Goal: Information Seeking & Learning: Learn about a topic

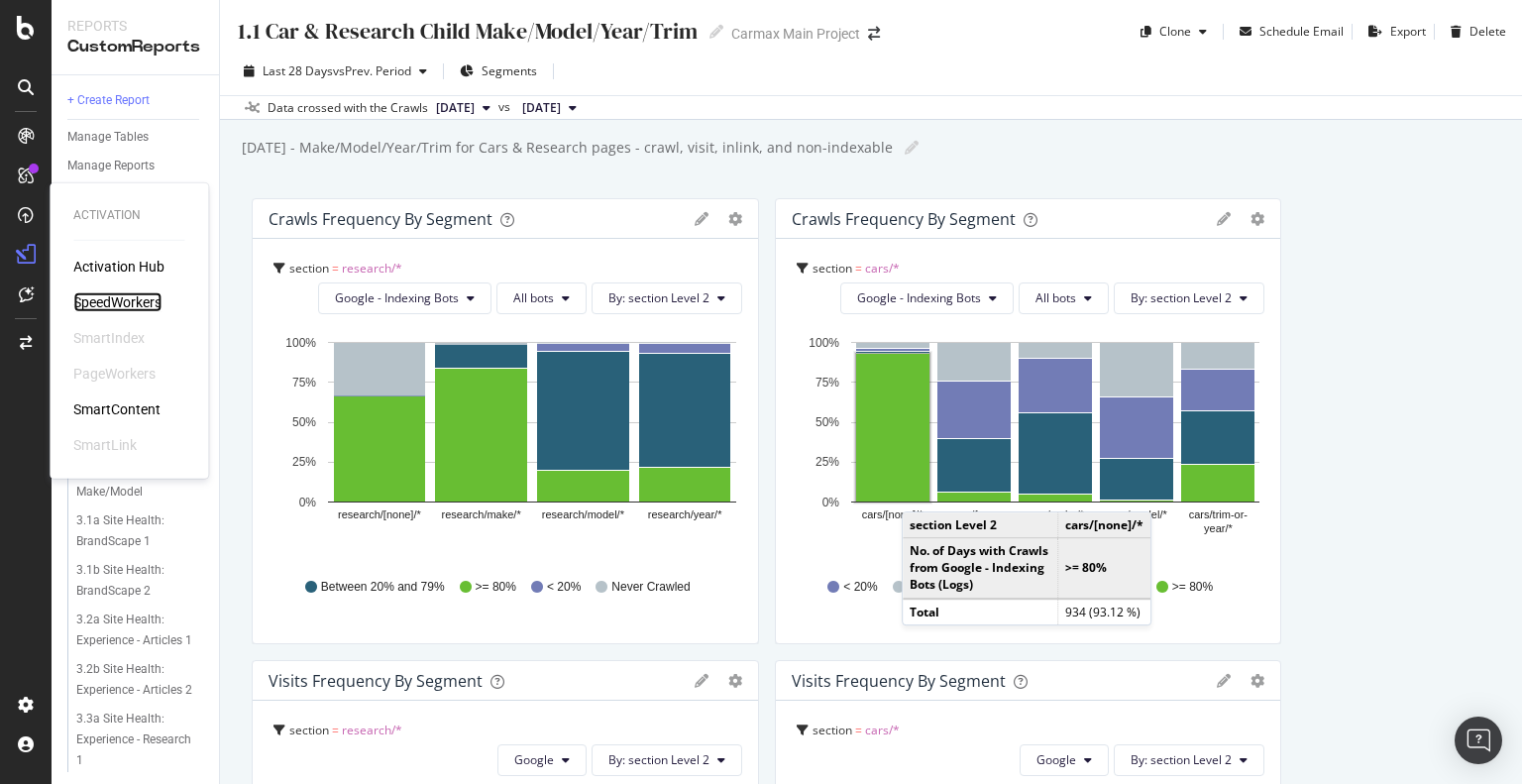
click at [134, 309] on div "SpeedWorkers" at bounding box center [117, 302] width 89 height 20
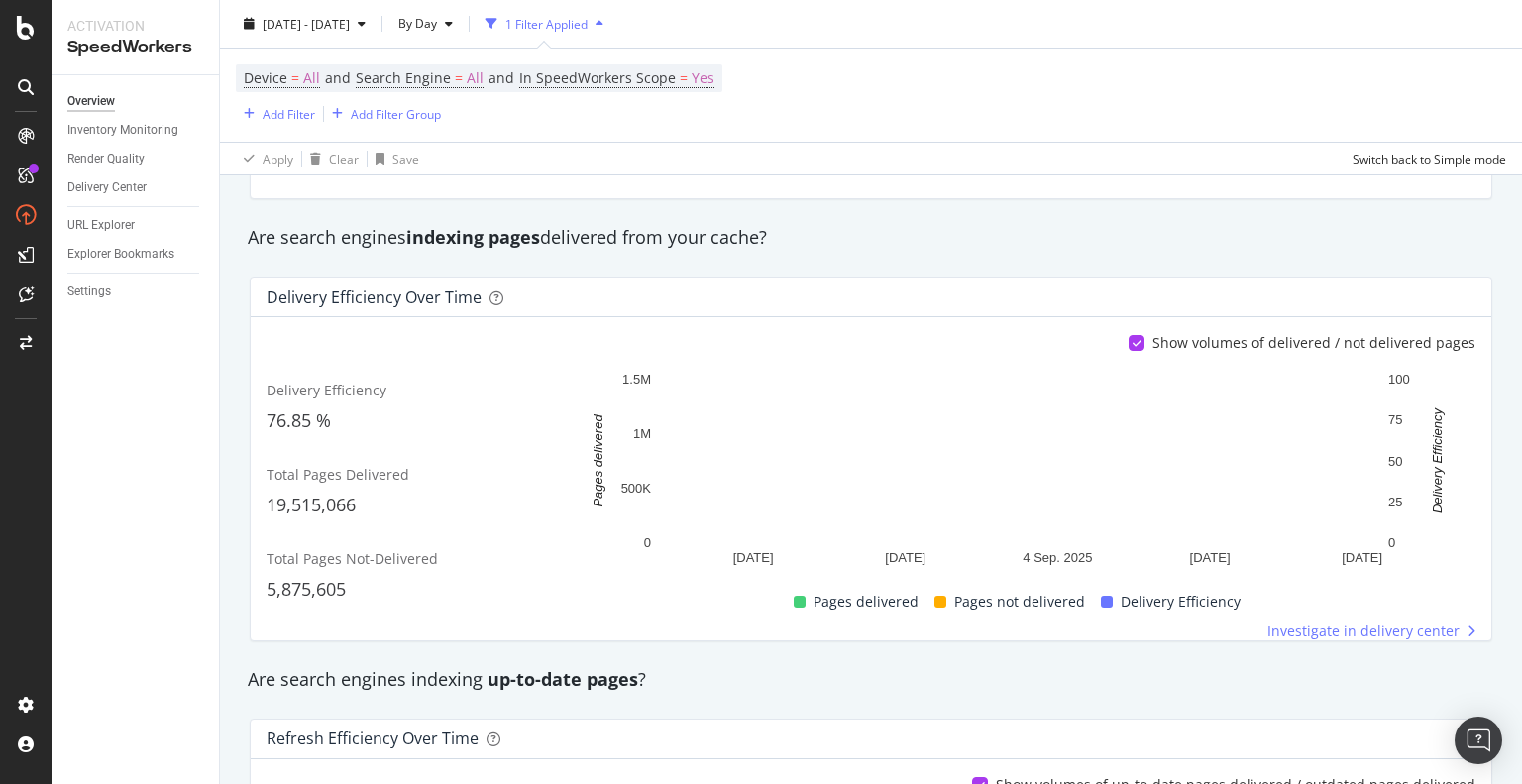
scroll to position [232, 0]
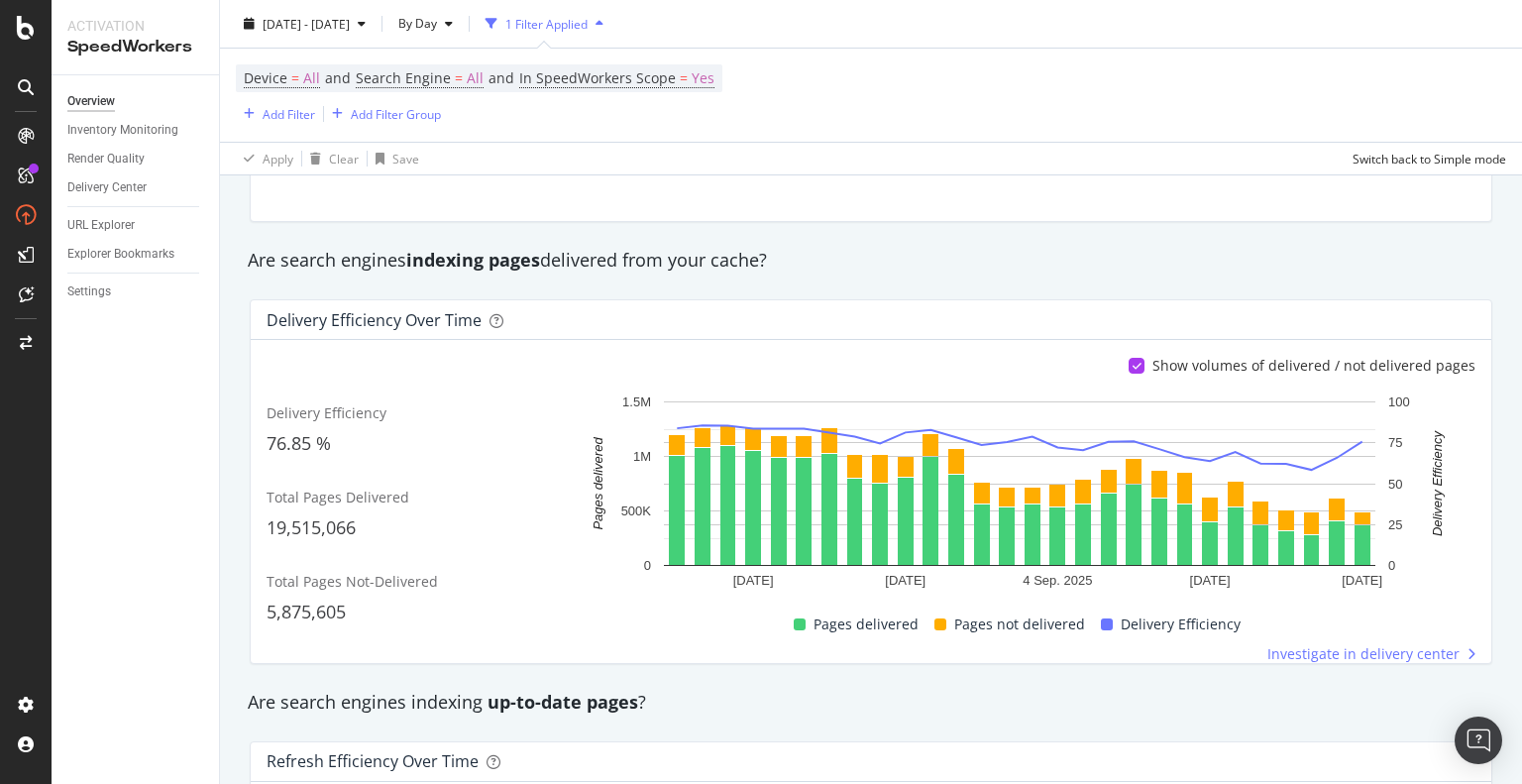
click at [1142, 360] on div "Show volumes of delivered / not delivered pages" at bounding box center [1302, 365] width 346 height 20
click at [1133, 361] on icon at bounding box center [1137, 365] width 9 height 10
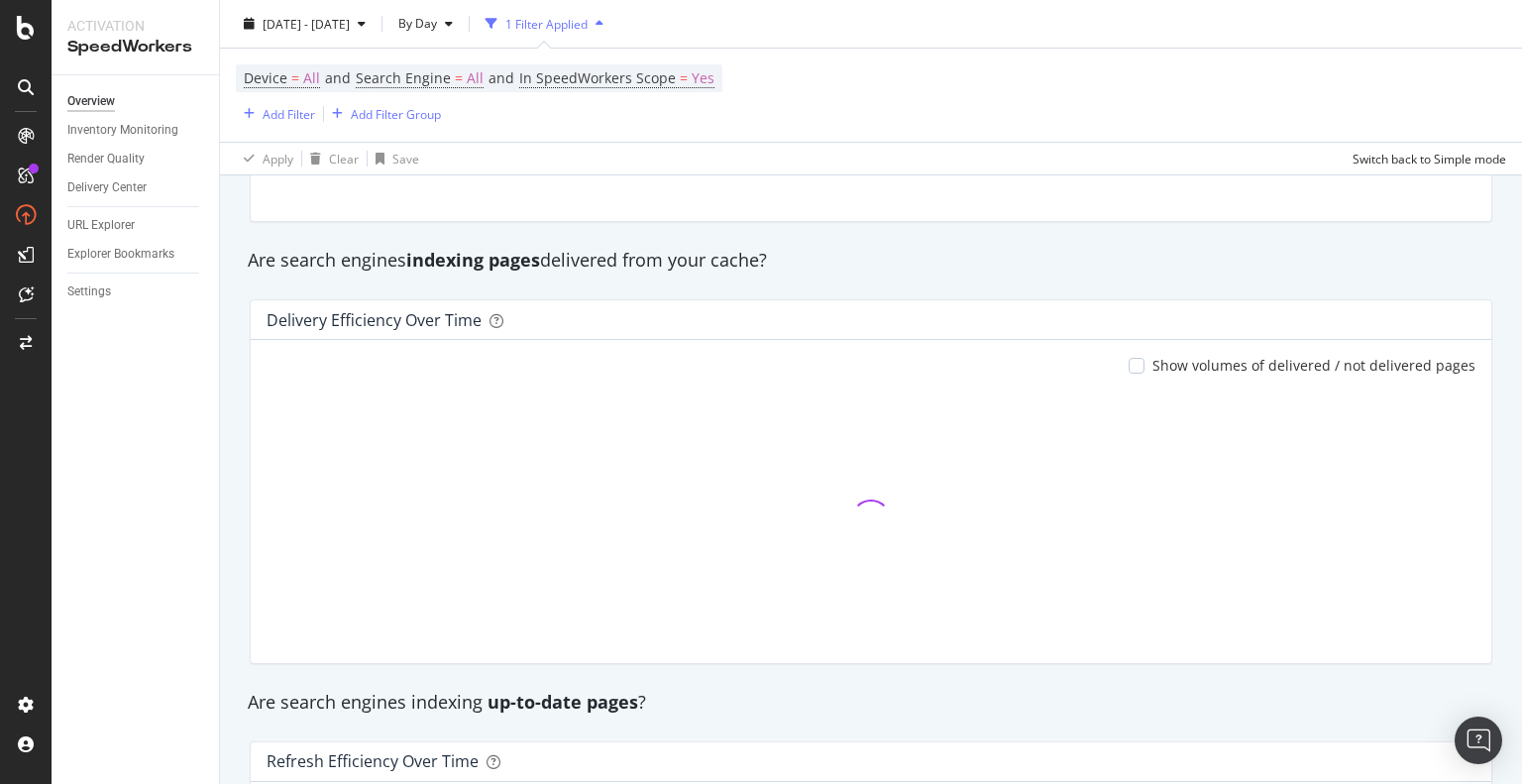
click at [1132, 366] on div at bounding box center [1137, 365] width 16 height 16
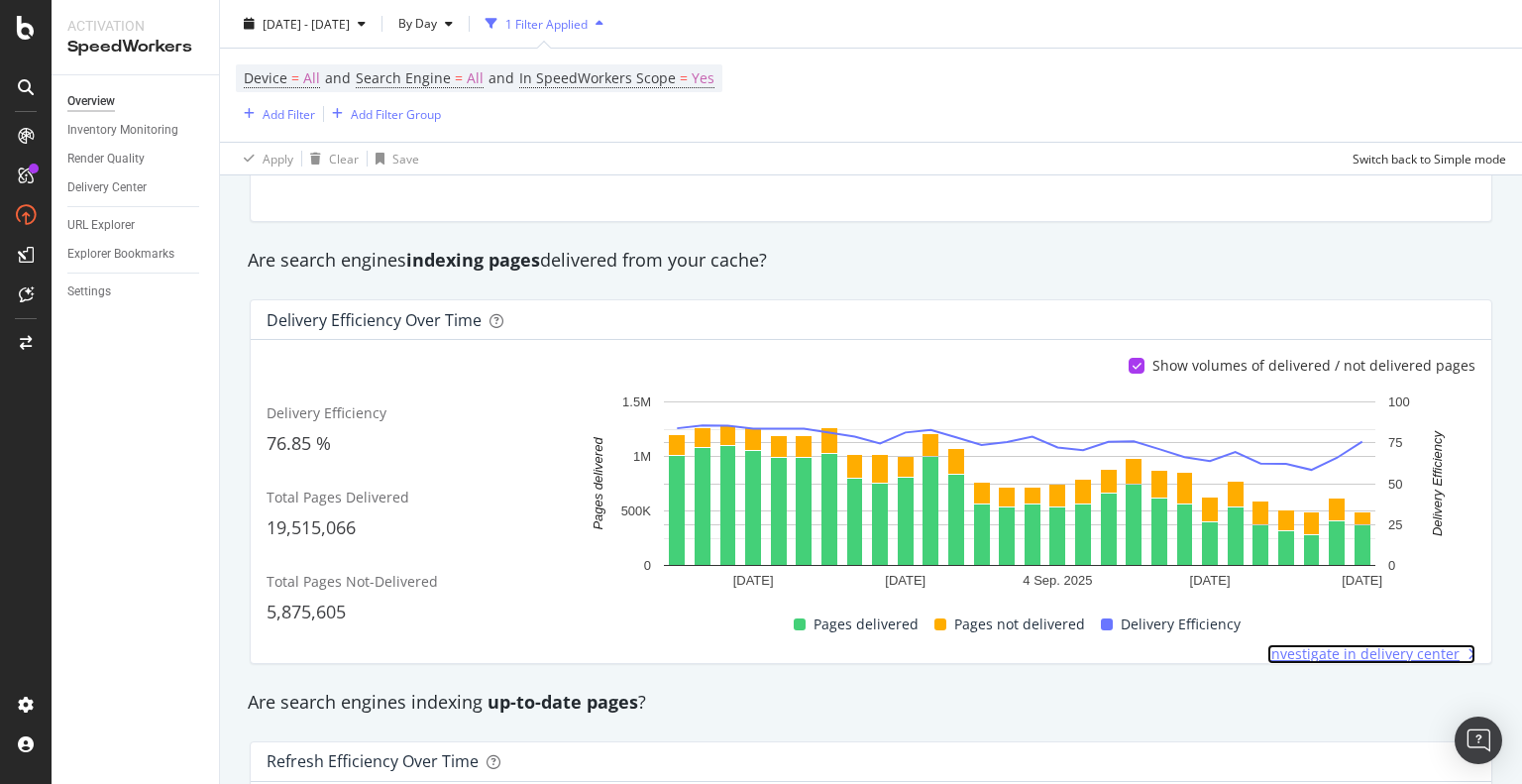
click at [1368, 651] on span "Investigate in delivery center" at bounding box center [1363, 654] width 192 height 20
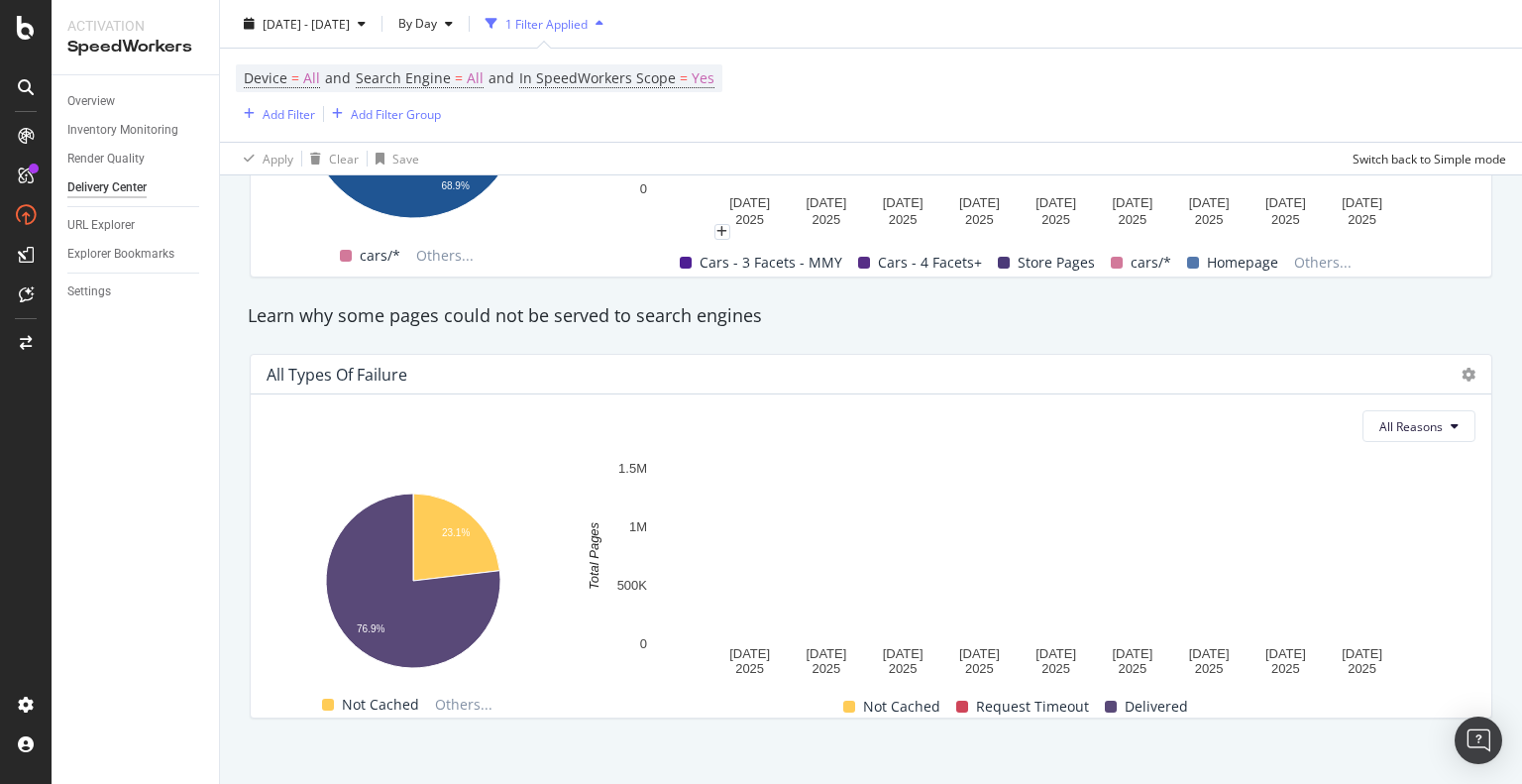
scroll to position [1839, 0]
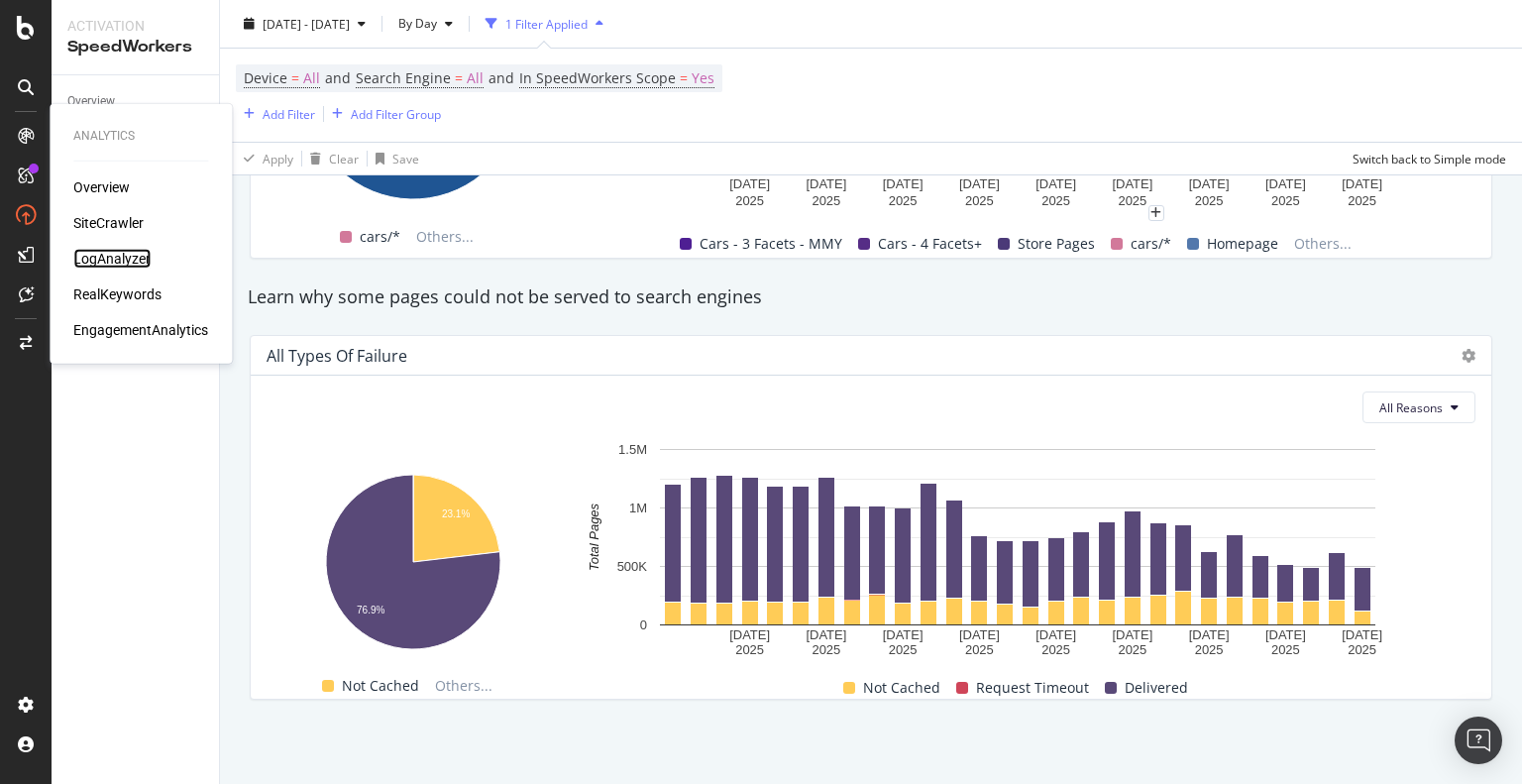
click at [134, 264] on div "LogAnalyzer" at bounding box center [112, 259] width 78 height 20
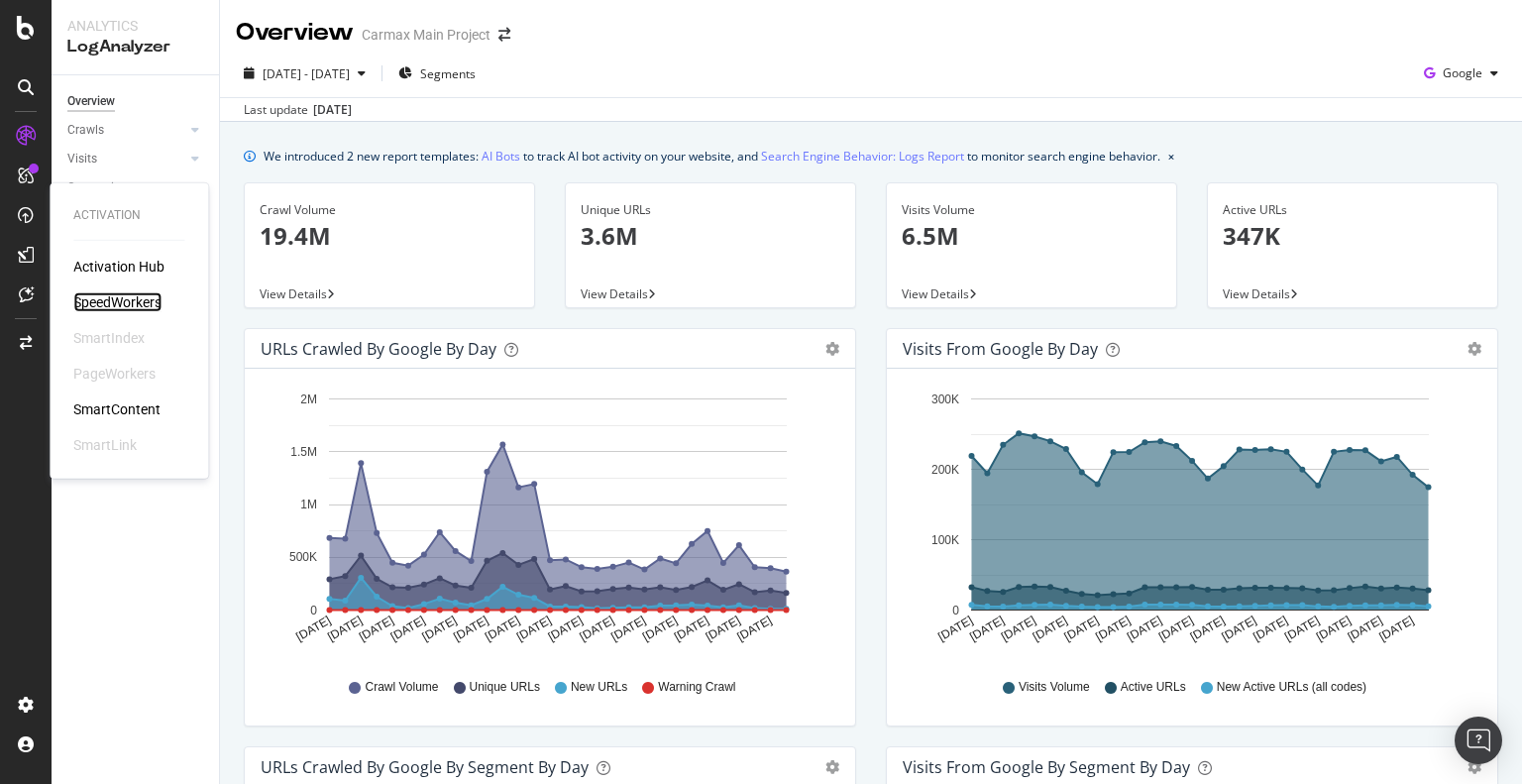
click at [137, 293] on div "SpeedWorkers" at bounding box center [117, 302] width 89 height 20
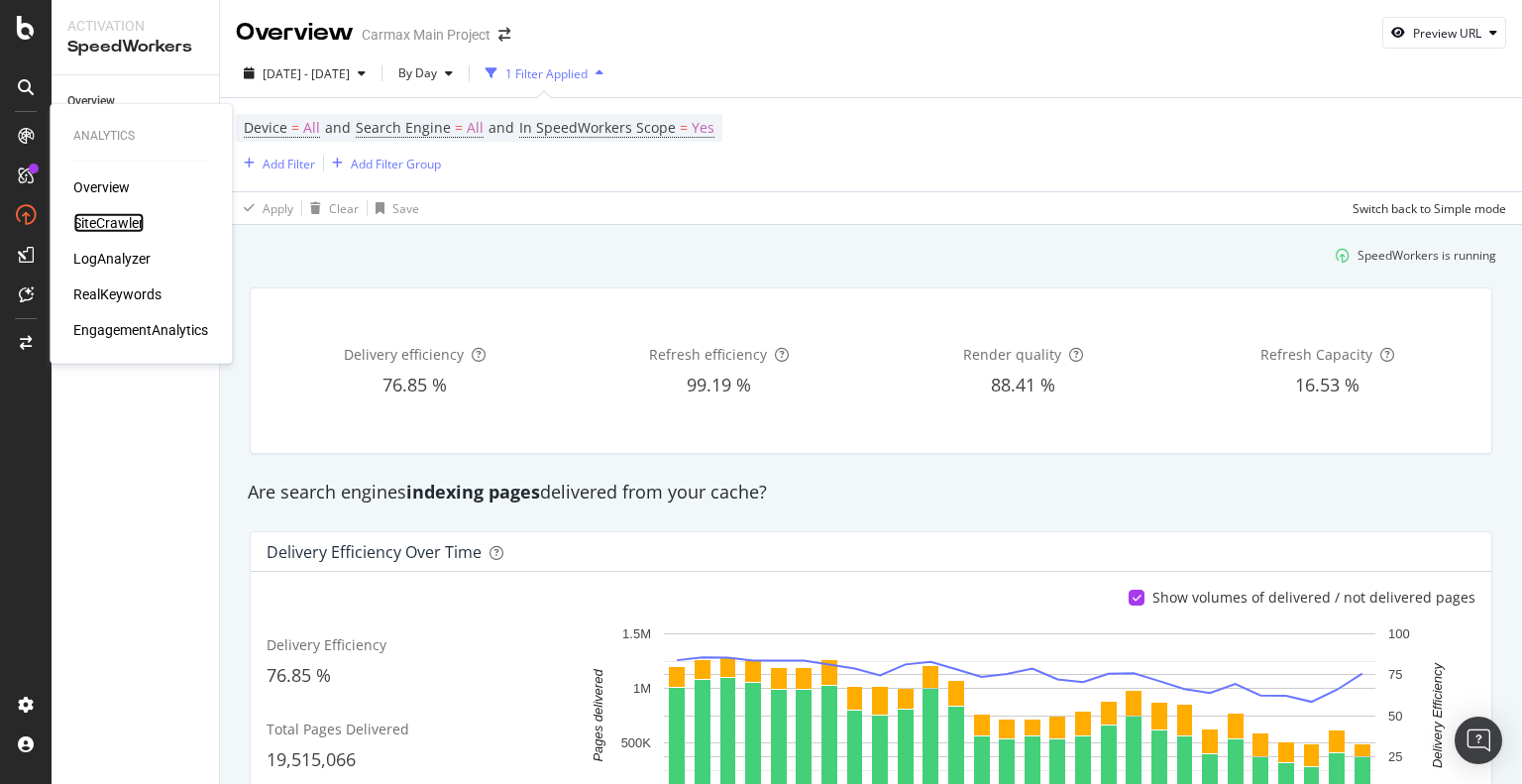
click at [99, 226] on div "SiteCrawler" at bounding box center [109, 223] width 71 height 20
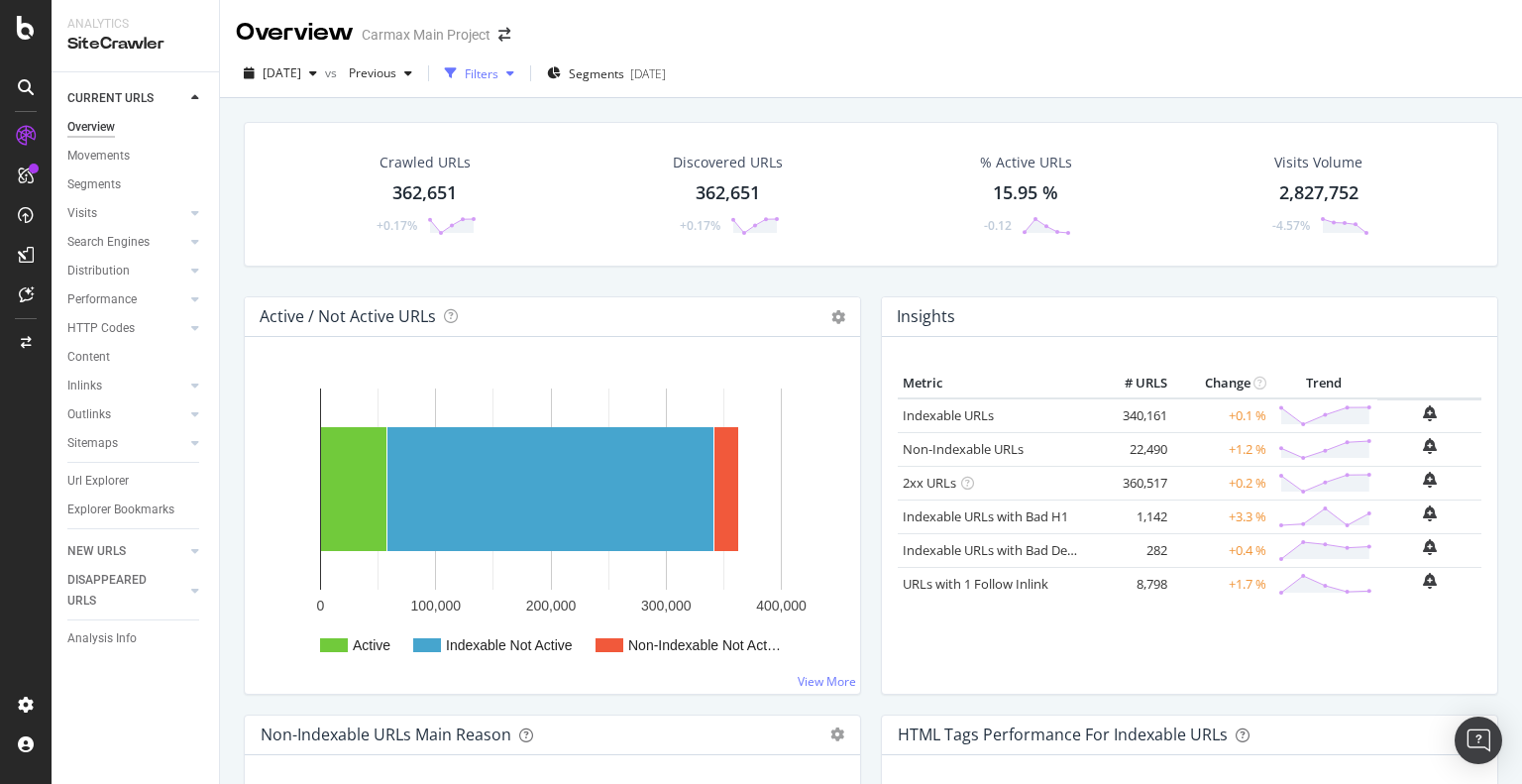
click at [499, 78] on div "Filters" at bounding box center [482, 74] width 34 height 17
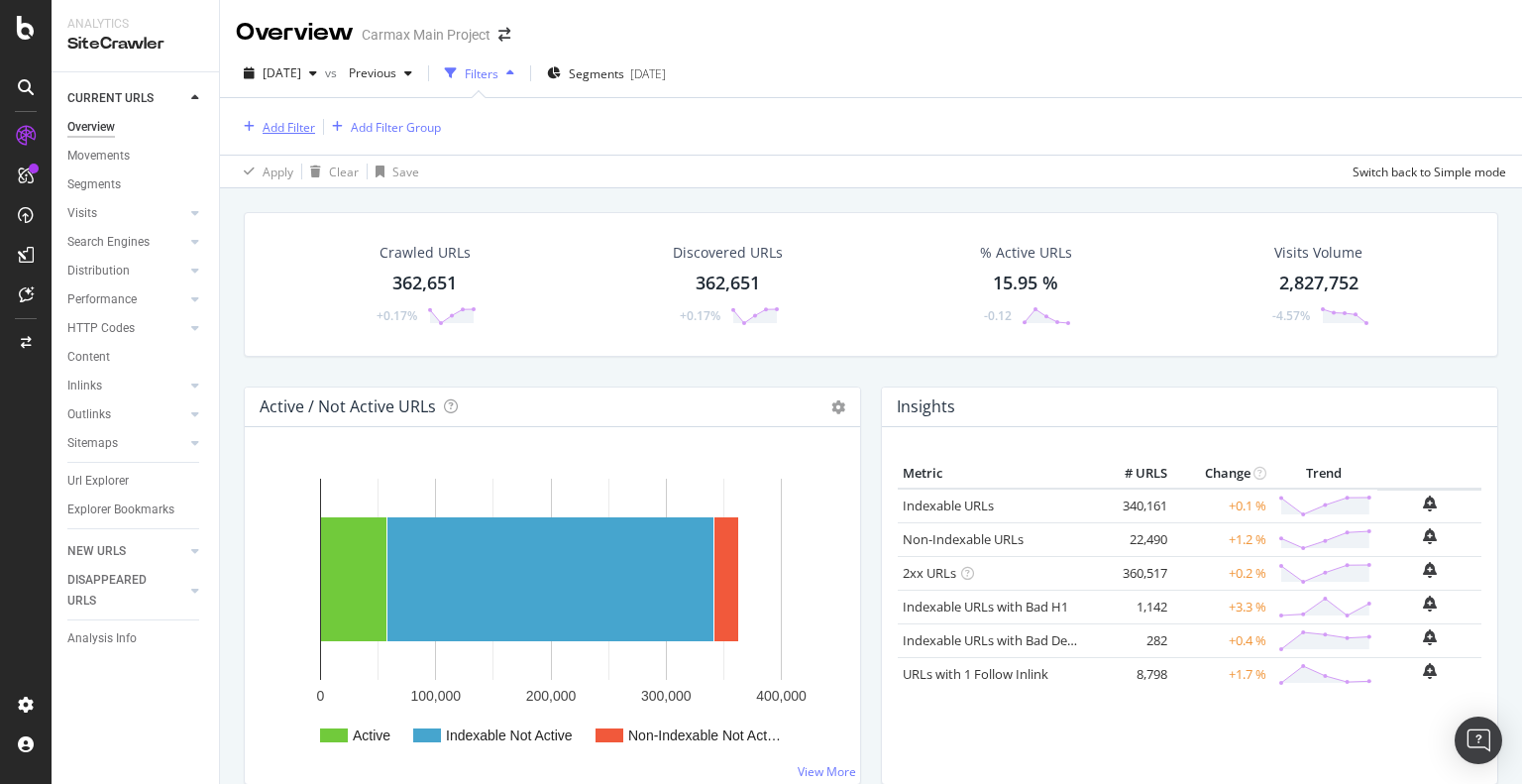
click at [274, 123] on div "Add Filter" at bounding box center [289, 126] width 53 height 17
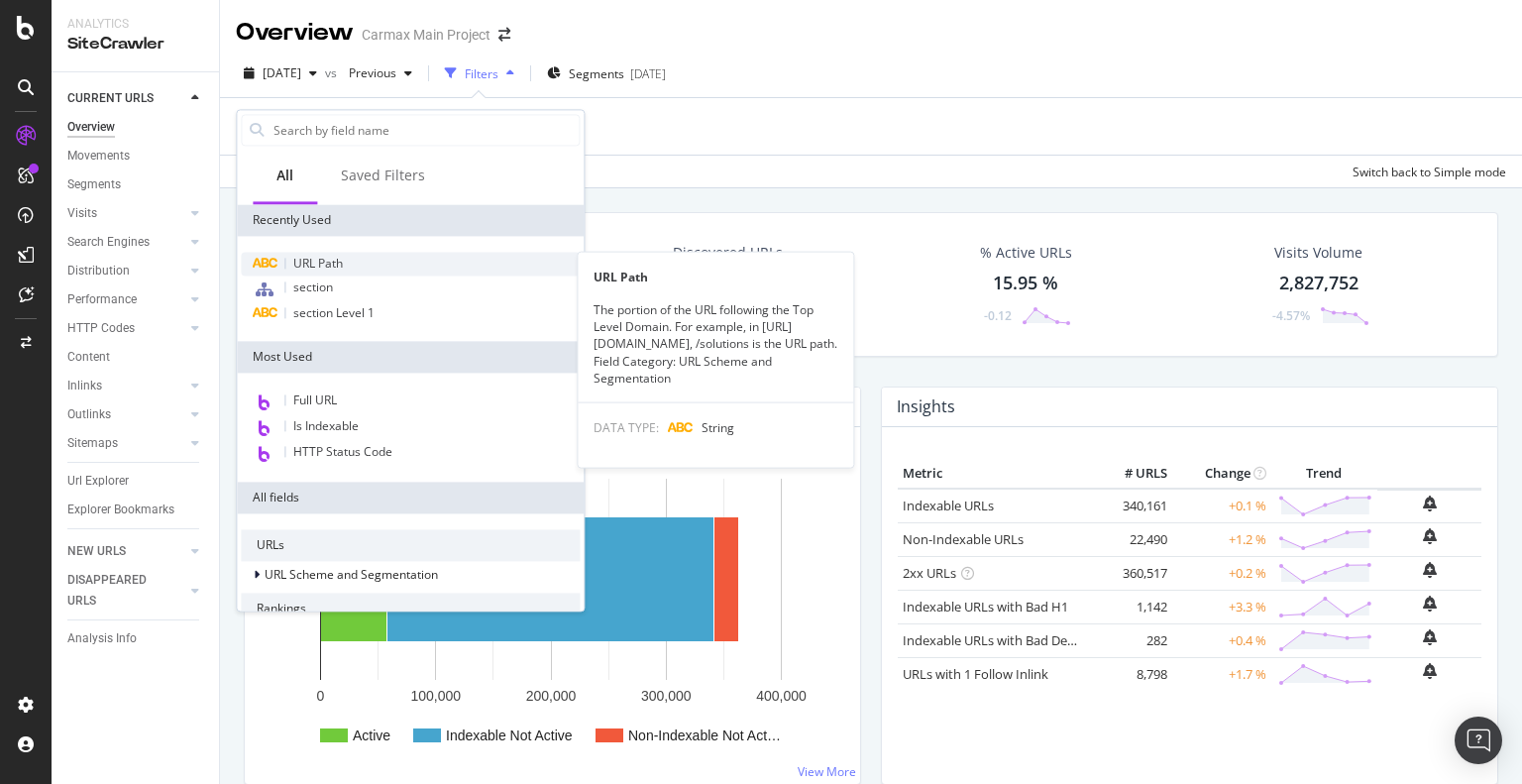
click at [422, 252] on div "URL Path" at bounding box center [410, 264] width 339 height 24
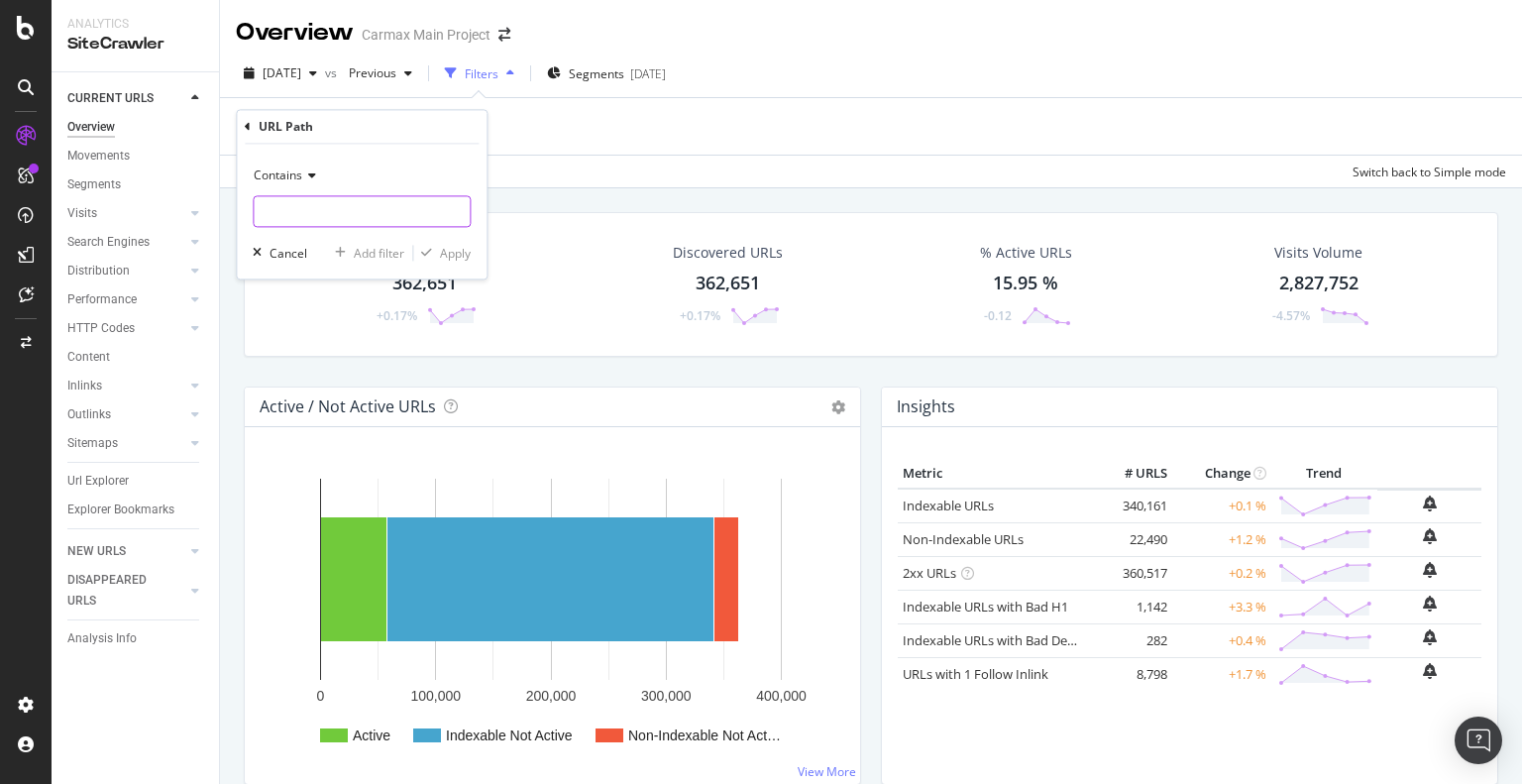
paste input "[URL][DOMAIN_NAME]"
type input "[URL][DOMAIN_NAME]"
click at [440, 254] on div "Apply" at bounding box center [455, 253] width 31 height 17
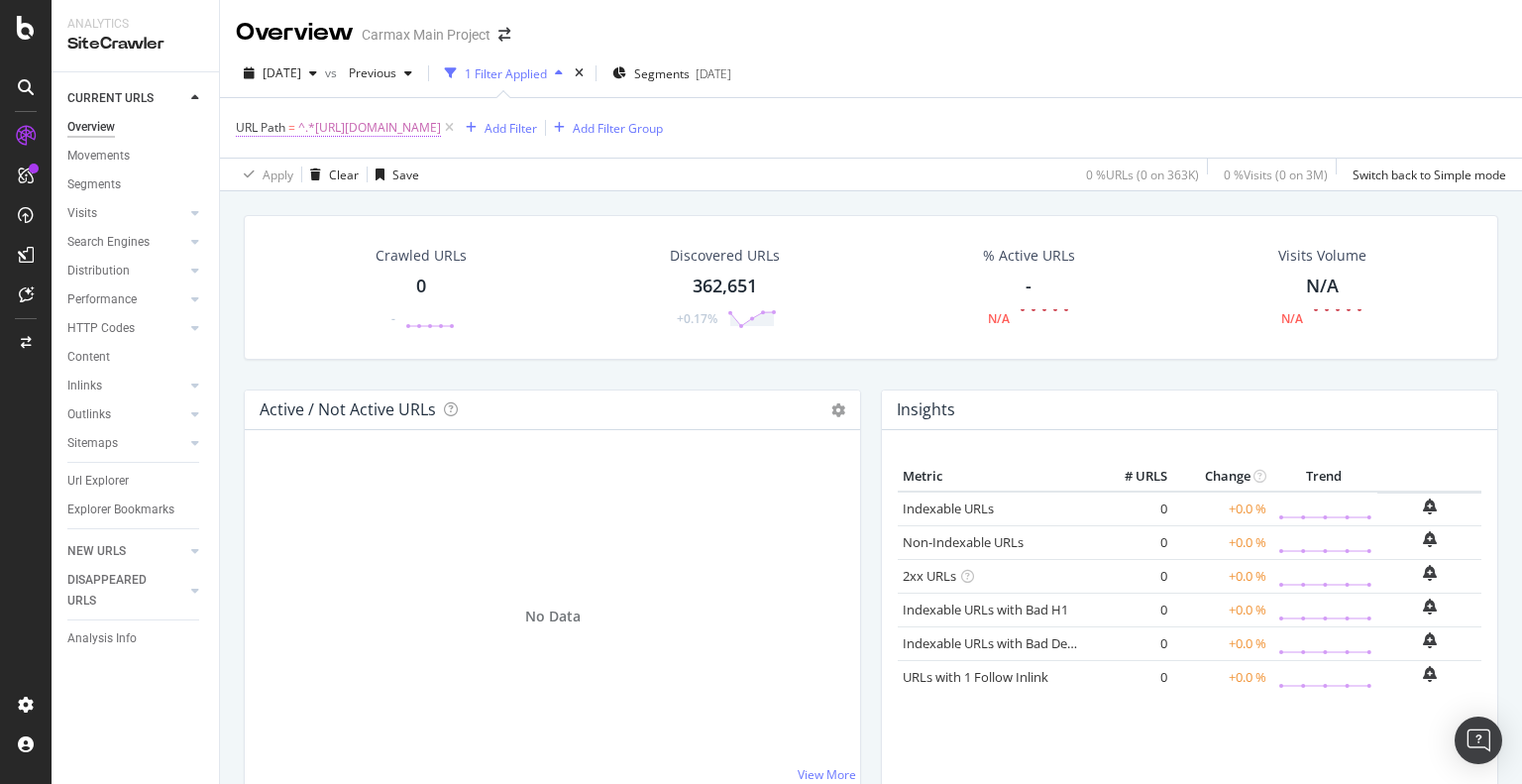
click at [441, 127] on span "^.*[URL][DOMAIN_NAME]" at bounding box center [369, 127] width 142 height 28
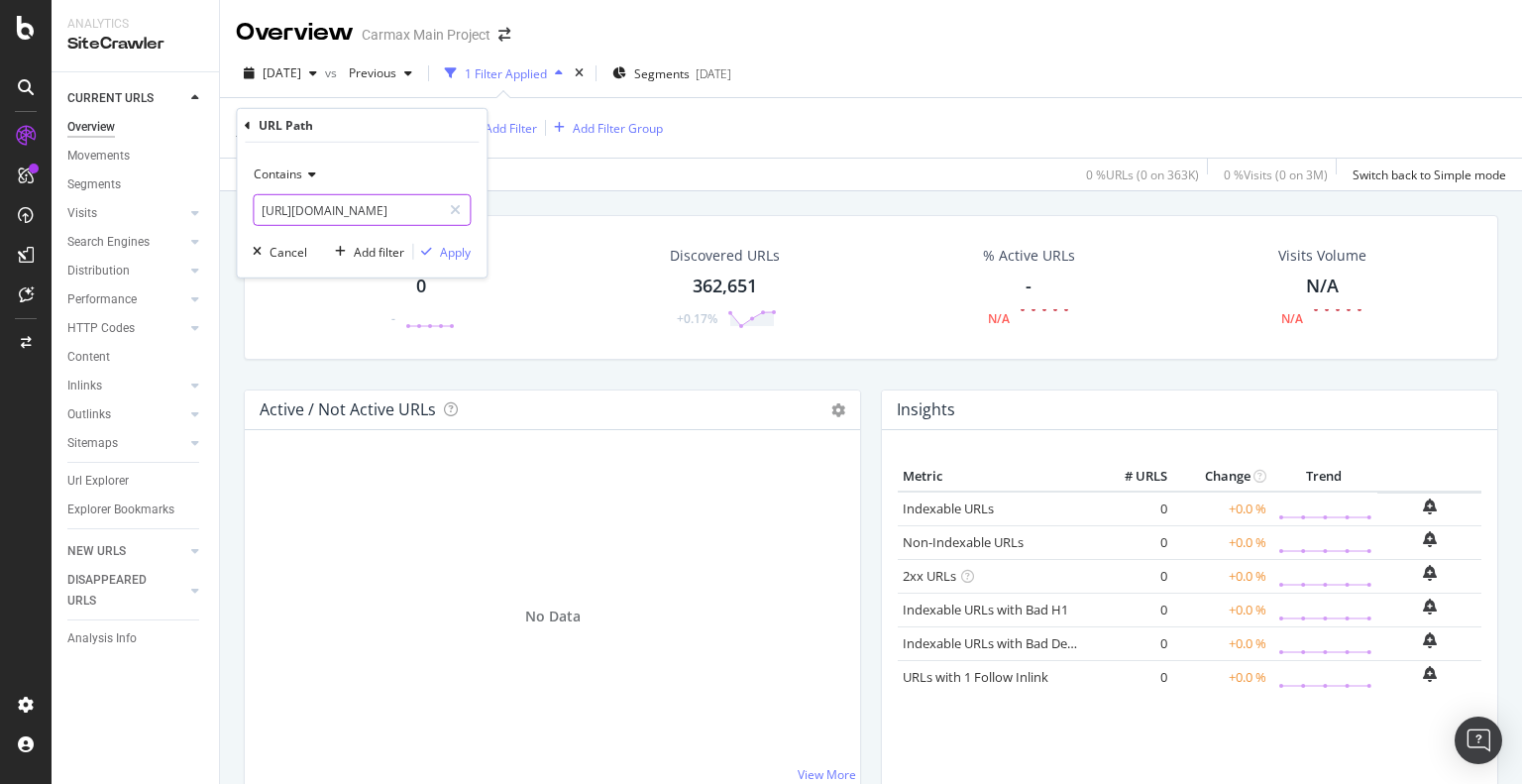
click at [393, 217] on input "[URL][DOMAIN_NAME]" at bounding box center [347, 210] width 187 height 32
drag, startPoint x: 400, startPoint y: 209, endPoint x: 162, endPoint y: 221, distance: 238.3
click at [162, 221] on body "Analytics SiteCrawler CURRENT URLS Overview Movements Segments Visits Analysis …" at bounding box center [761, 392] width 1522 height 784
type input "/cars/honda/civic"
click at [459, 257] on div "Apply" at bounding box center [455, 251] width 31 height 17
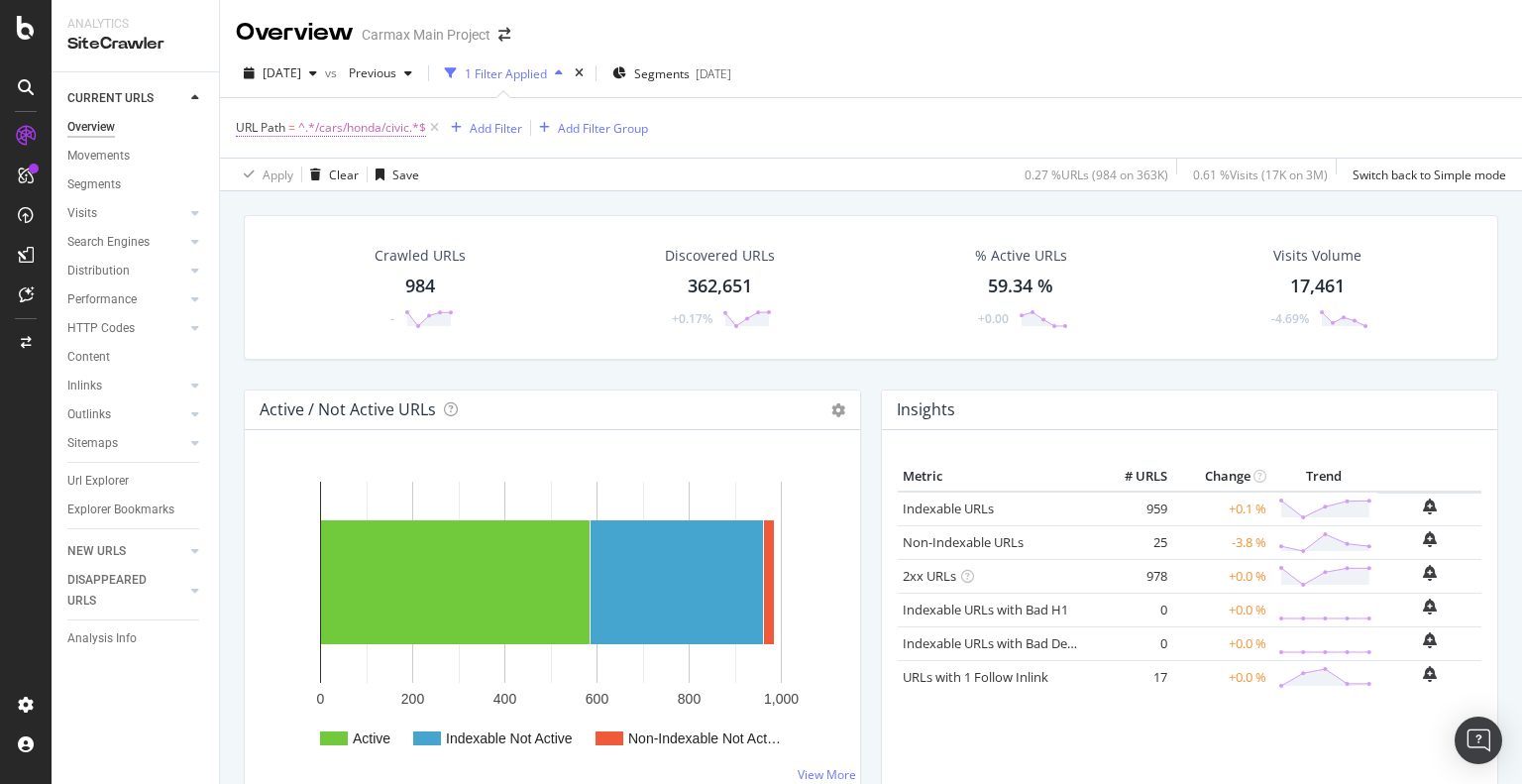
click at [272, 128] on span "URL Path" at bounding box center [261, 126] width 50 height 17
click at [302, 170] on span "Contains" at bounding box center [278, 173] width 49 height 17
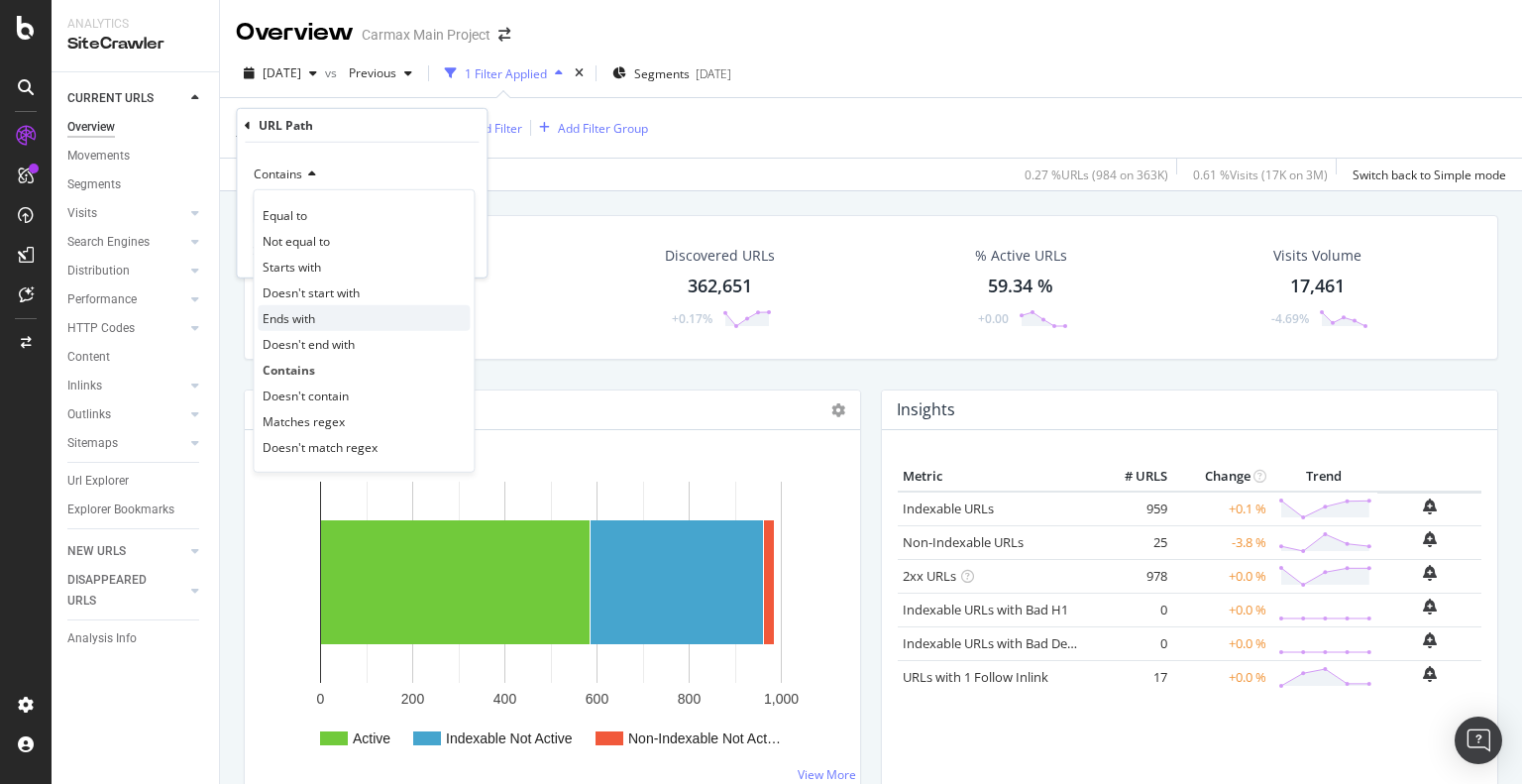
click at [364, 315] on div "Ends with" at bounding box center [363, 318] width 212 height 26
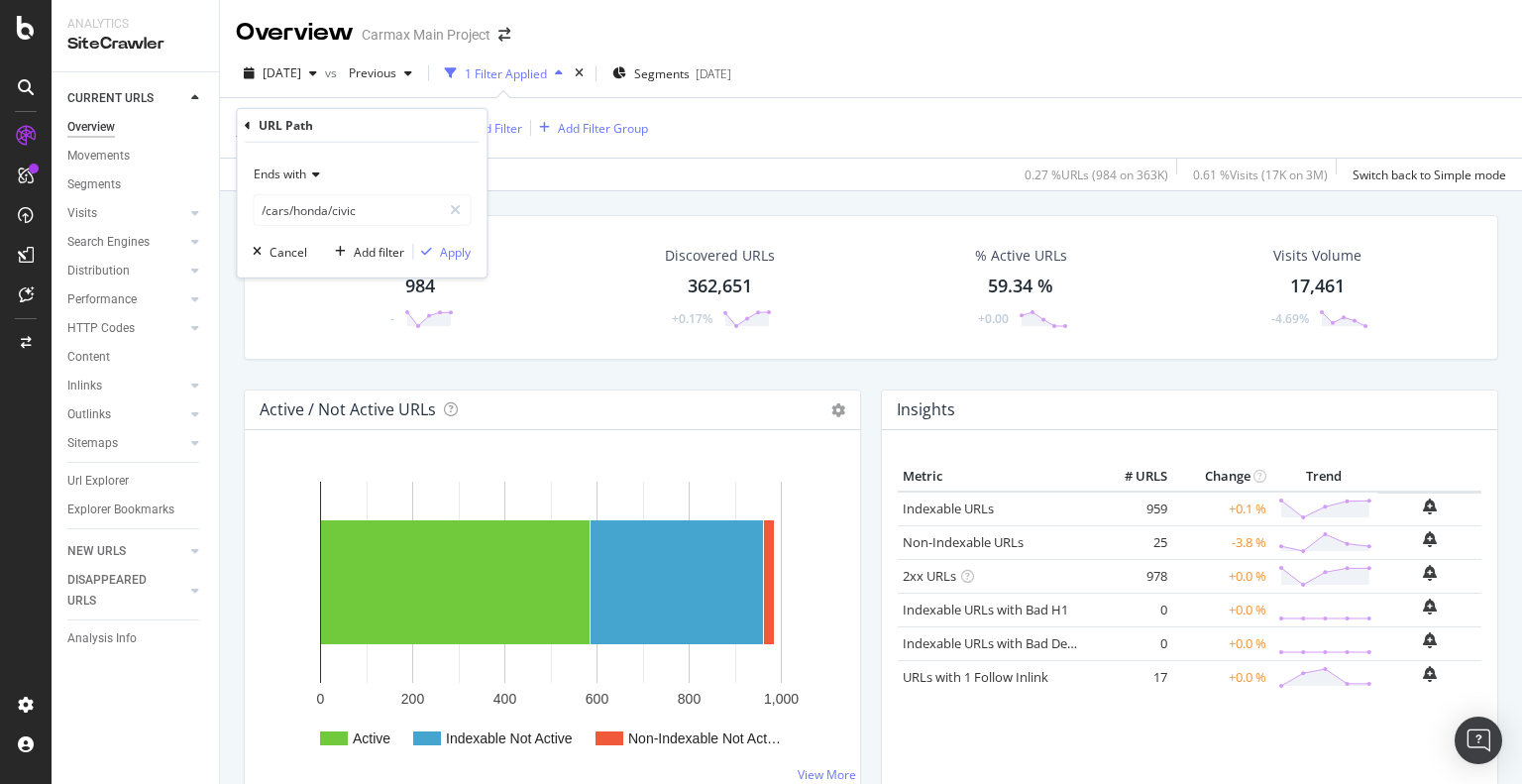
click at [472, 261] on div "Ends with /cars/honda/civic Cancel Add filter Apply" at bounding box center [361, 209] width 250 height 134
click at [467, 257] on div "Apply" at bounding box center [455, 251] width 31 height 17
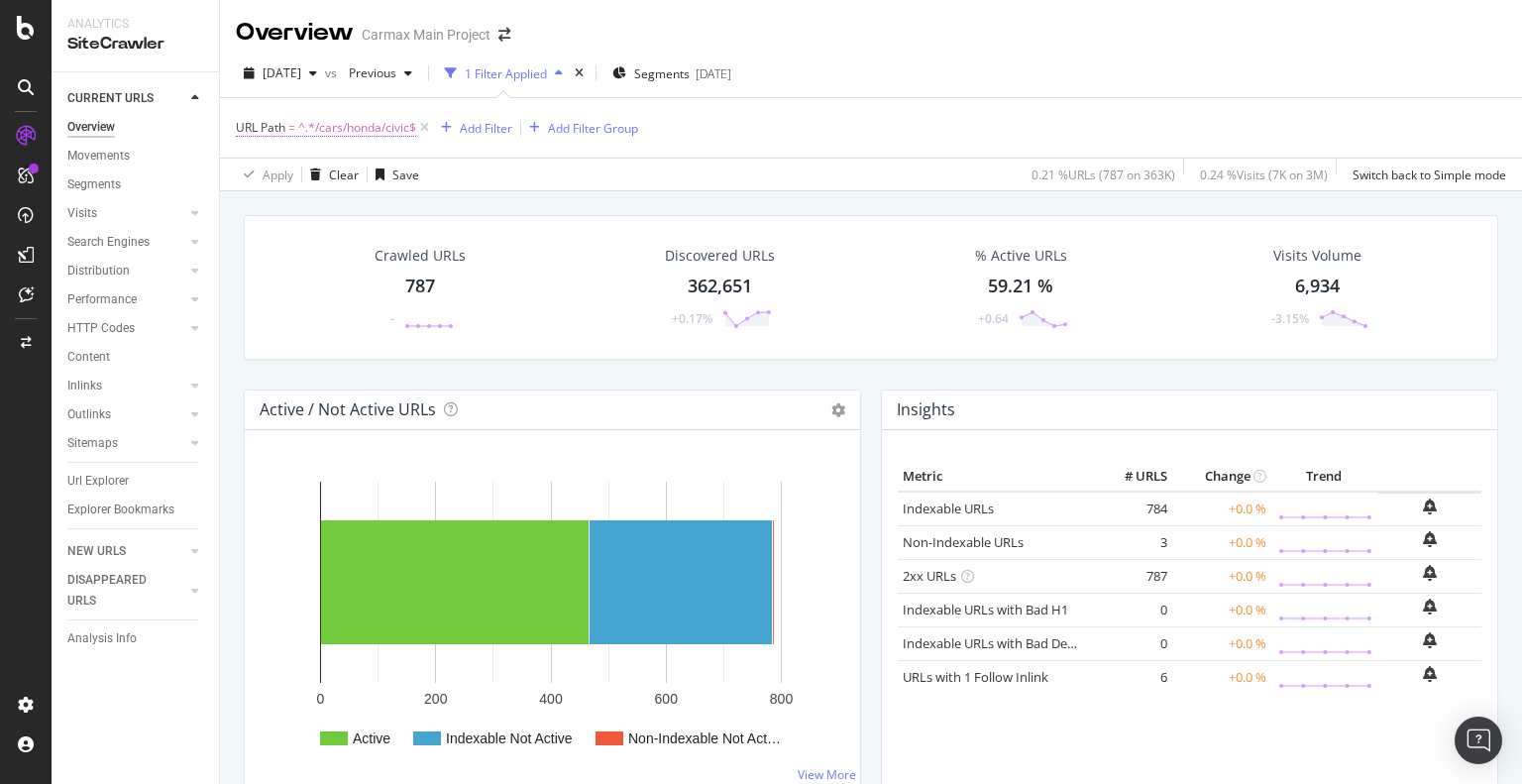
click at [338, 120] on span "^.*/cars/honda/civic$" at bounding box center [357, 127] width 117 height 28
click at [305, 171] on span "Ends with" at bounding box center [280, 173] width 53 height 17
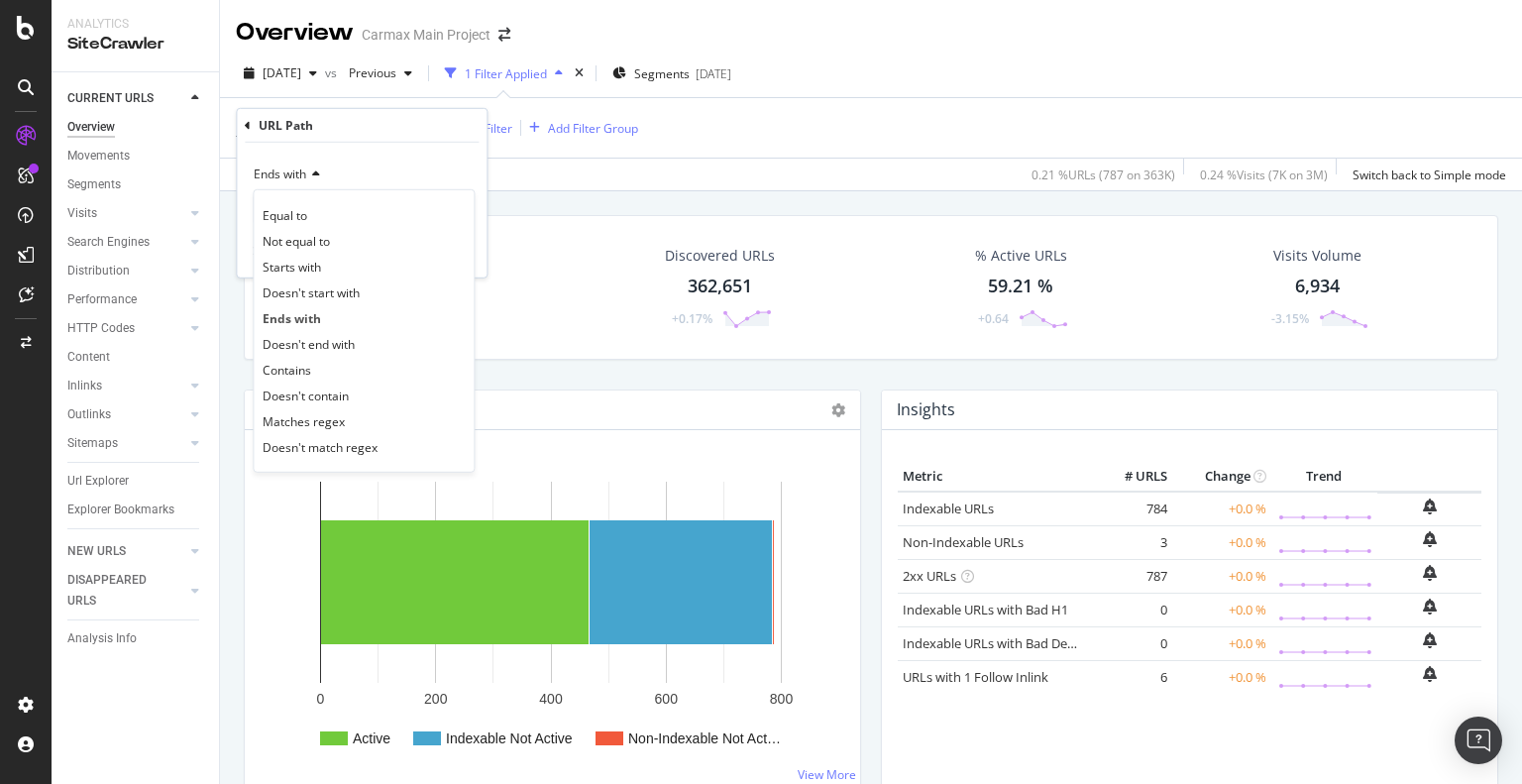
click at [376, 169] on div "Ends with" at bounding box center [361, 174] width 218 height 32
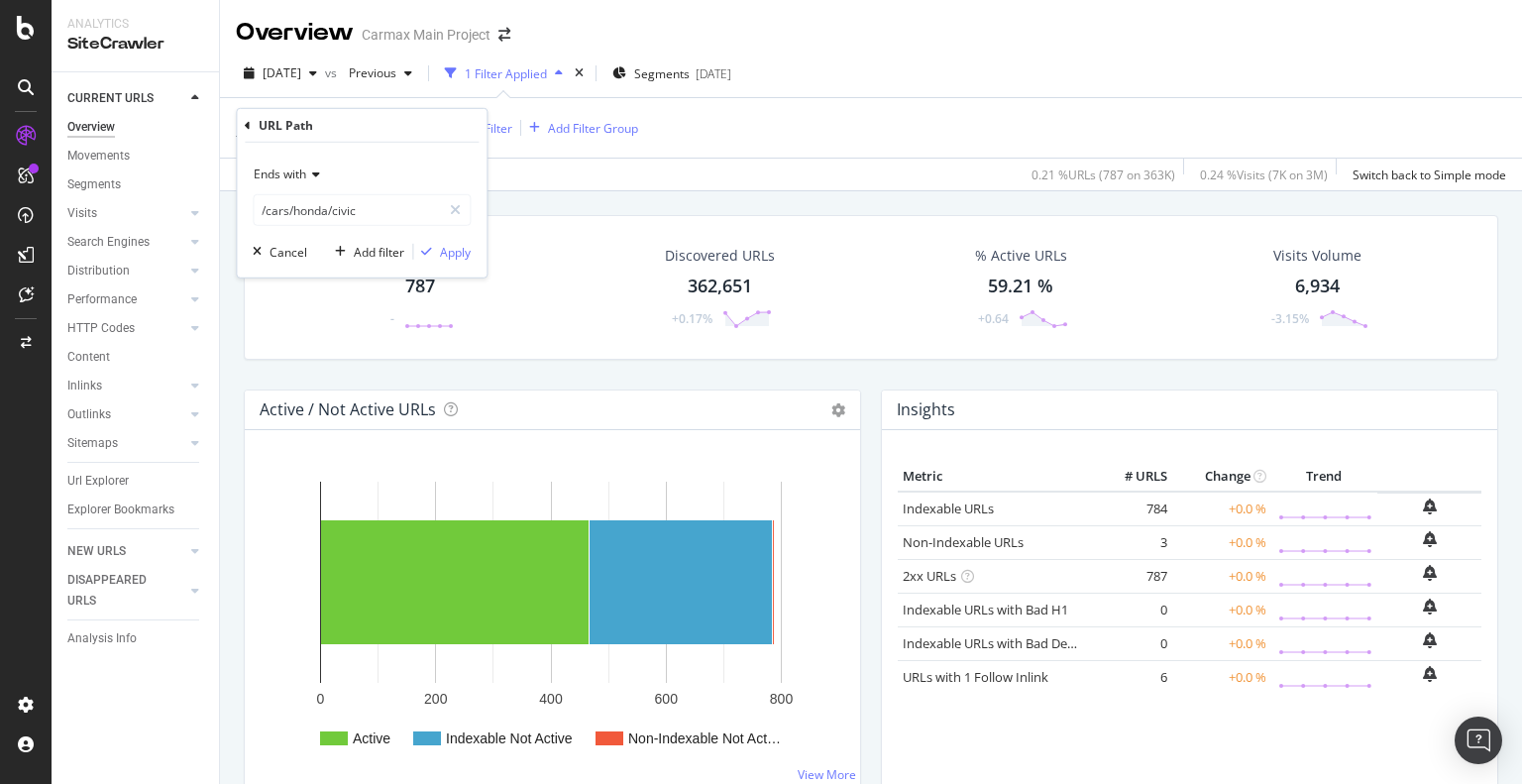
click at [648, 182] on div "Apply Clear Save 0.21 % URLs ( 787 on 363K ) 0.24 % Visits ( 7K on 3M ) Switch …" at bounding box center [871, 173] width 1302 height 33
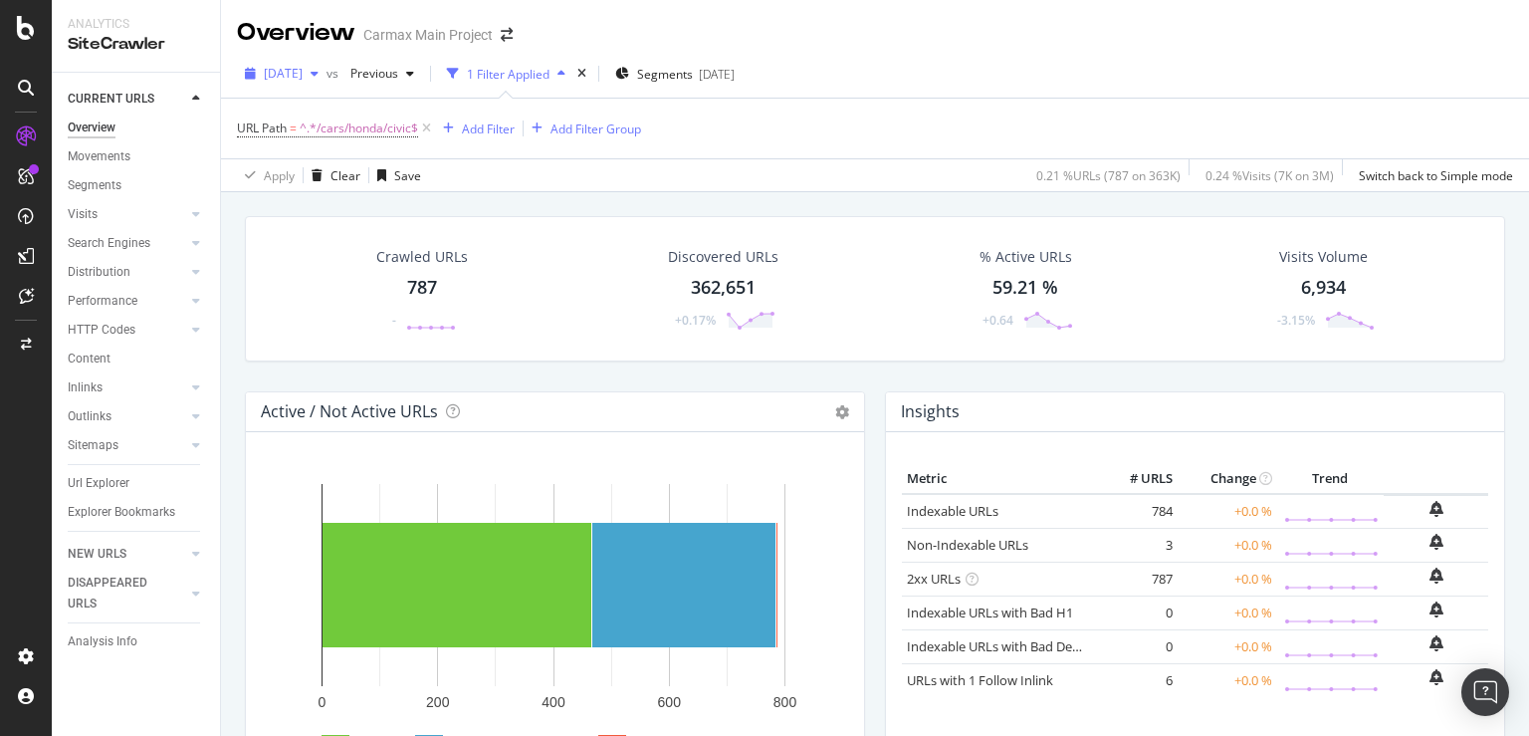
click at [265, 73] on span "[DATE]" at bounding box center [283, 73] width 39 height 17
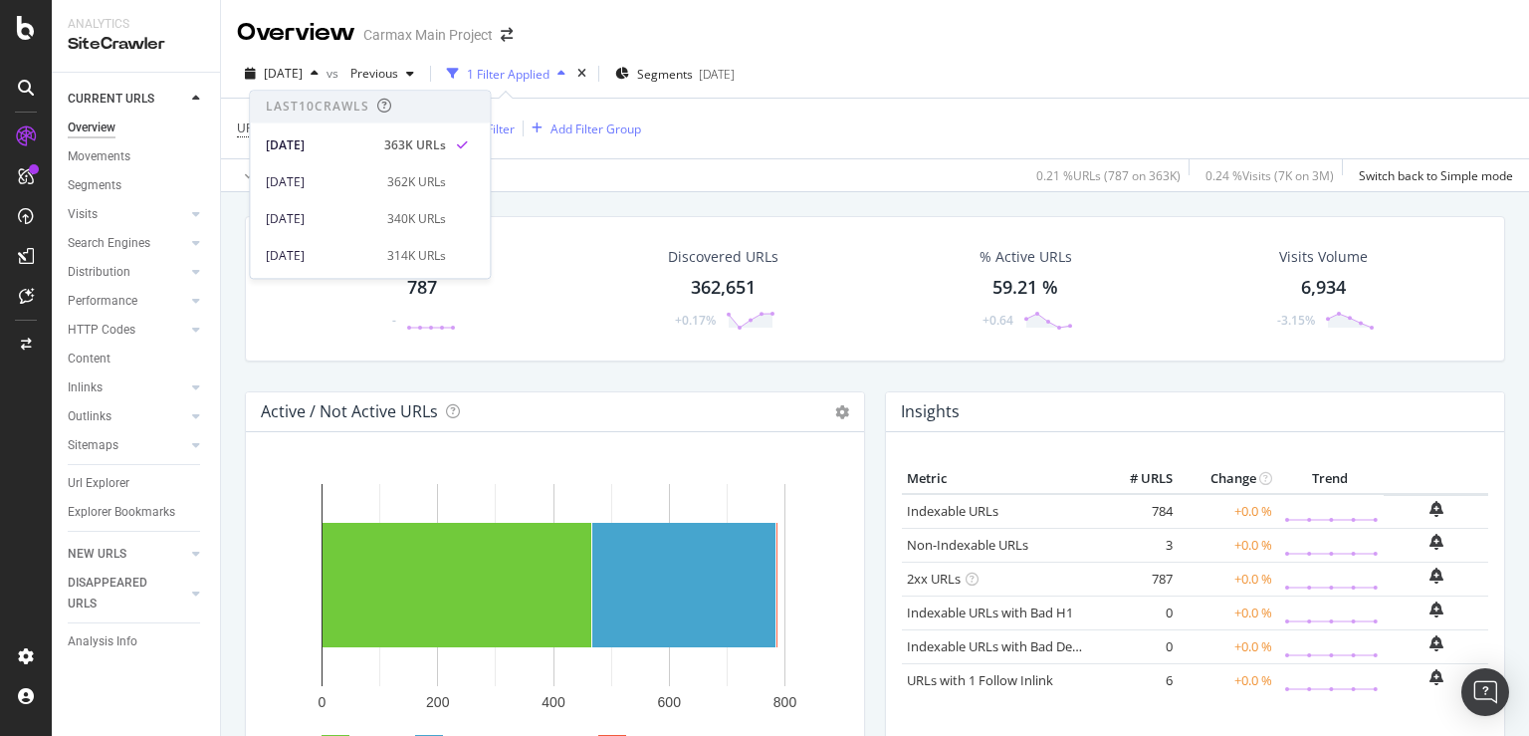
click at [926, 115] on div "URL Path = ^.*/cars/honda/civic$ Add Filter Add Filter Group" at bounding box center [875, 129] width 1276 height 60
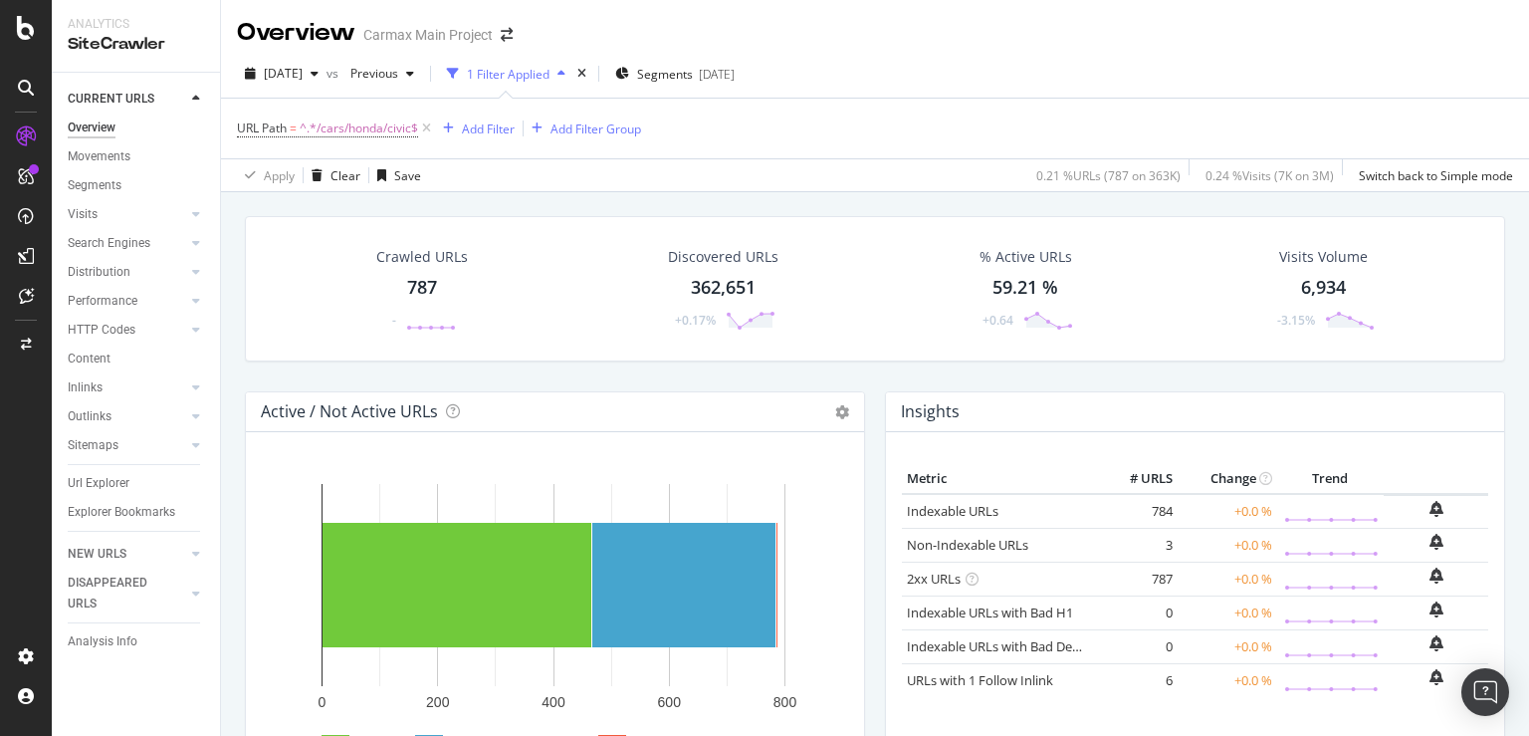
click at [407, 290] on div "787" at bounding box center [422, 288] width 30 height 26
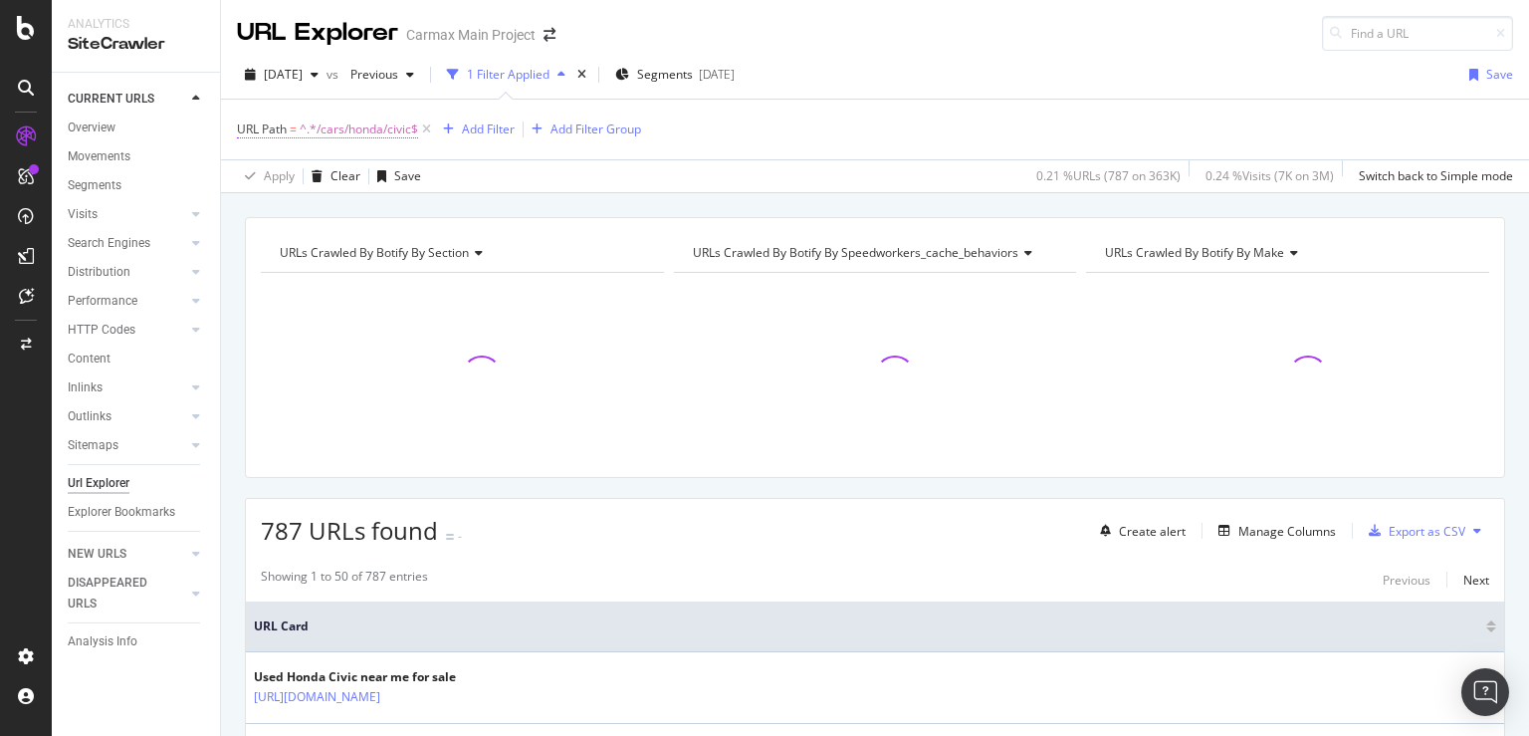
click at [332, 115] on span "^.*/cars/honda/civic$" at bounding box center [359, 129] width 118 height 28
click at [312, 174] on icon at bounding box center [315, 175] width 14 height 12
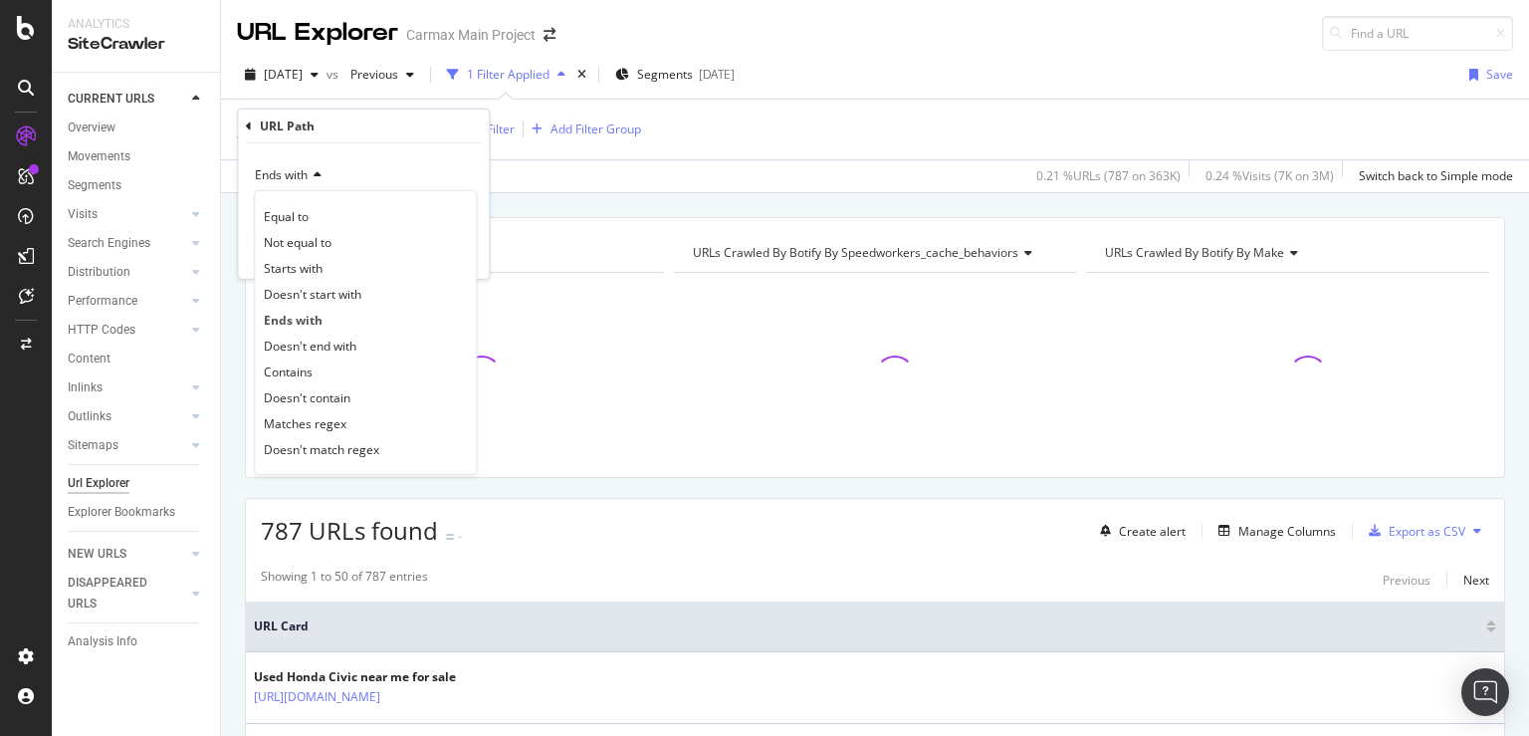
click at [462, 162] on div "Ends with" at bounding box center [363, 175] width 219 height 32
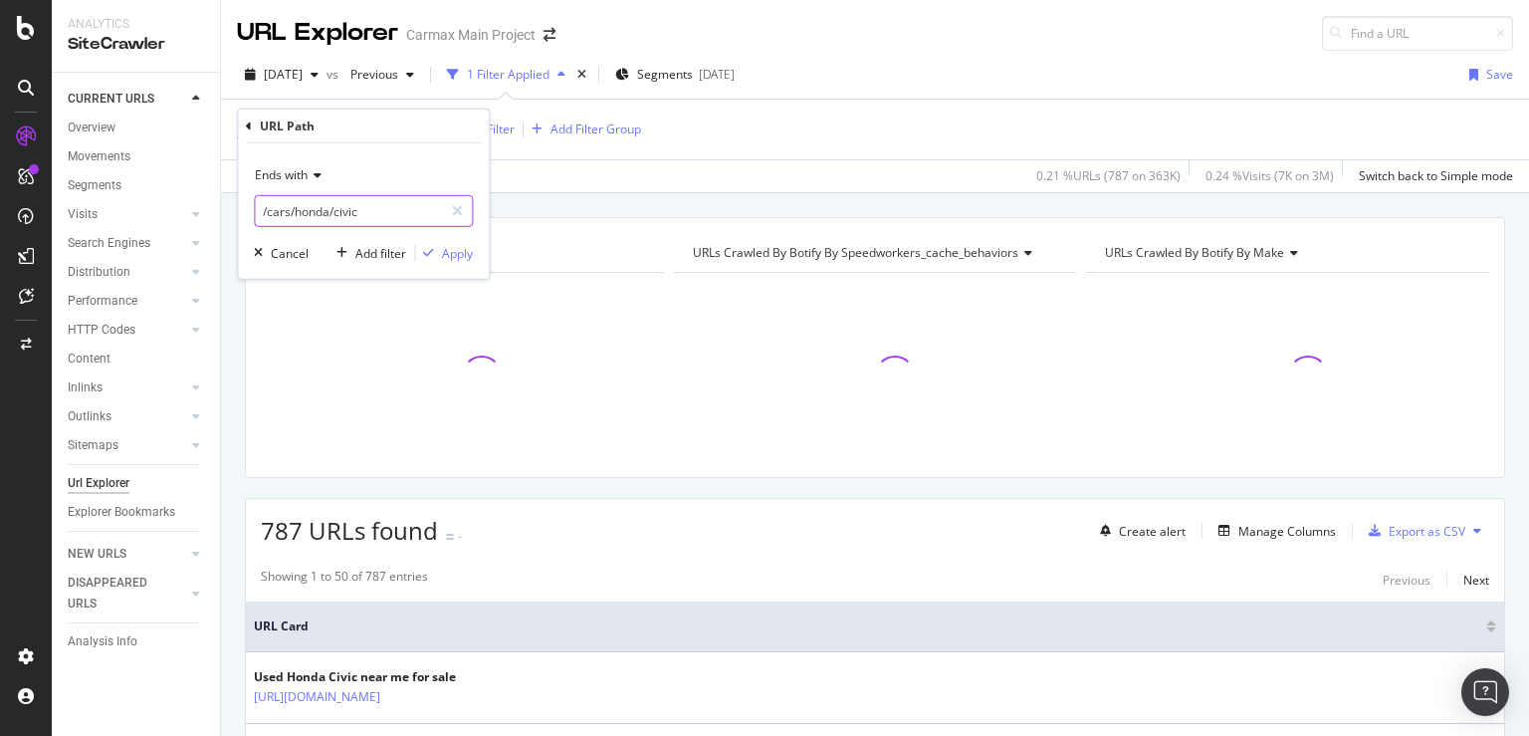
click at [403, 215] on input "/cars/honda/civic" at bounding box center [349, 211] width 188 height 32
click at [401, 210] on input "/cars/honda/civic" at bounding box center [349, 211] width 188 height 32
click at [458, 252] on div "Apply" at bounding box center [457, 252] width 31 height 17
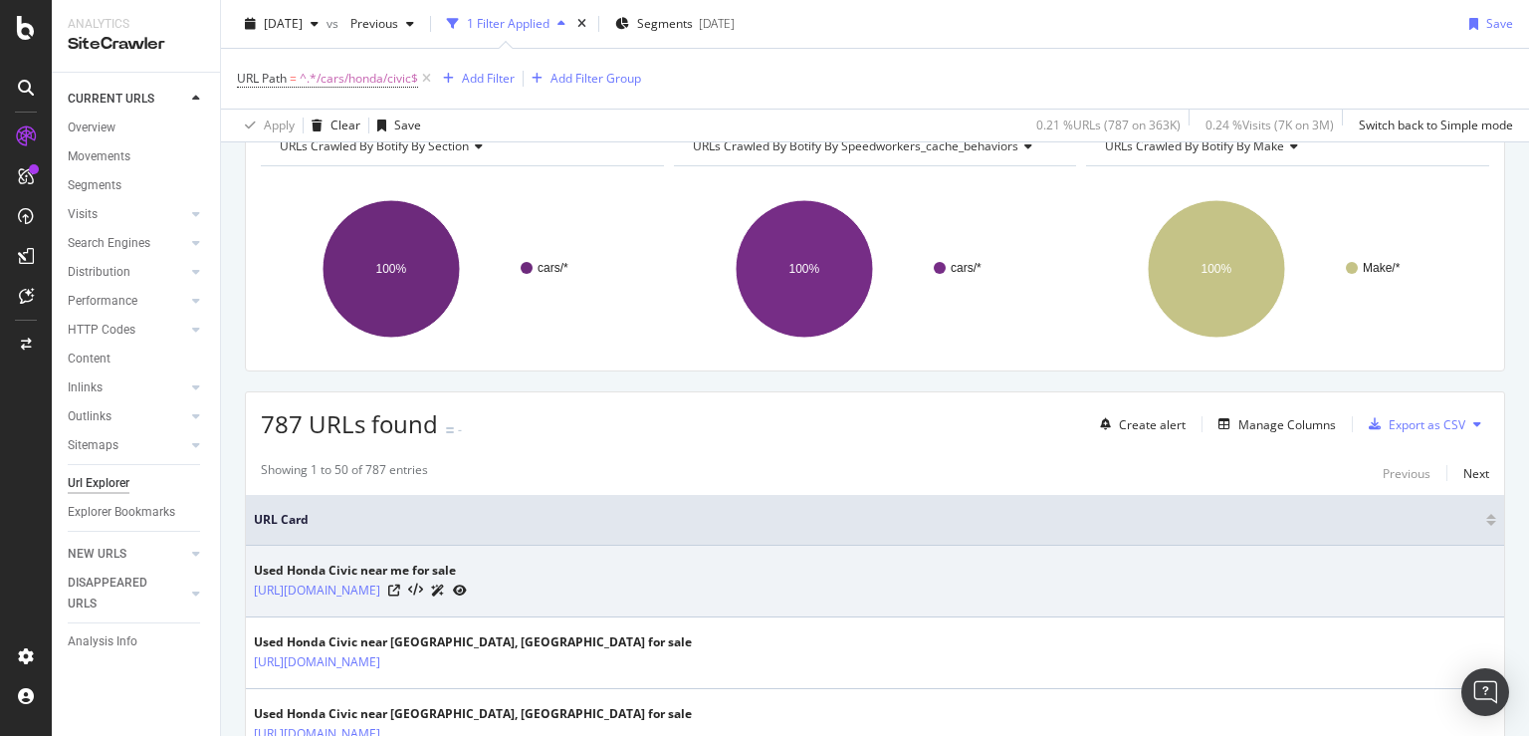
scroll to position [199, 0]
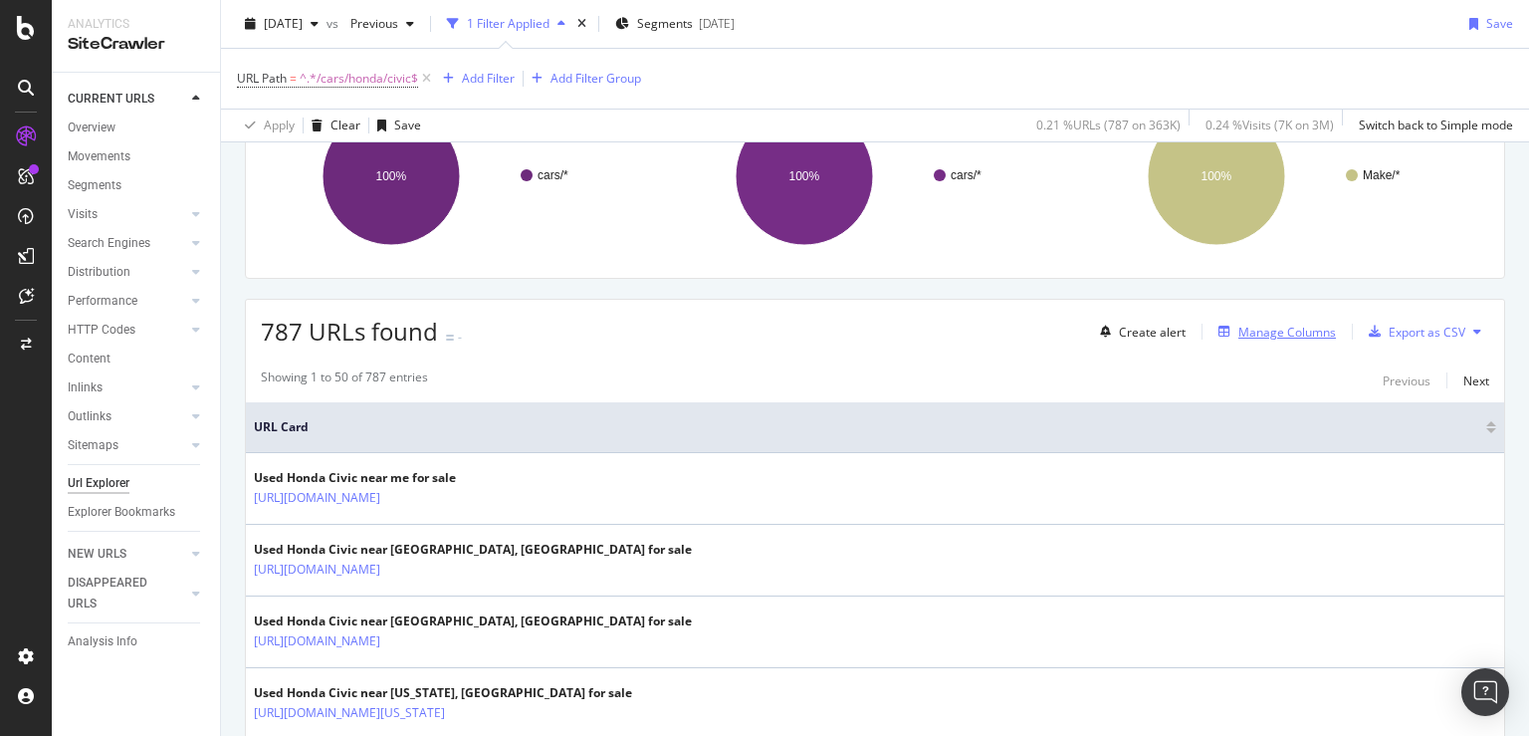
click at [1300, 334] on div "Manage Columns" at bounding box center [1288, 332] width 98 height 17
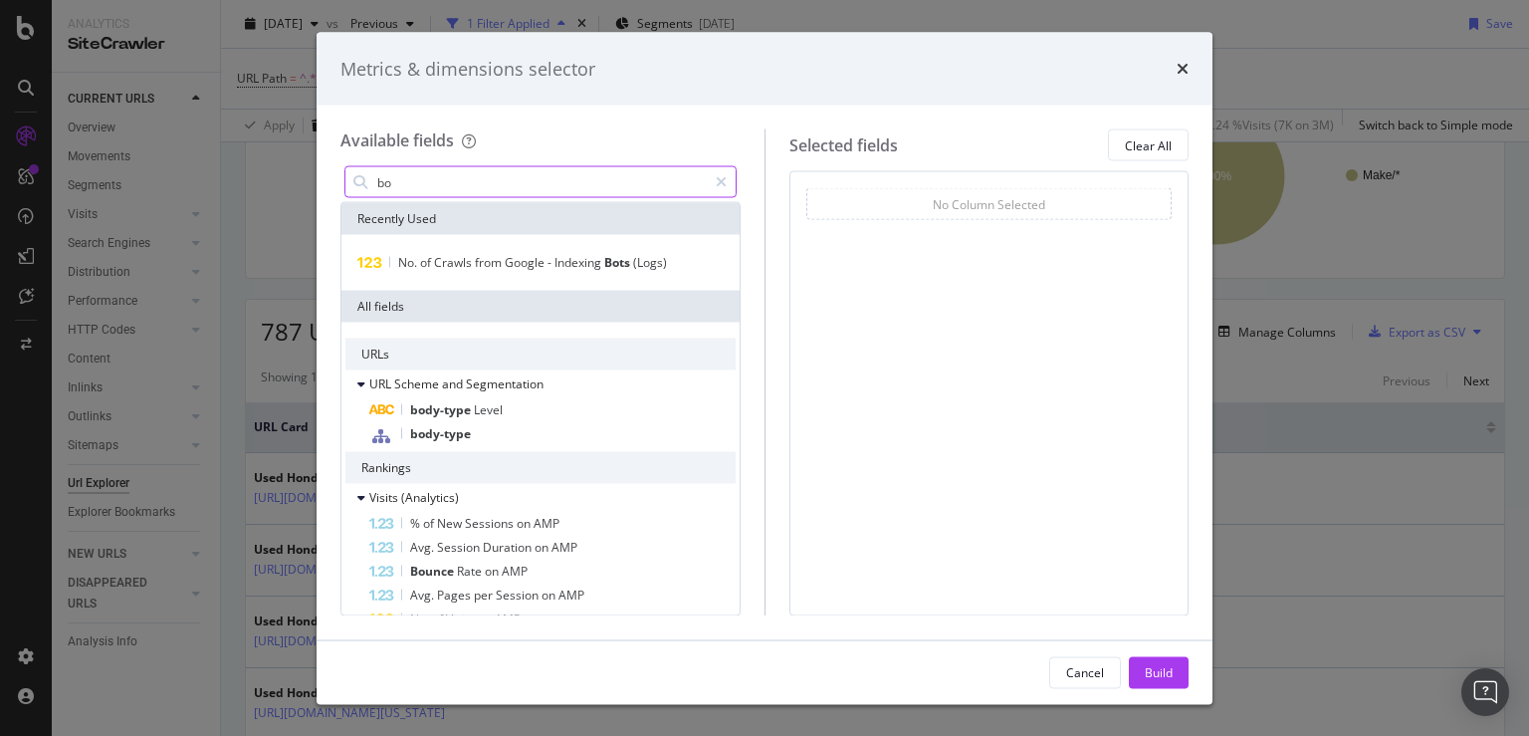
click at [591, 180] on input "bo" at bounding box center [541, 182] width 332 height 30
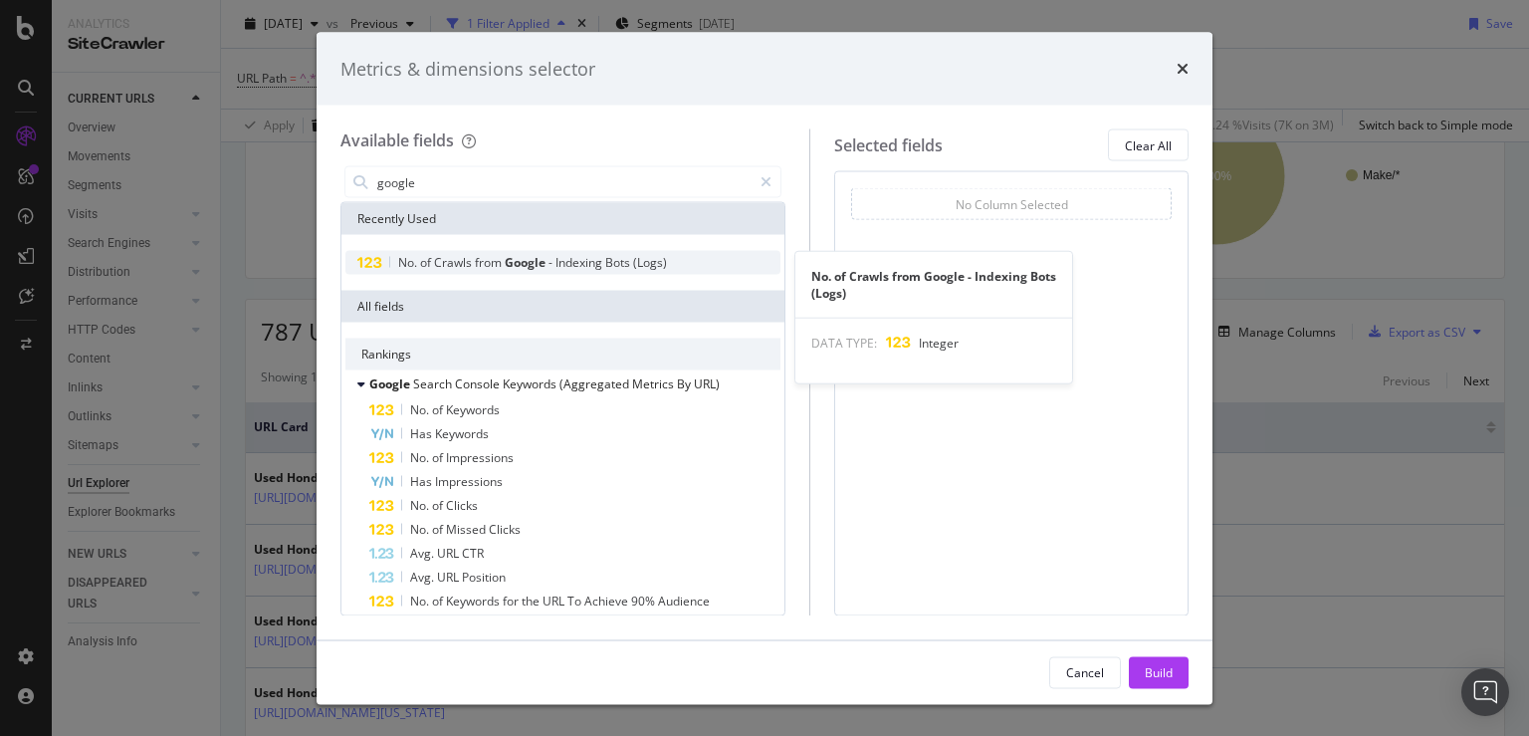
type input "google"
click at [622, 259] on span "Bots" at bounding box center [619, 262] width 28 height 17
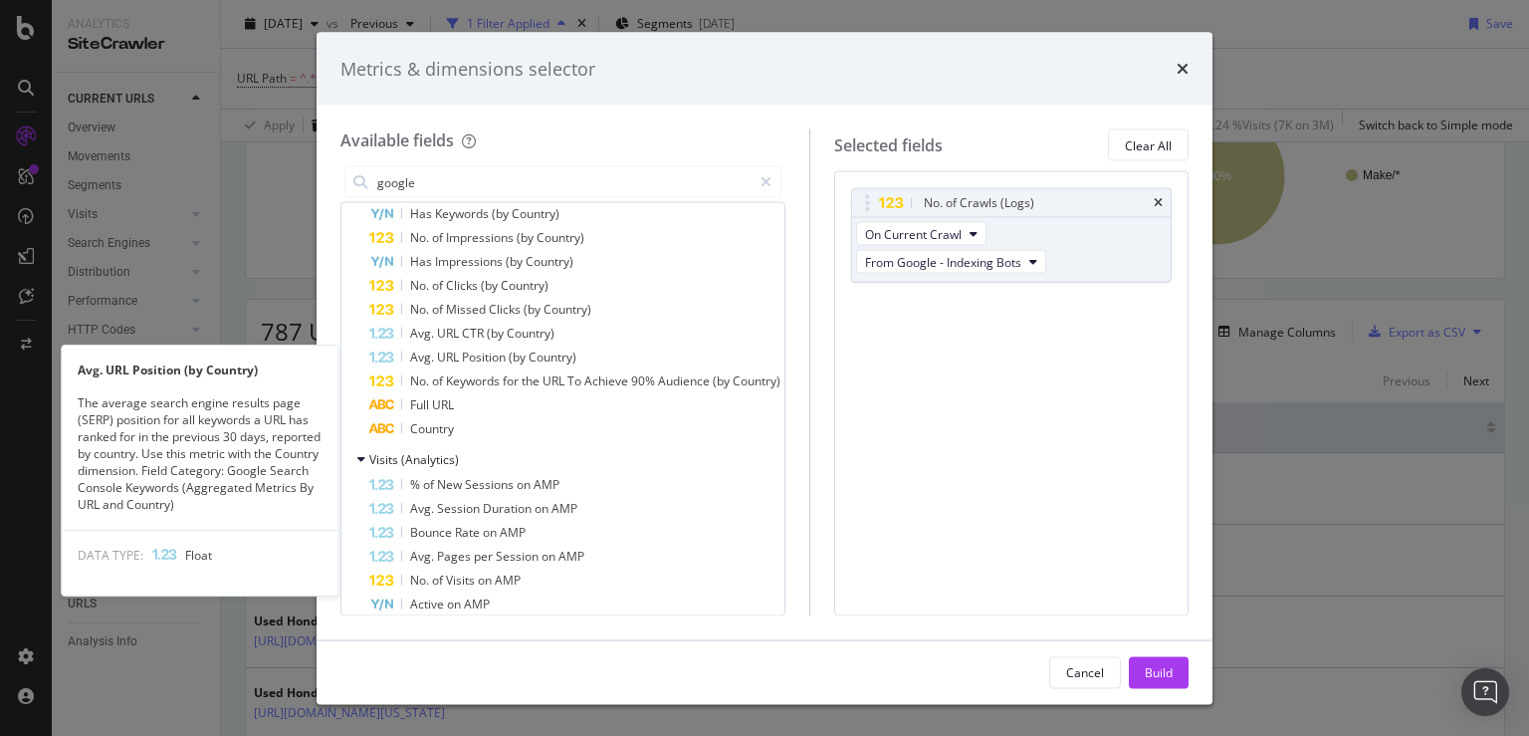
scroll to position [498, 0]
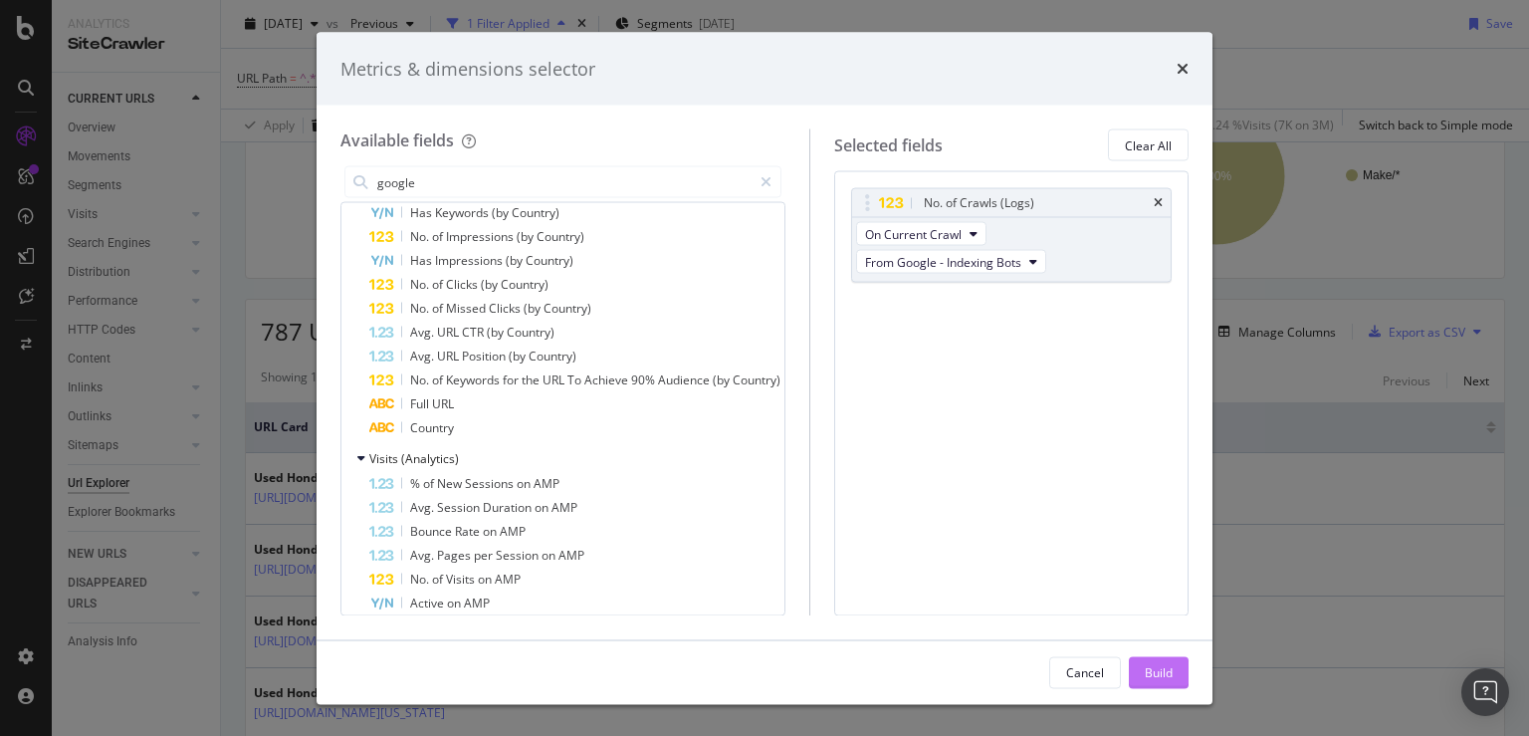
click at [1161, 674] on div "Build" at bounding box center [1159, 671] width 28 height 17
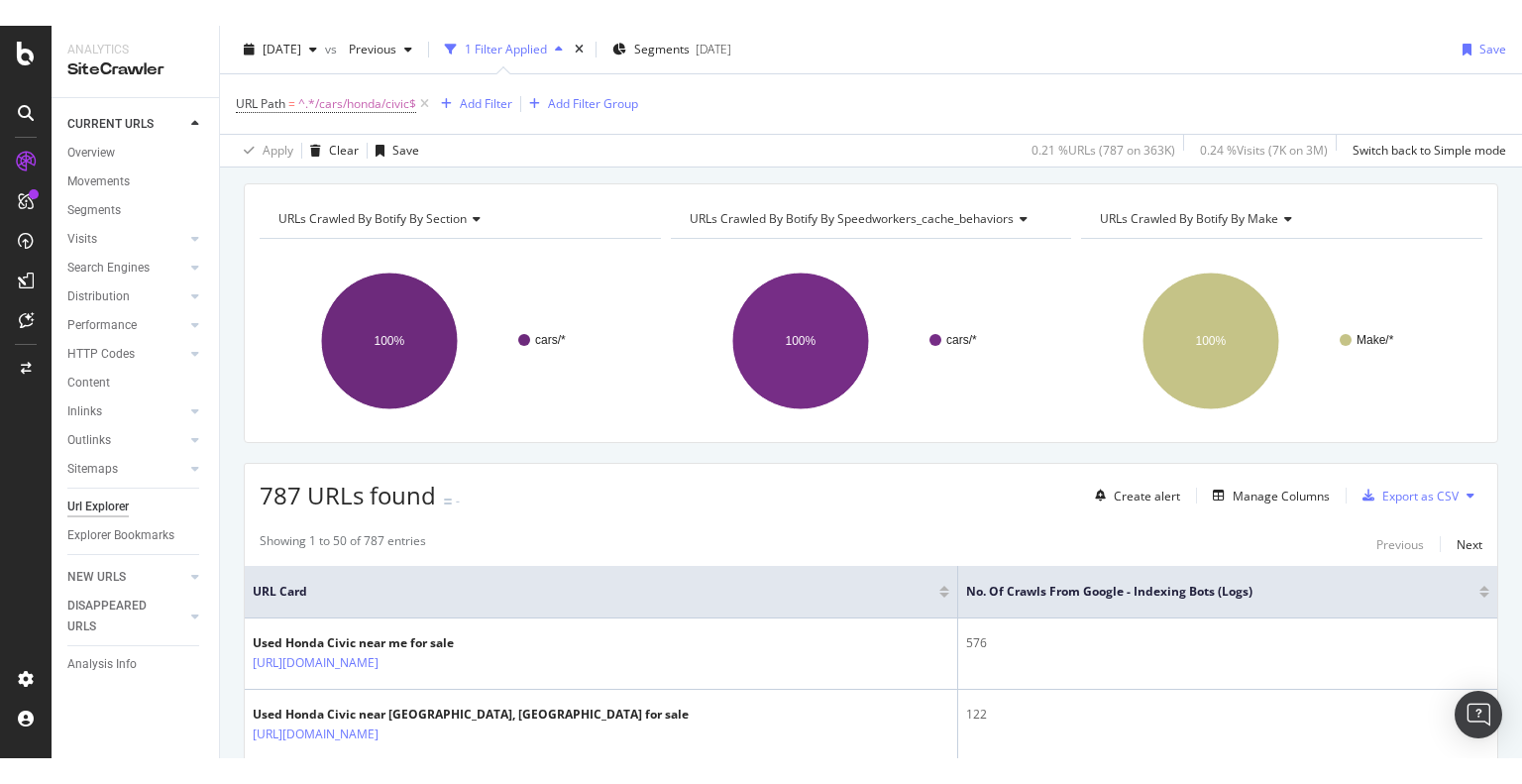
scroll to position [29, 0]
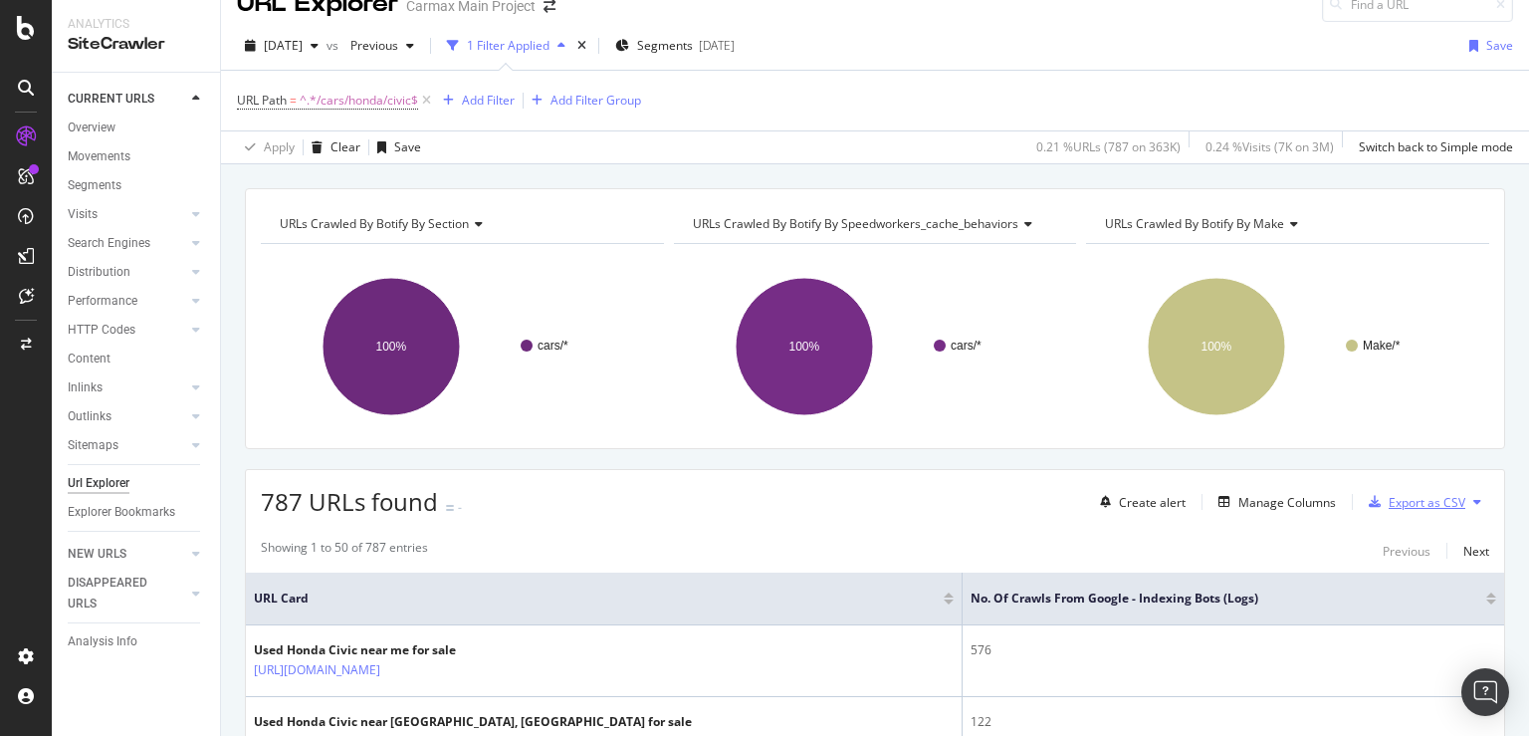
click at [1389, 499] on div "Export as CSV" at bounding box center [1427, 502] width 77 height 17
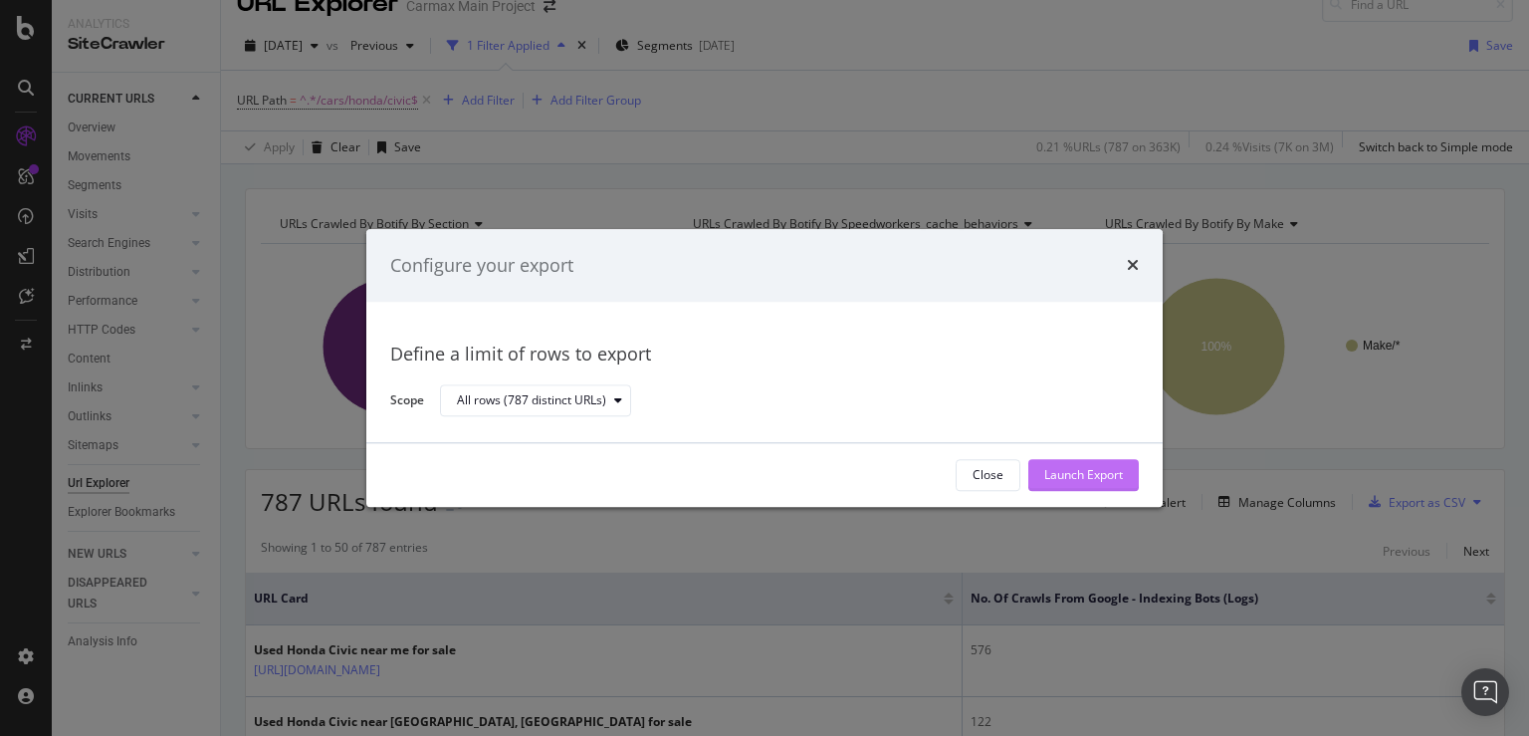
click at [1105, 473] on div "Launch Export" at bounding box center [1083, 475] width 79 height 17
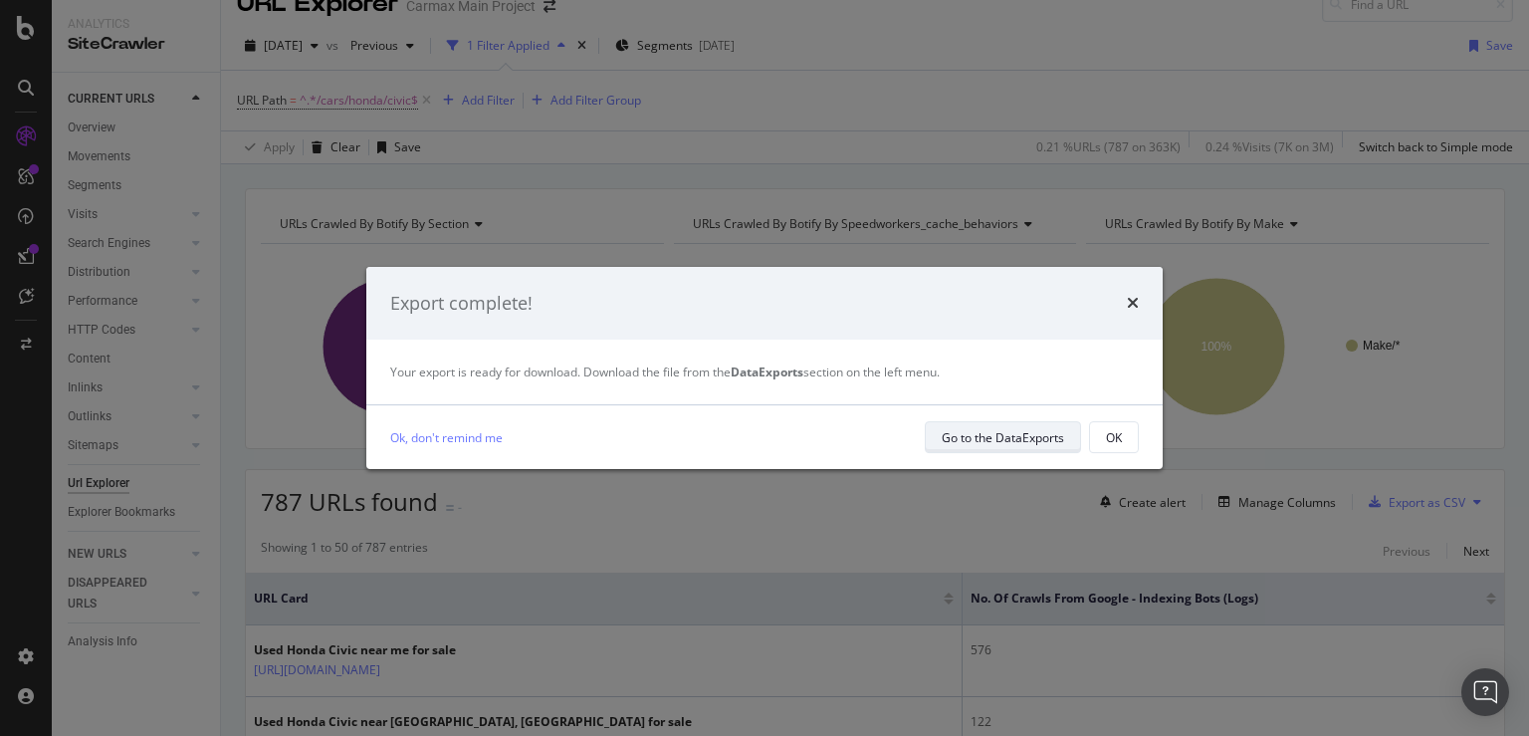
click at [990, 441] on div "Go to the DataExports" at bounding box center [1003, 437] width 122 height 17
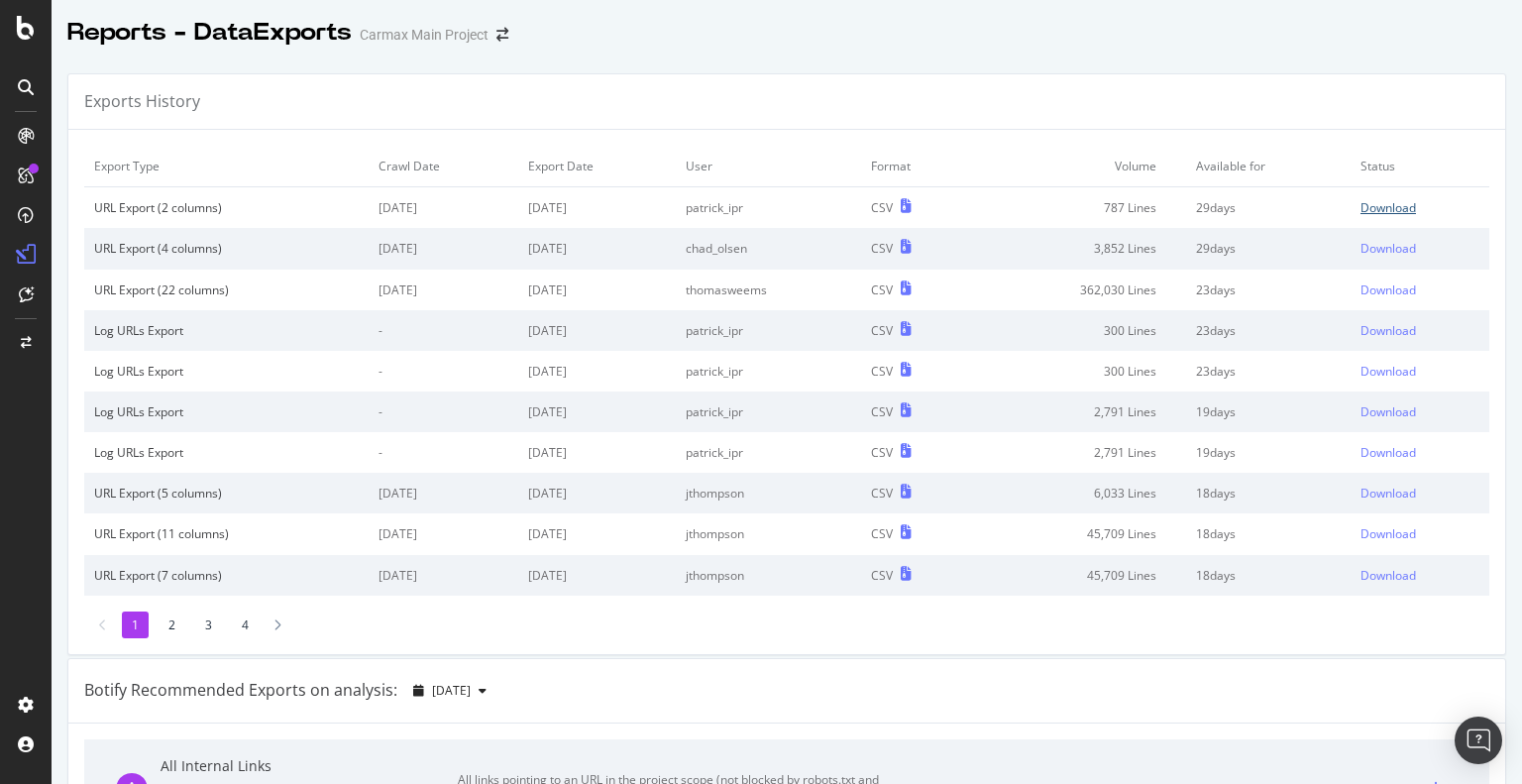
click at [1363, 202] on div "Download" at bounding box center [1389, 207] width 56 height 17
drag, startPoint x: 841, startPoint y: 488, endPoint x: 842, endPoint y: 463, distance: 25.0
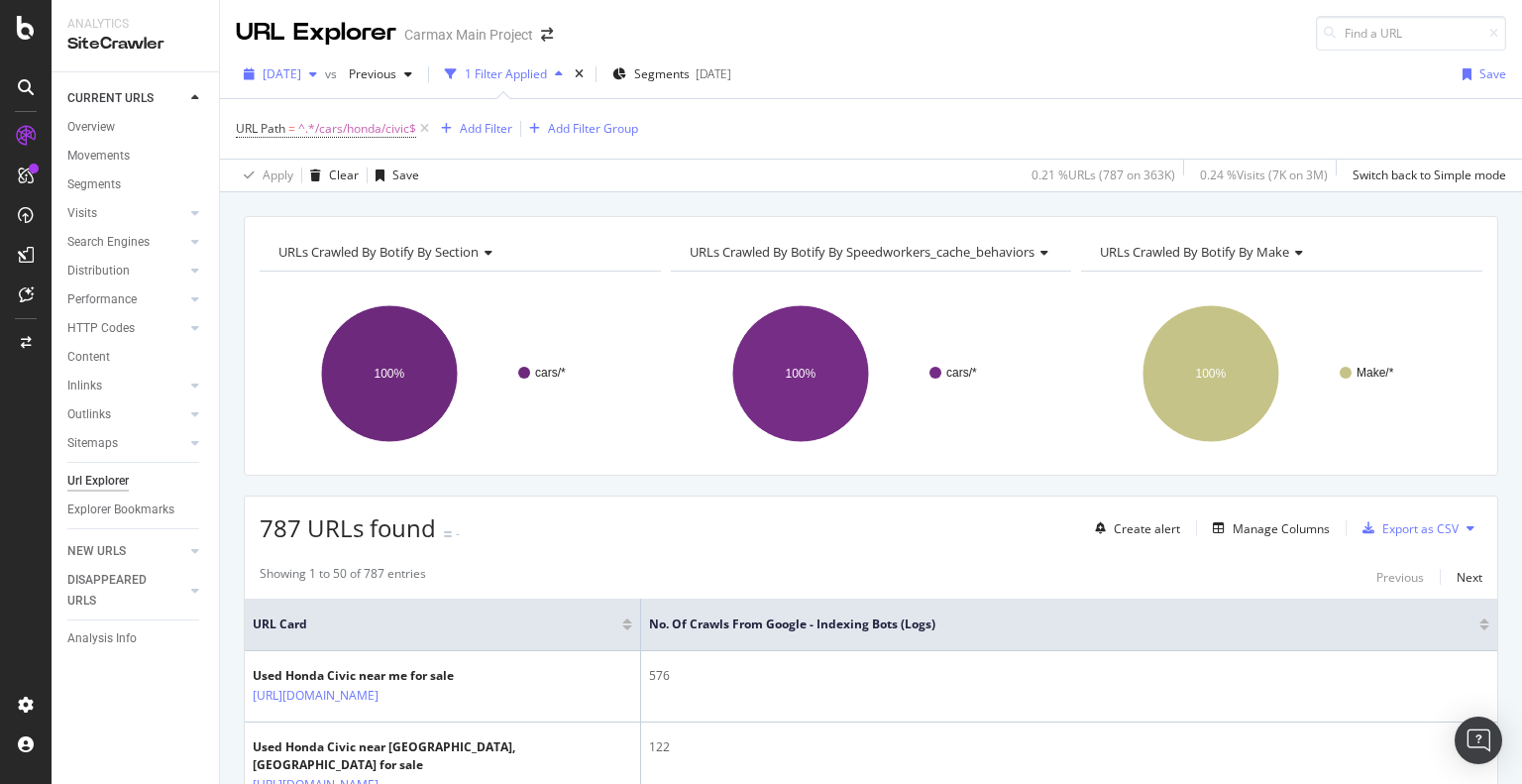
click at [302, 78] on span "[DATE]" at bounding box center [282, 74] width 39 height 17
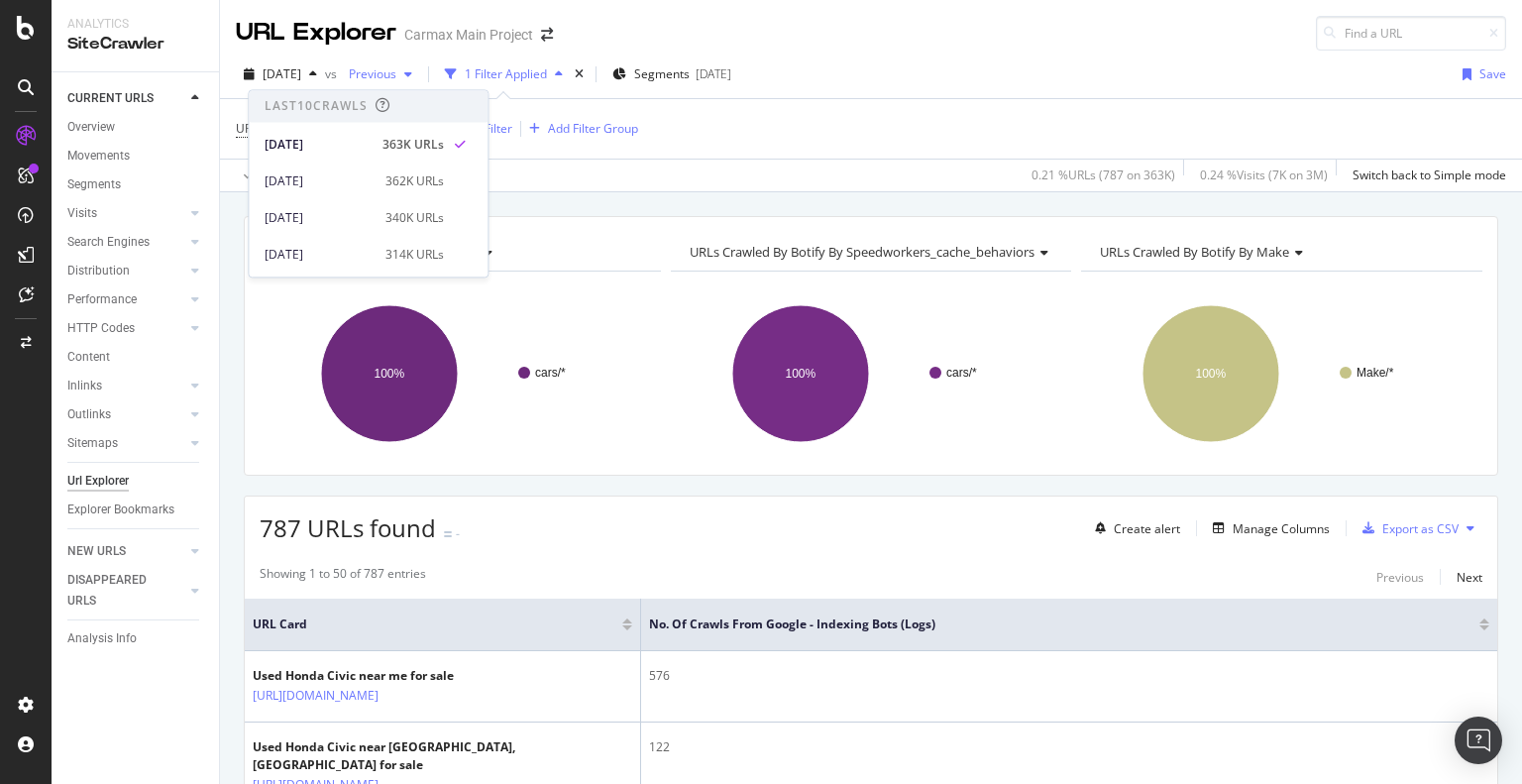
click at [396, 73] on span "Previous" at bounding box center [369, 74] width 56 height 17
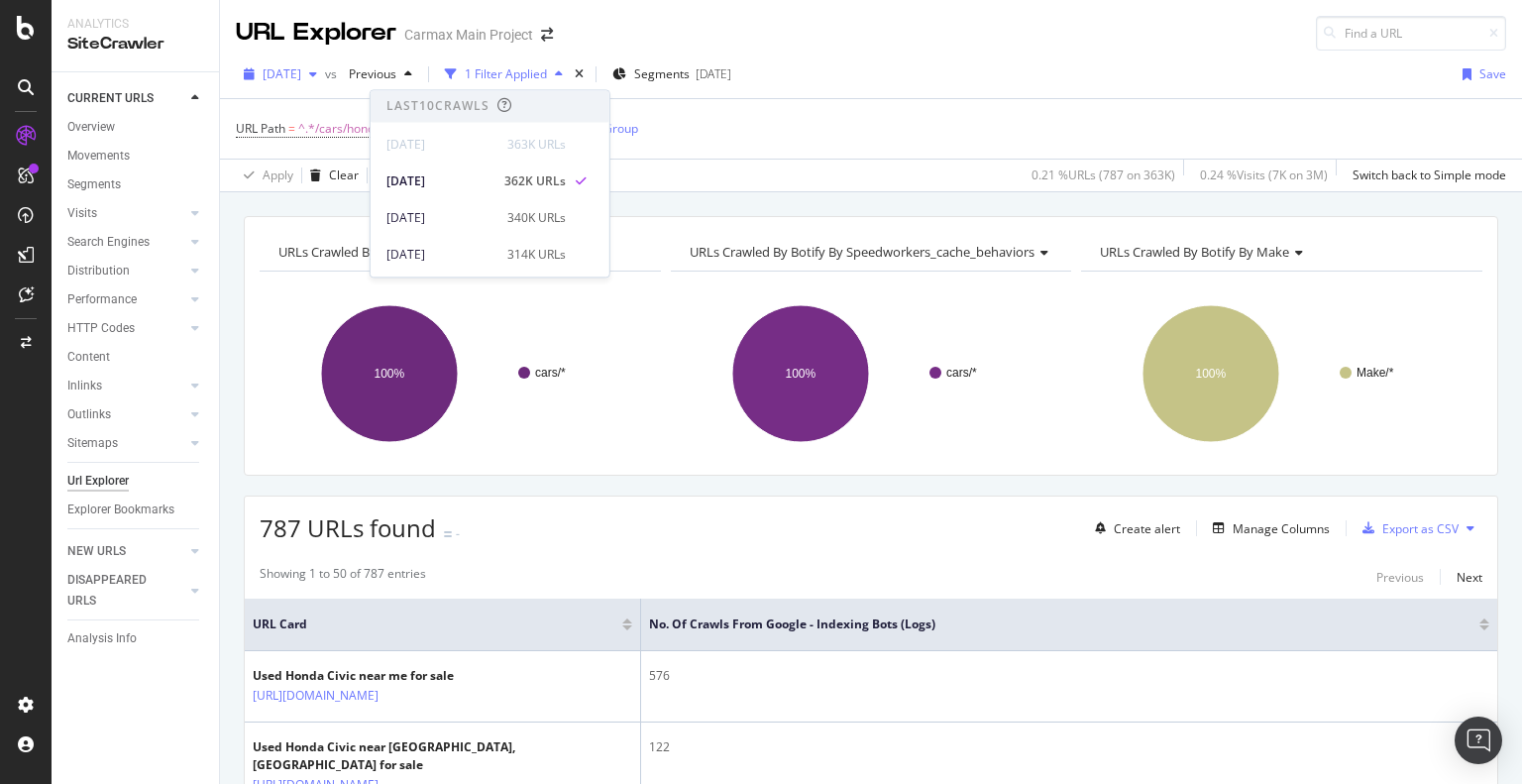
click at [302, 79] on span "[DATE]" at bounding box center [282, 74] width 39 height 17
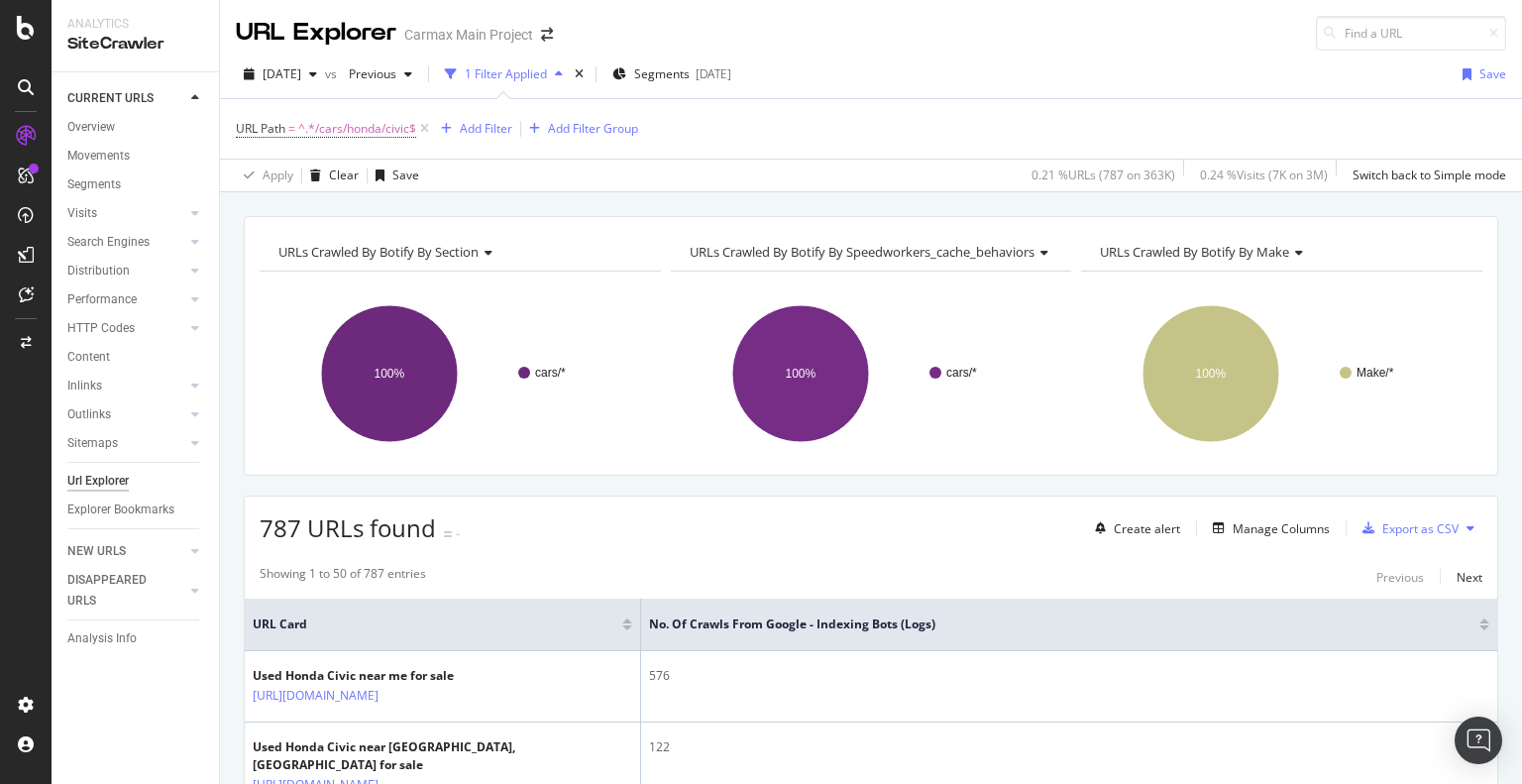
click at [846, 123] on div "URL Path = ^.*/cars/honda/civic$ Add Filter Add Filter Group" at bounding box center [871, 129] width 1270 height 60
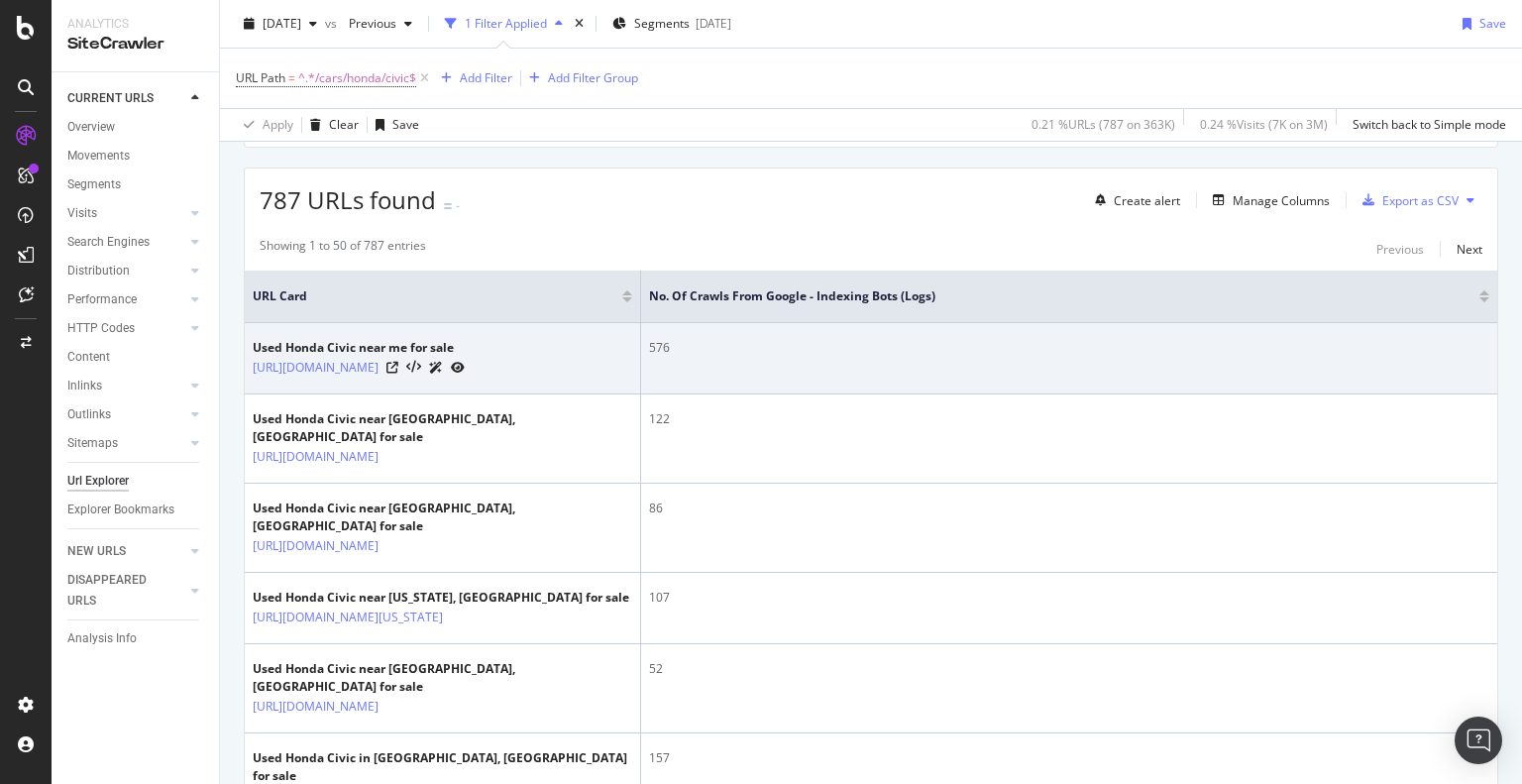
scroll to position [297, 0]
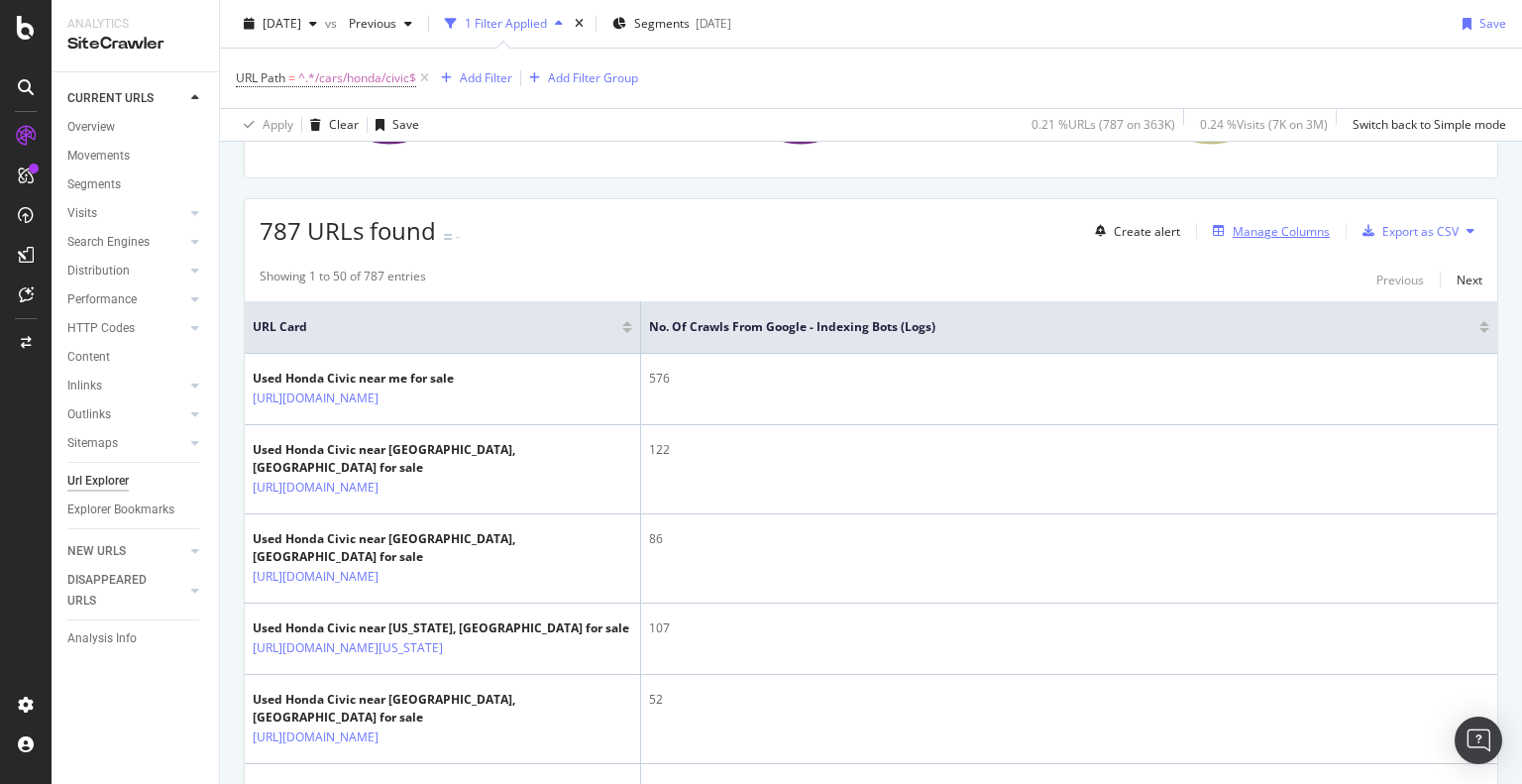
click at [1250, 227] on div "Manage Columns" at bounding box center [1282, 231] width 98 height 17
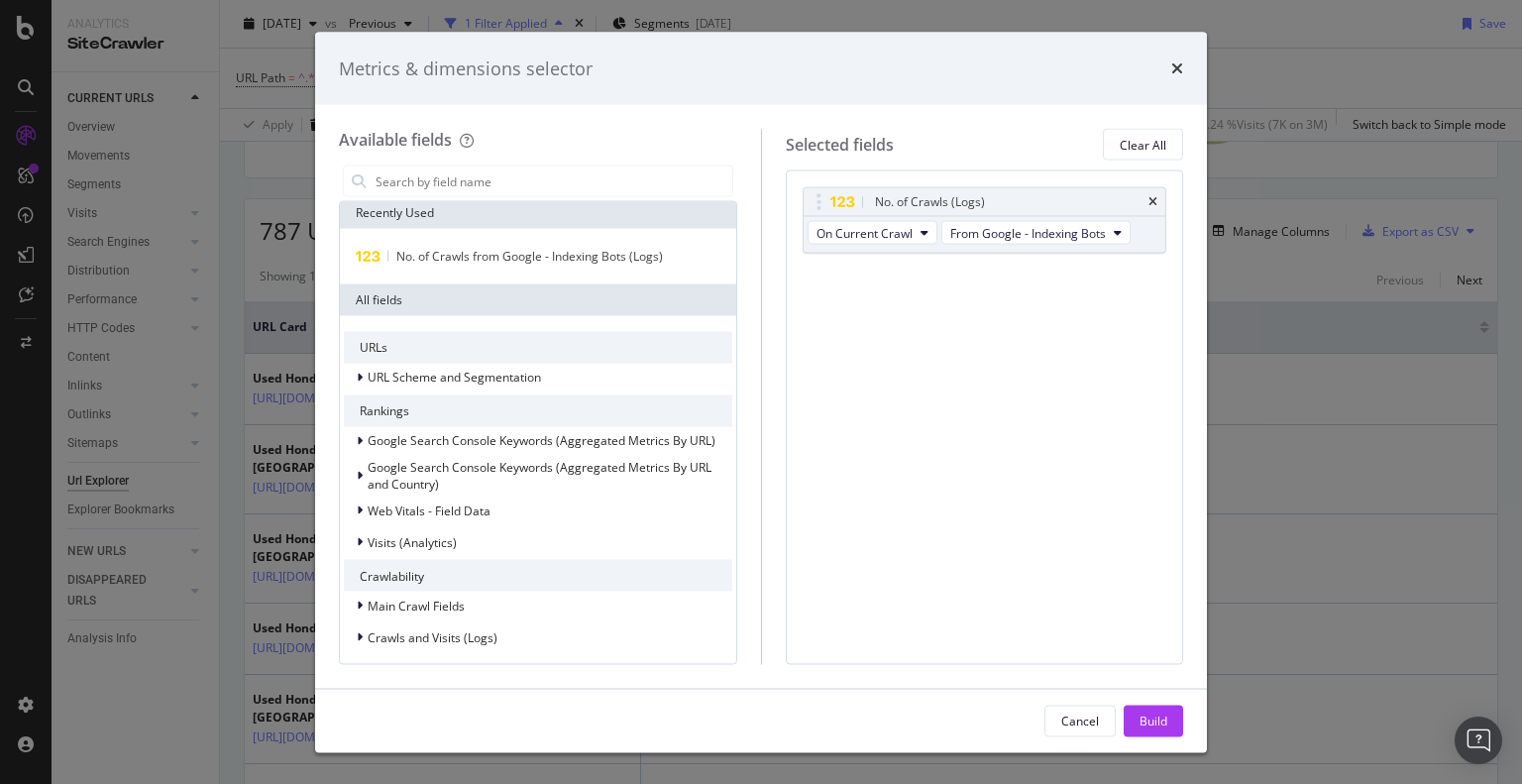
scroll to position [0, 0]
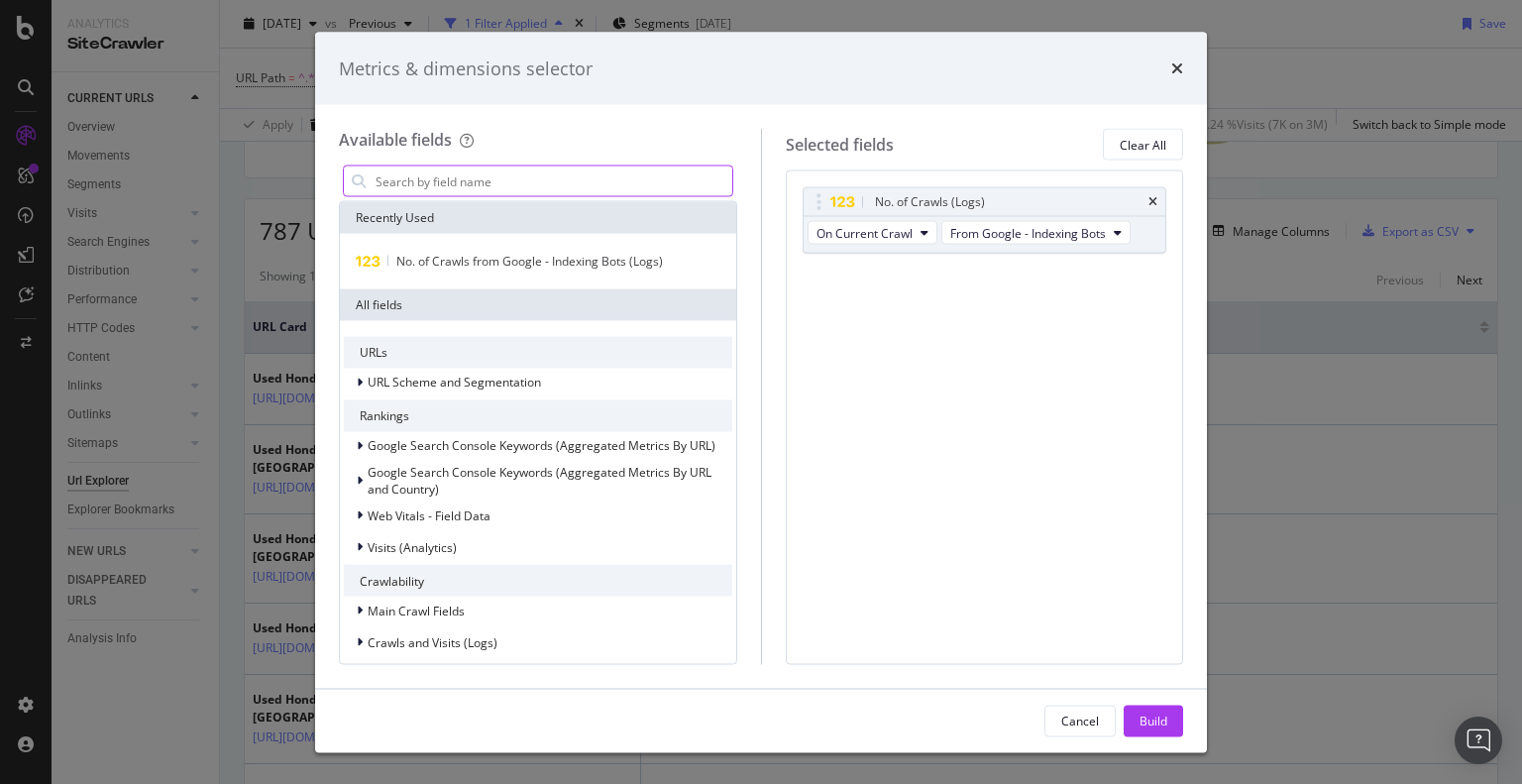
click at [516, 179] on input "modal" at bounding box center [552, 181] width 358 height 30
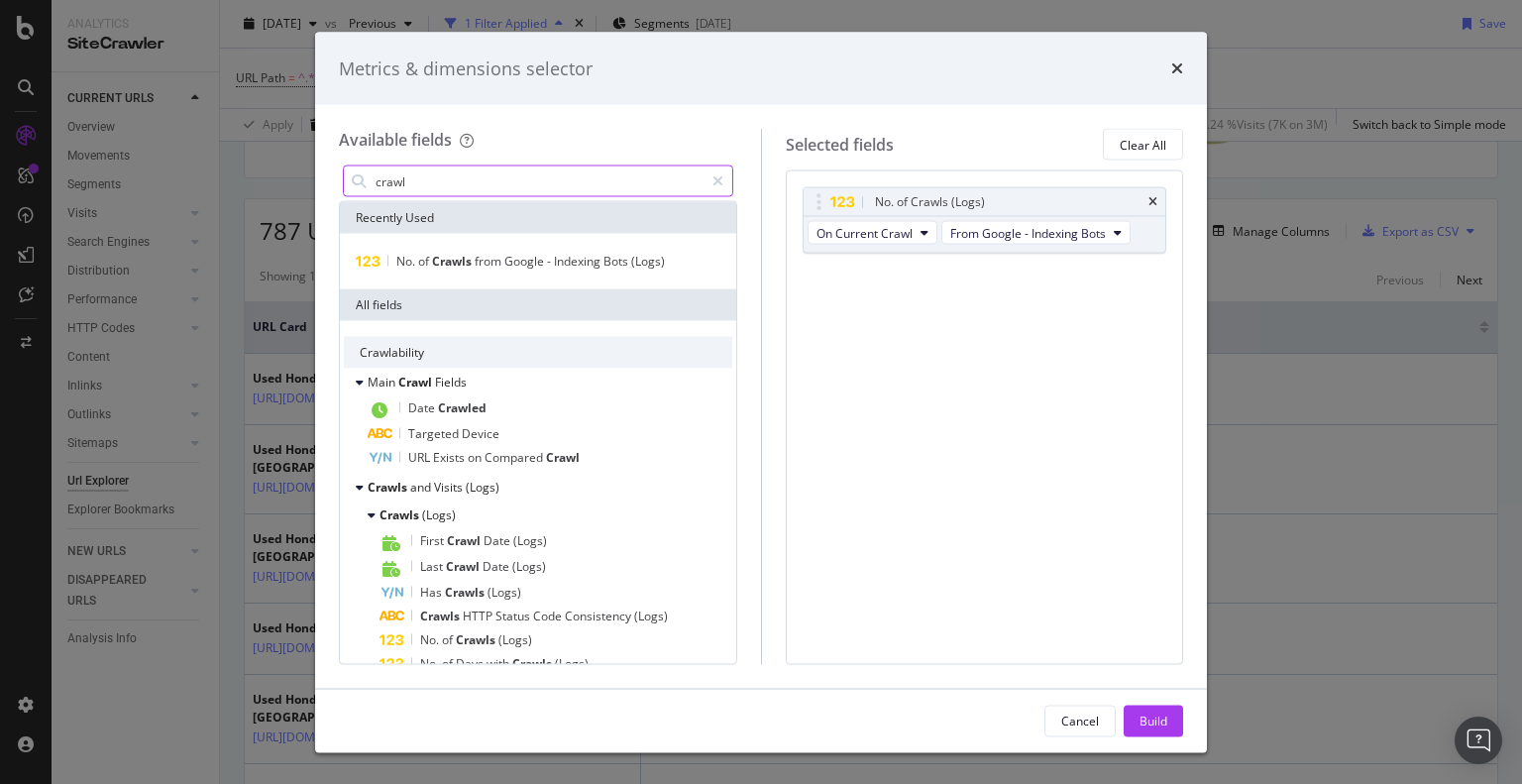
click at [471, 190] on input "crawl" at bounding box center [539, 181] width 330 height 30
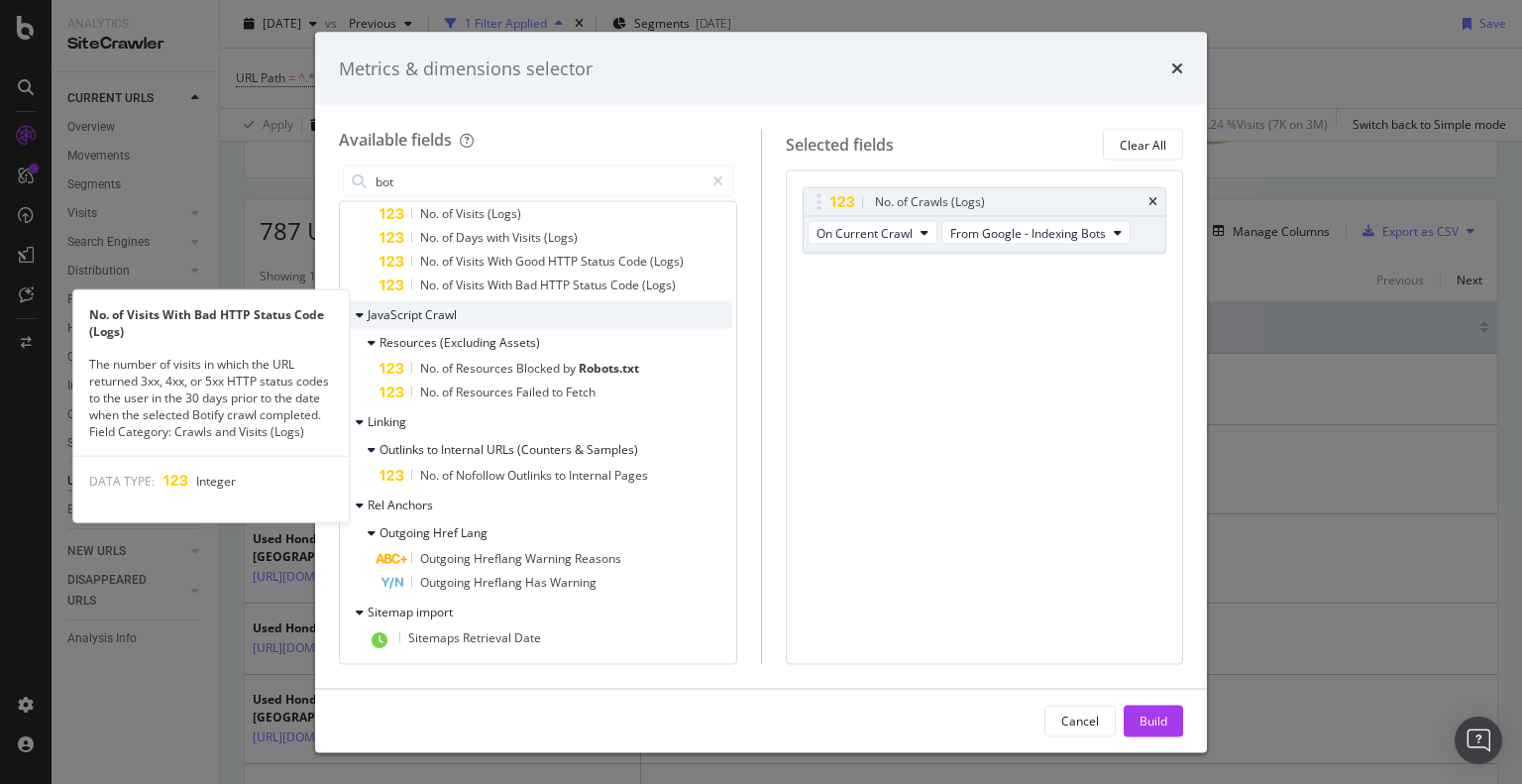
scroll to position [725, 0]
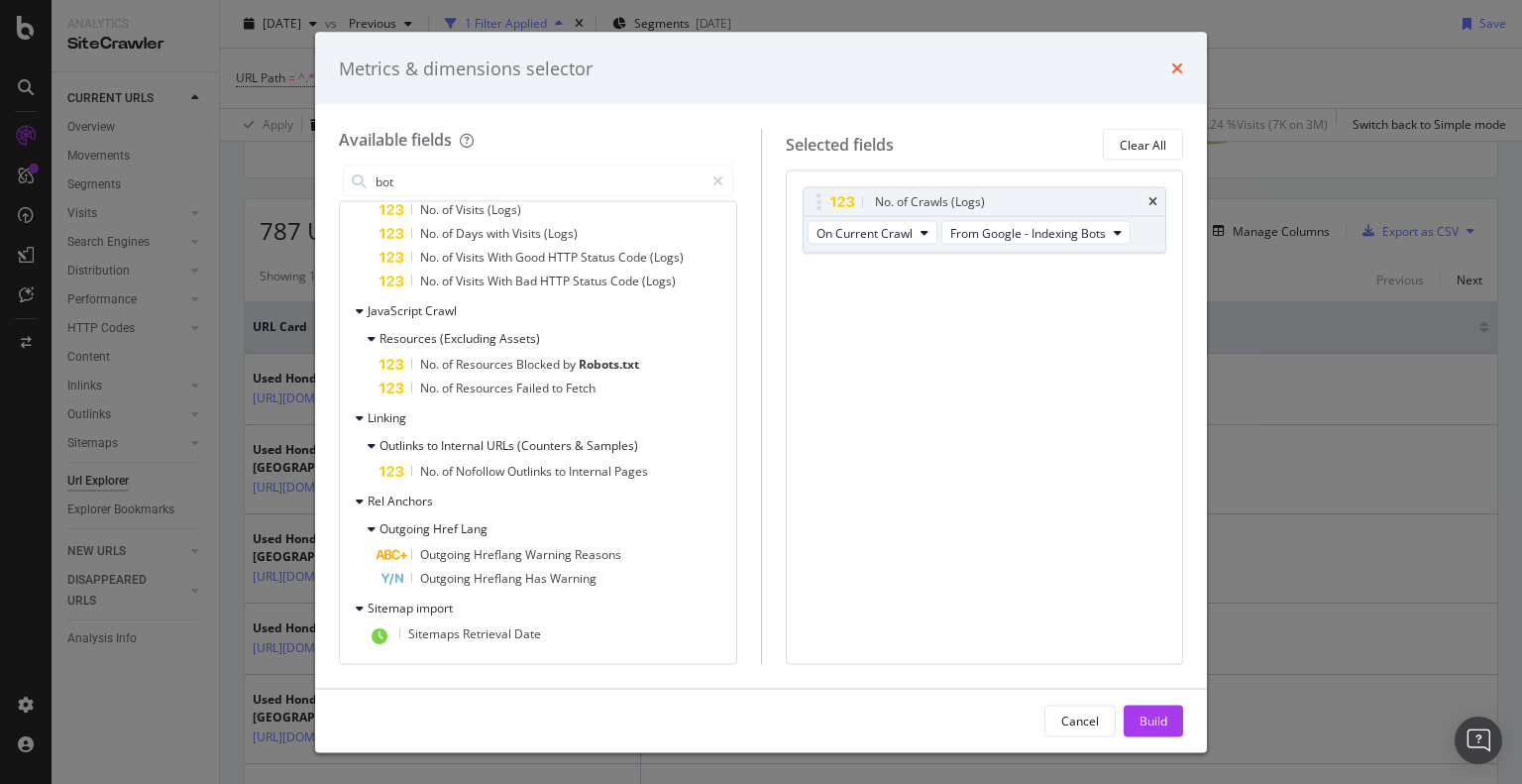
type input "bot"
click at [1175, 63] on icon "times" at bounding box center [1178, 69] width 12 height 16
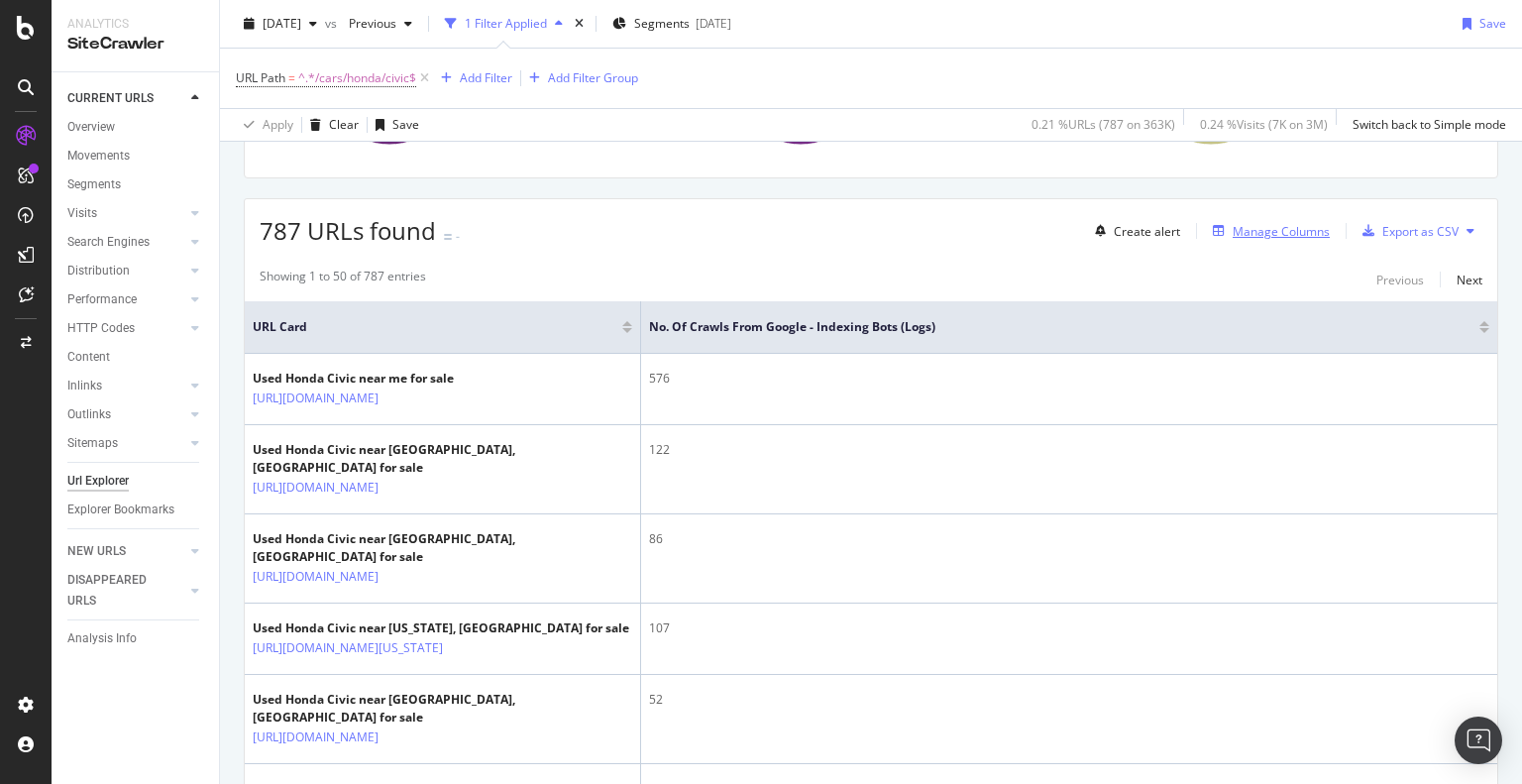
click at [1282, 231] on div "Manage Columns" at bounding box center [1282, 231] width 98 height 17
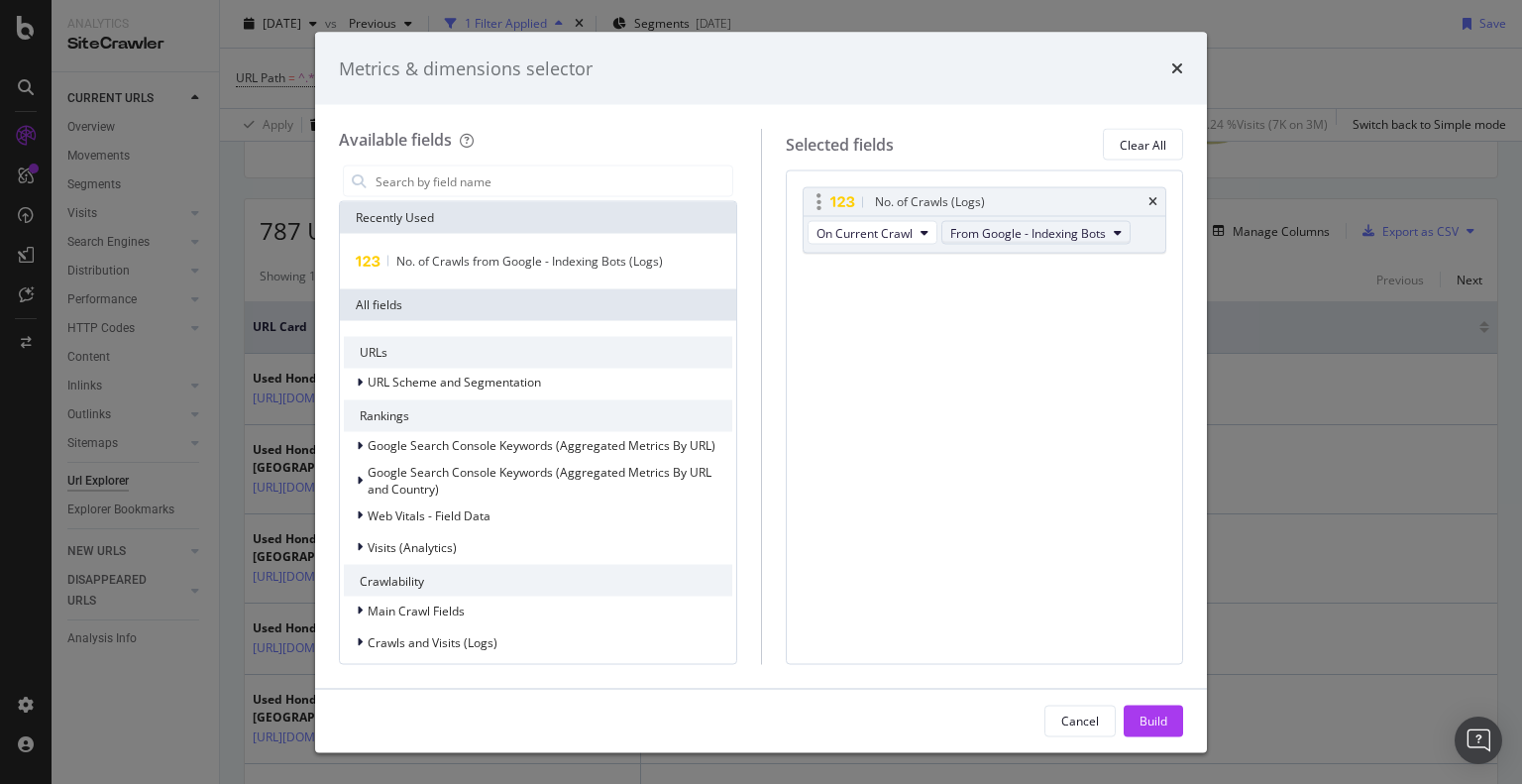
click at [995, 233] on span "From Google - Indexing Bots" at bounding box center [1028, 232] width 155 height 17
click at [816, 325] on div "No. of Crawls (Logs) On Current Crawl From Google - Indexing Bots You can use t…" at bounding box center [985, 417] width 398 height 493
click at [871, 235] on span "On Current Crawl" at bounding box center [864, 232] width 97 height 17
click at [987, 321] on div "No. of Crawls (Logs) On Current Crawl From Google - Indexing Bots You can use t…" at bounding box center [985, 417] width 398 height 493
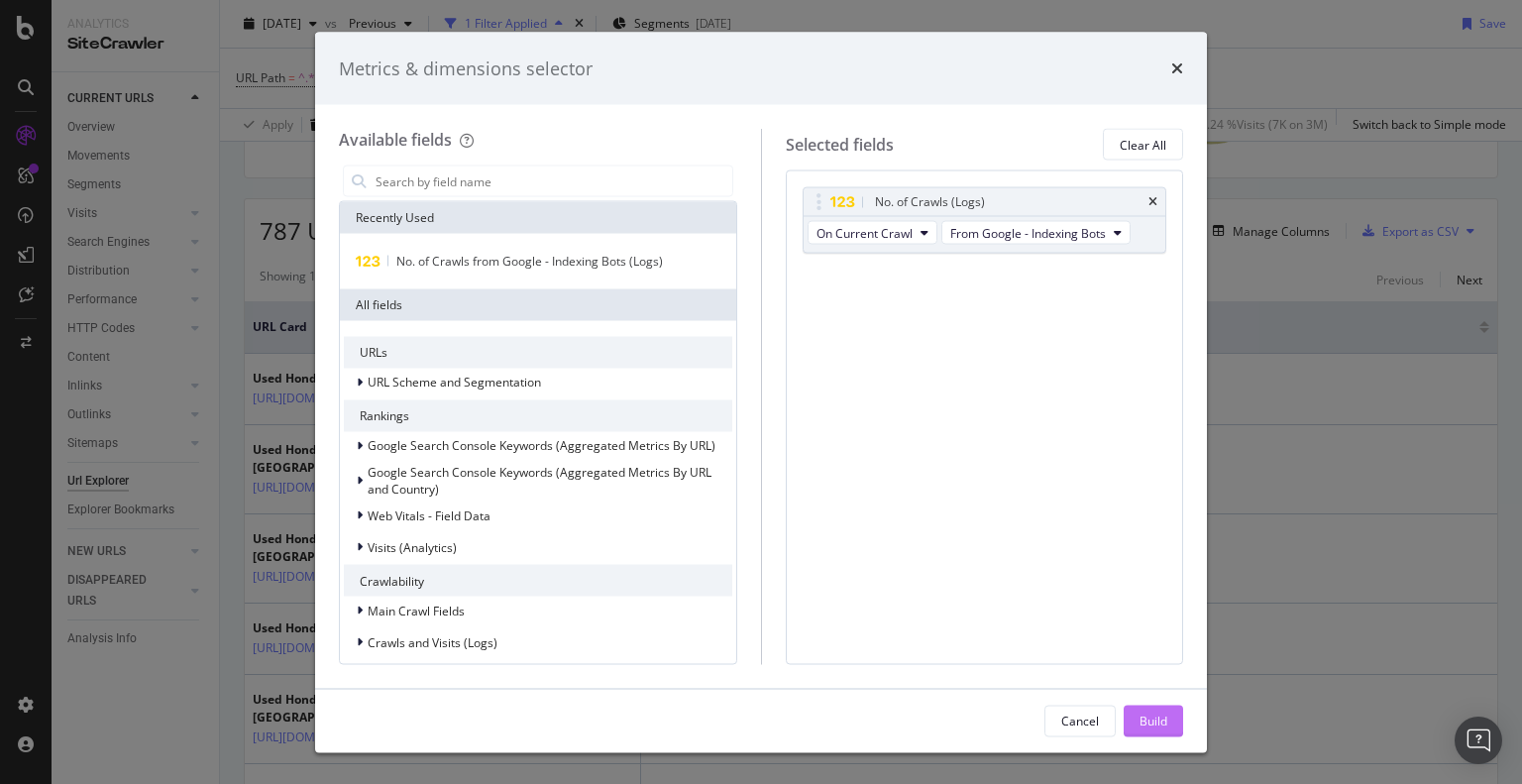
click at [1149, 716] on div "Build" at bounding box center [1154, 719] width 28 height 17
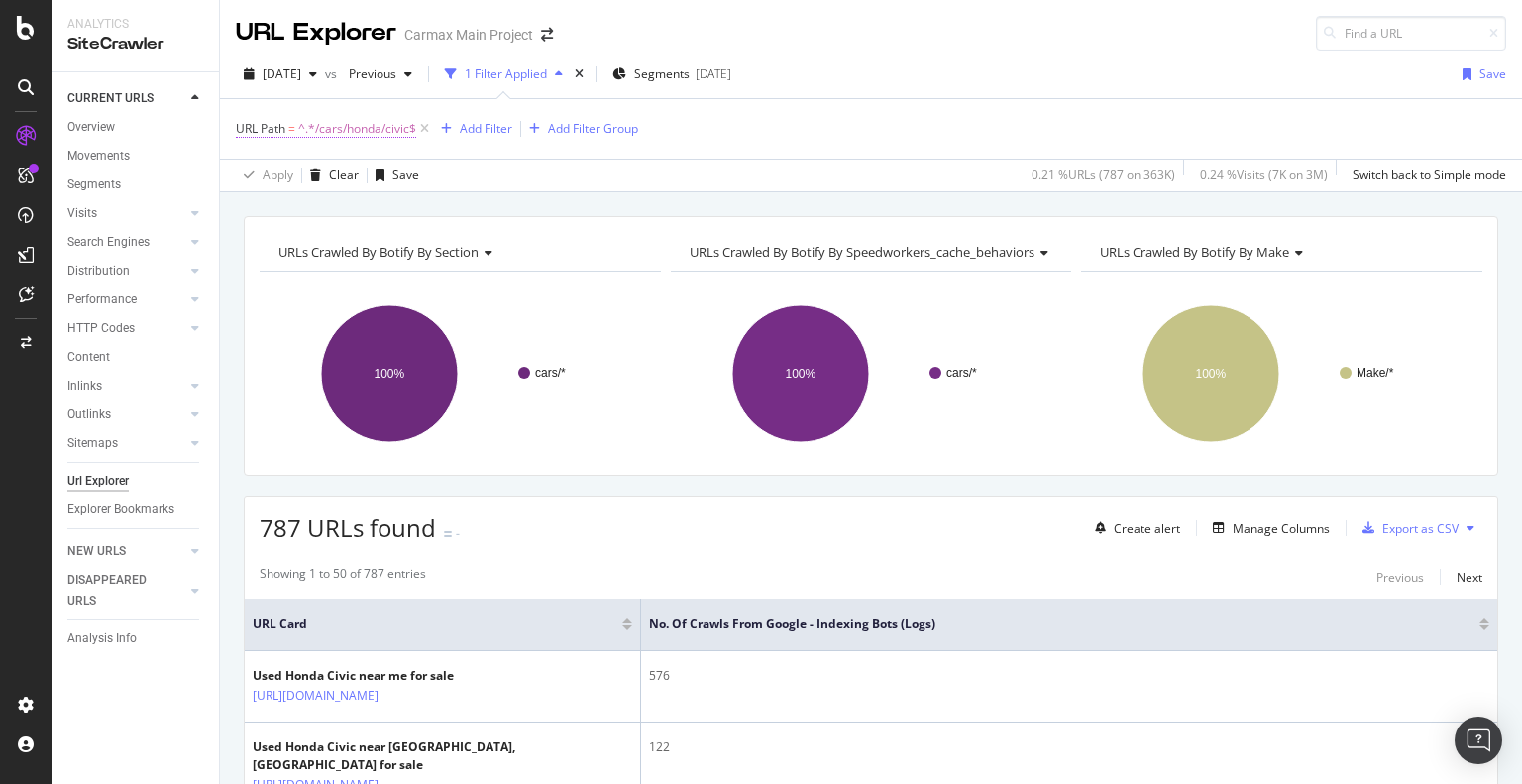
click at [343, 120] on span "^.*/cars/honda/civic$" at bounding box center [357, 128] width 117 height 28
click at [341, 165] on div "Ends with" at bounding box center [361, 174] width 218 height 32
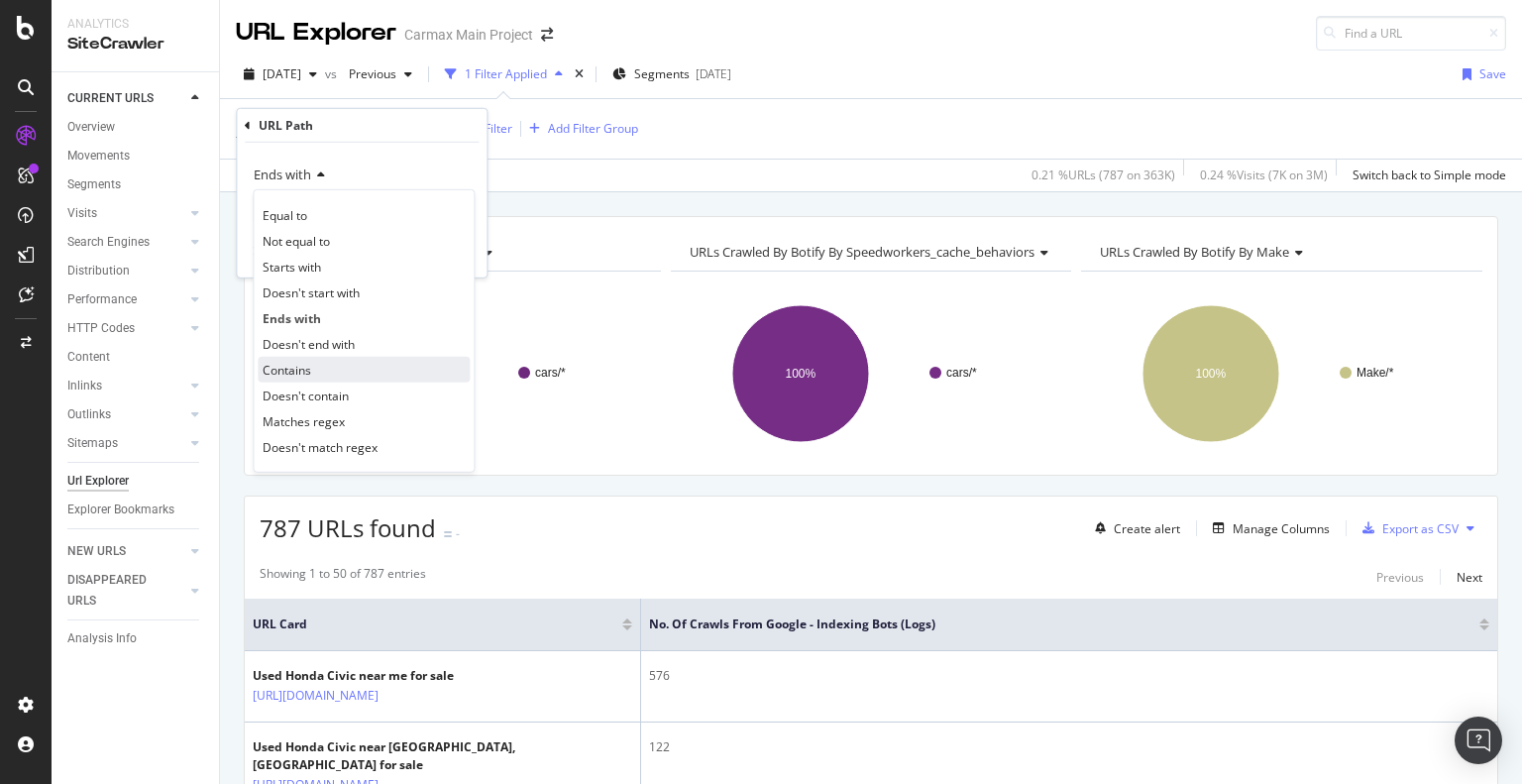
click at [326, 369] on div "Contains" at bounding box center [363, 369] width 212 height 26
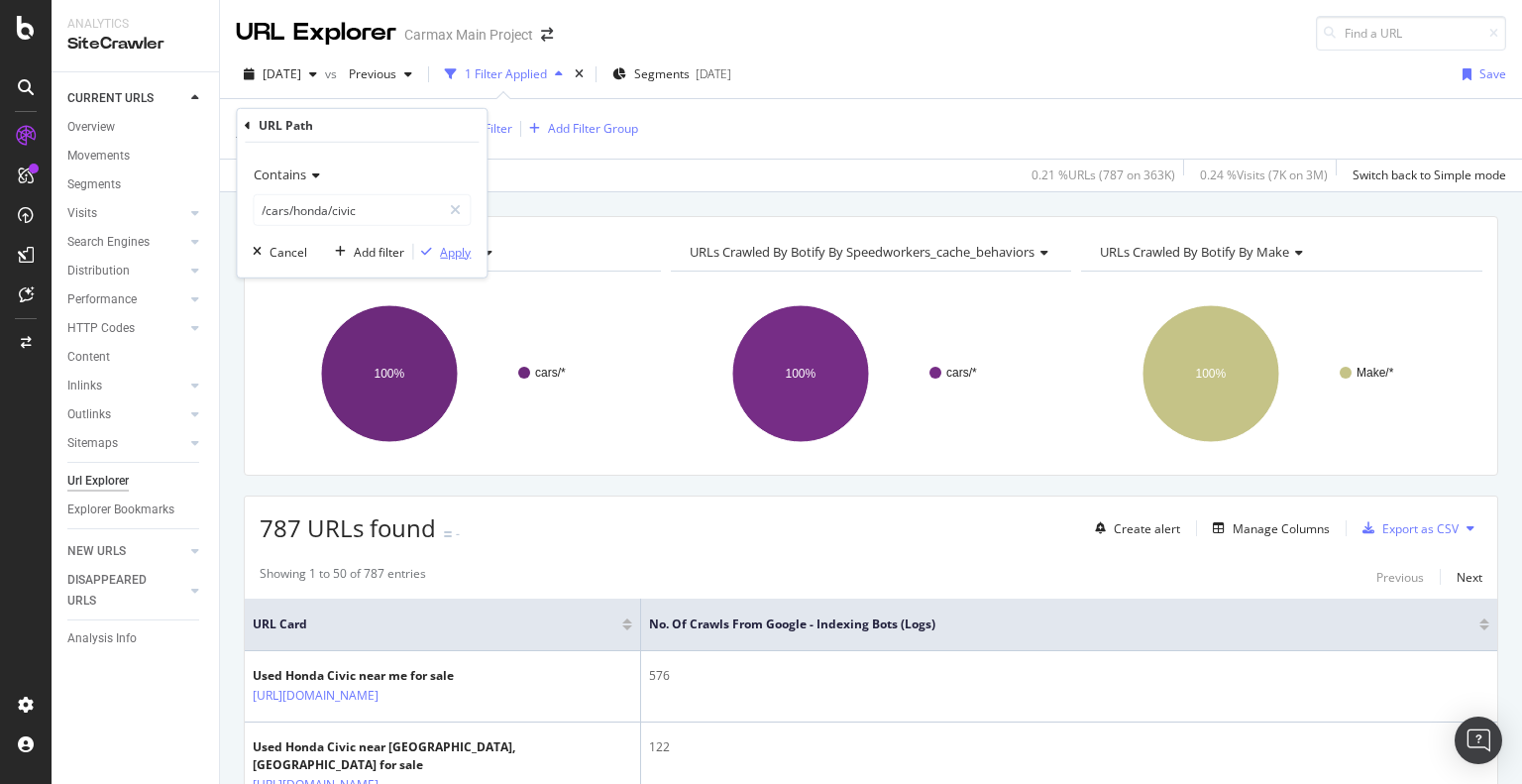
click at [459, 252] on div "Apply" at bounding box center [455, 251] width 31 height 17
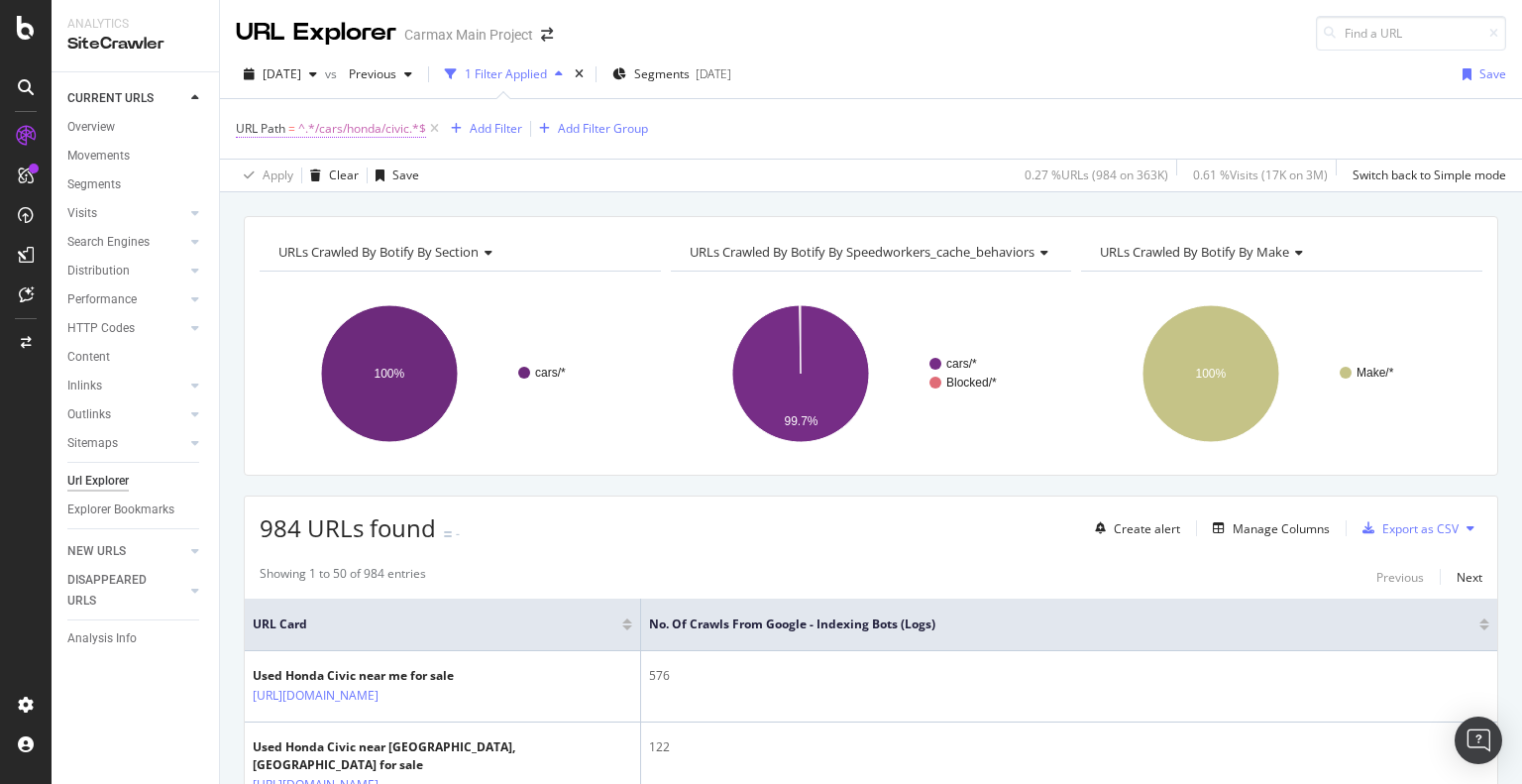
click at [326, 121] on span "^.*/cars/honda/civic.*$" at bounding box center [362, 128] width 127 height 28
click at [464, 246] on div "Apply" at bounding box center [455, 251] width 31 height 17
click at [1415, 530] on div "Export as CSV" at bounding box center [1420, 528] width 77 height 17
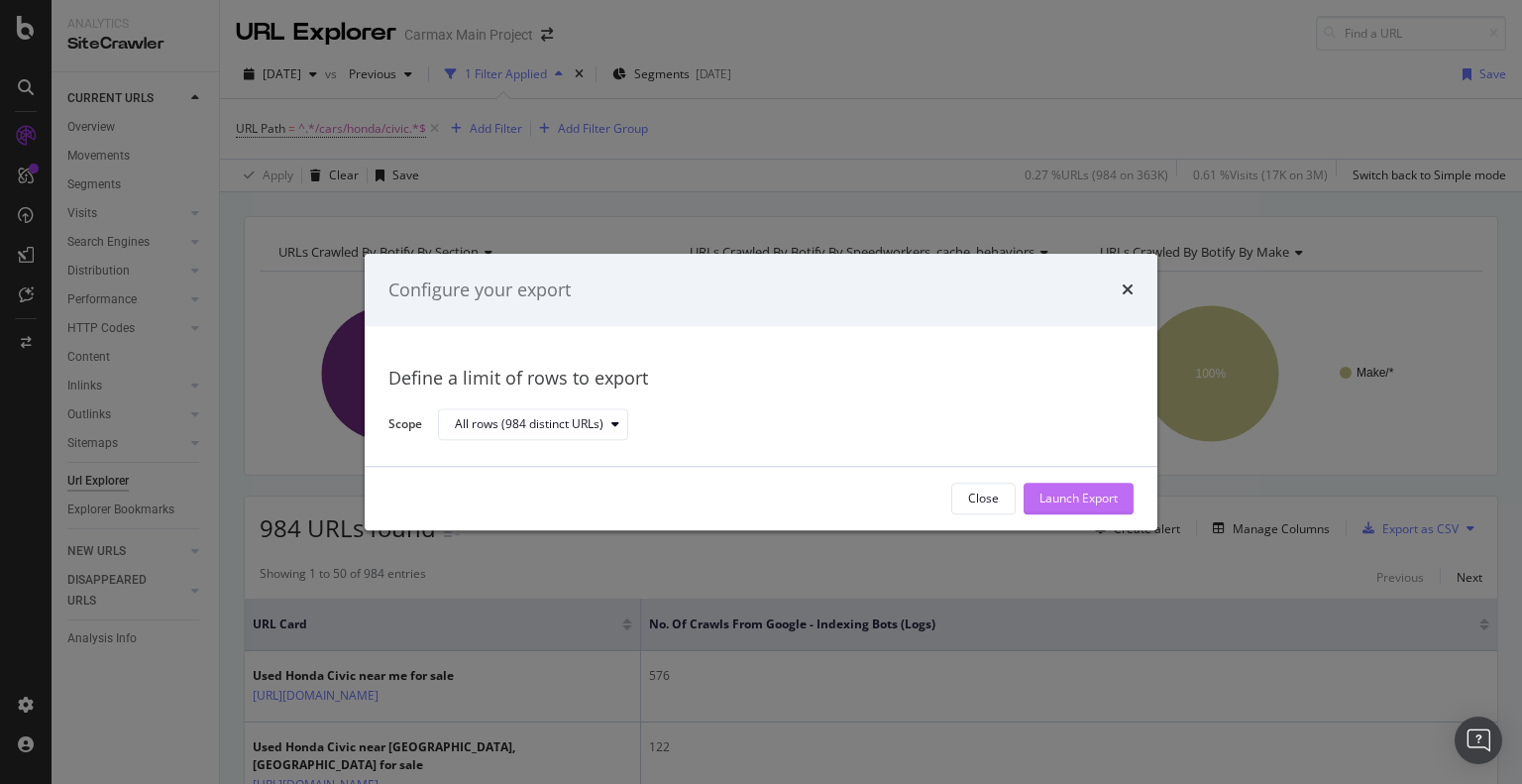
click at [1087, 501] on div "Launch Export" at bounding box center [1078, 498] width 79 height 17
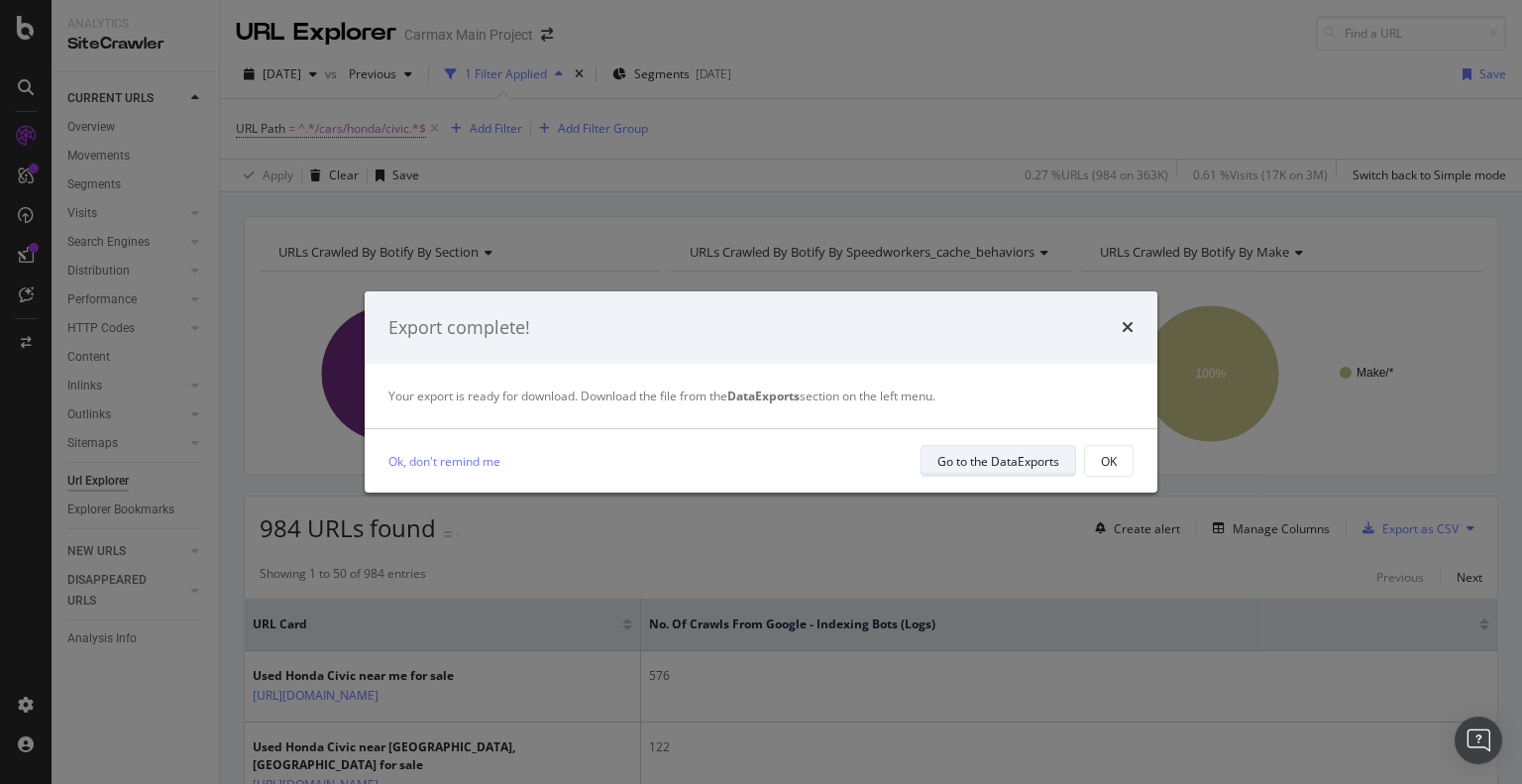
click at [993, 463] on div "Go to the DataExports" at bounding box center [998, 461] width 121 height 17
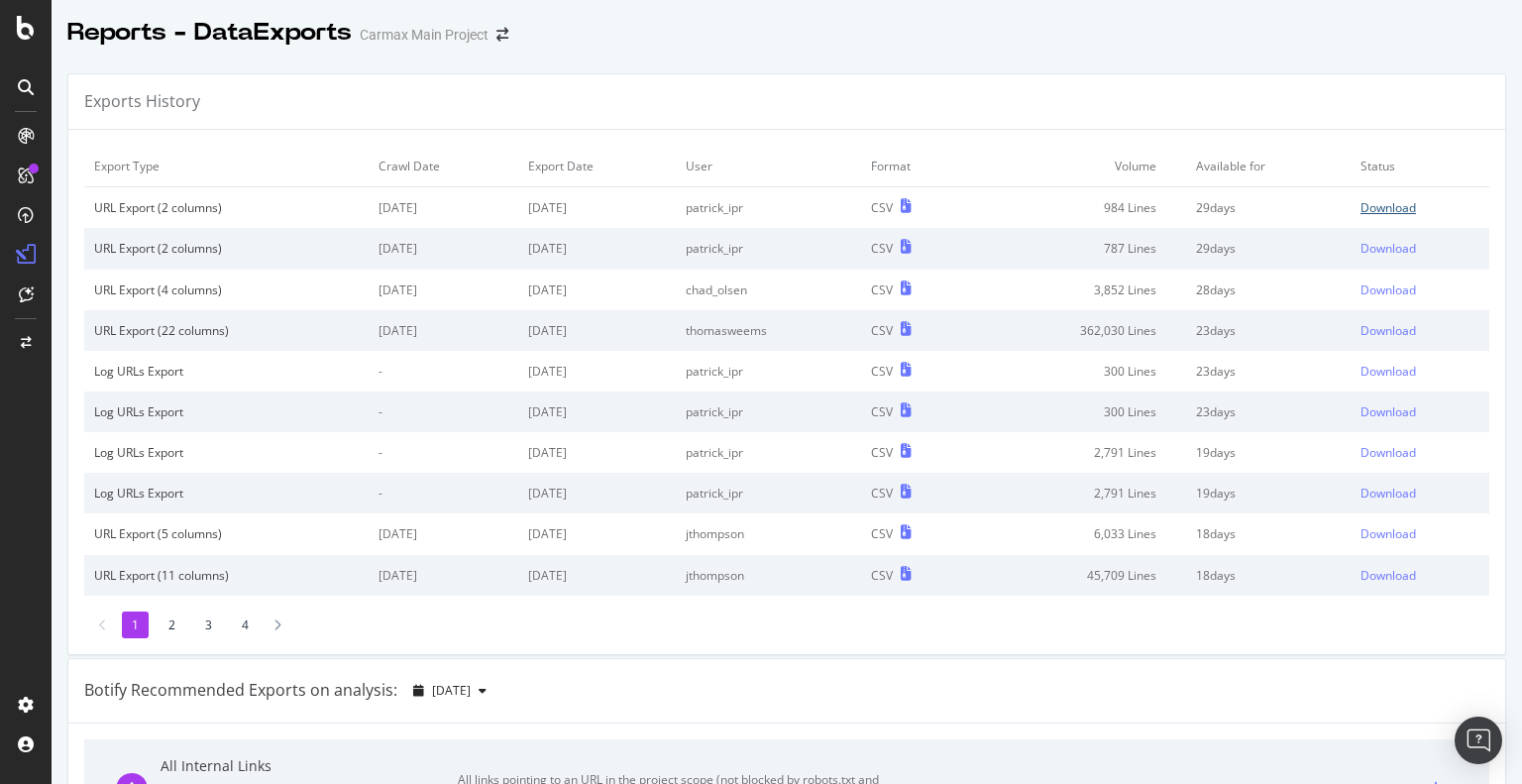
click at [1361, 202] on div "Download" at bounding box center [1389, 207] width 56 height 17
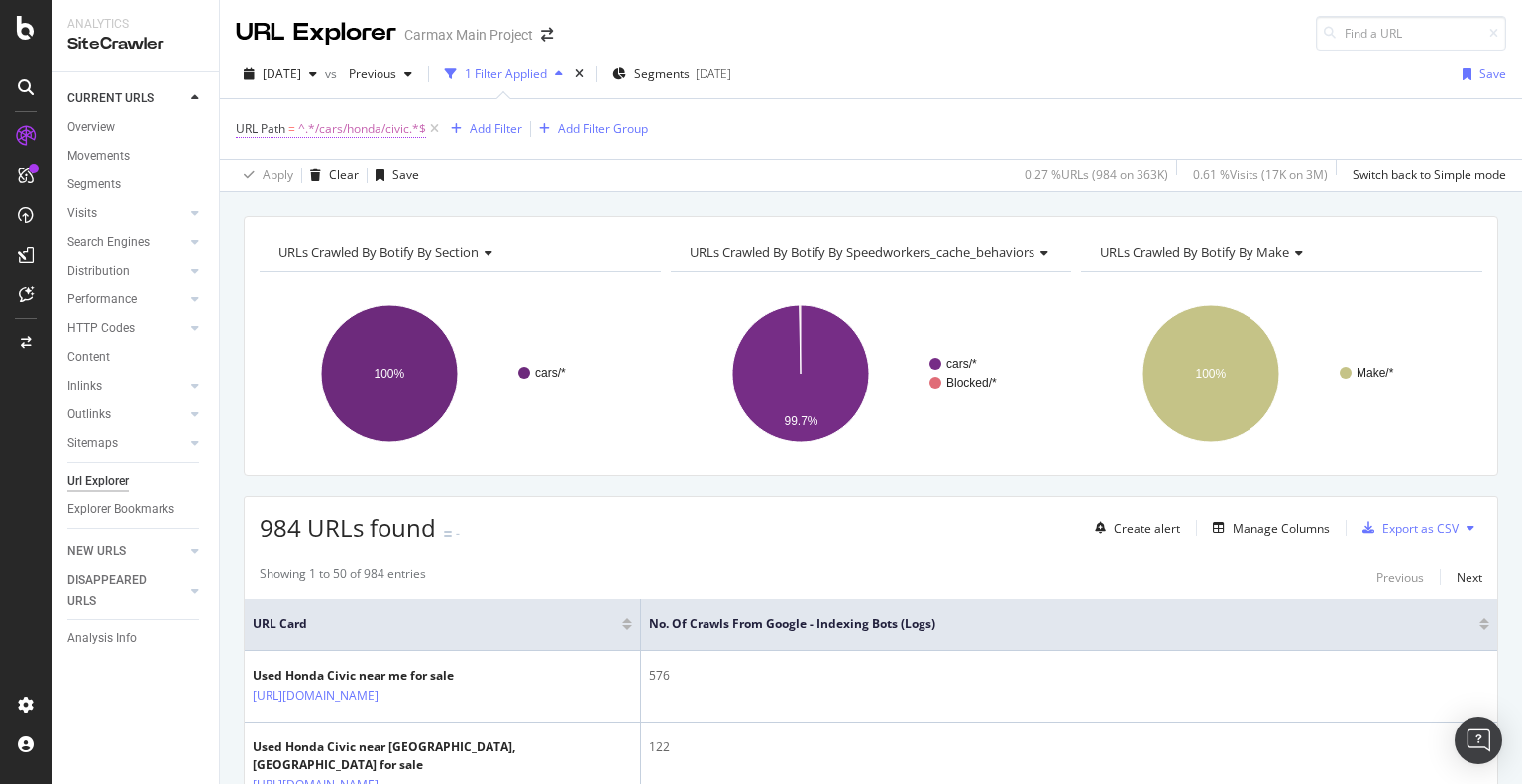
click at [353, 125] on span "^.*/cars/honda/civic.*$" at bounding box center [362, 128] width 127 height 28
click at [286, 206] on input "/cars/honda/civic" at bounding box center [347, 210] width 187 height 32
type input "/value/honda/civic"
click at [457, 250] on div "Apply" at bounding box center [455, 251] width 31 height 17
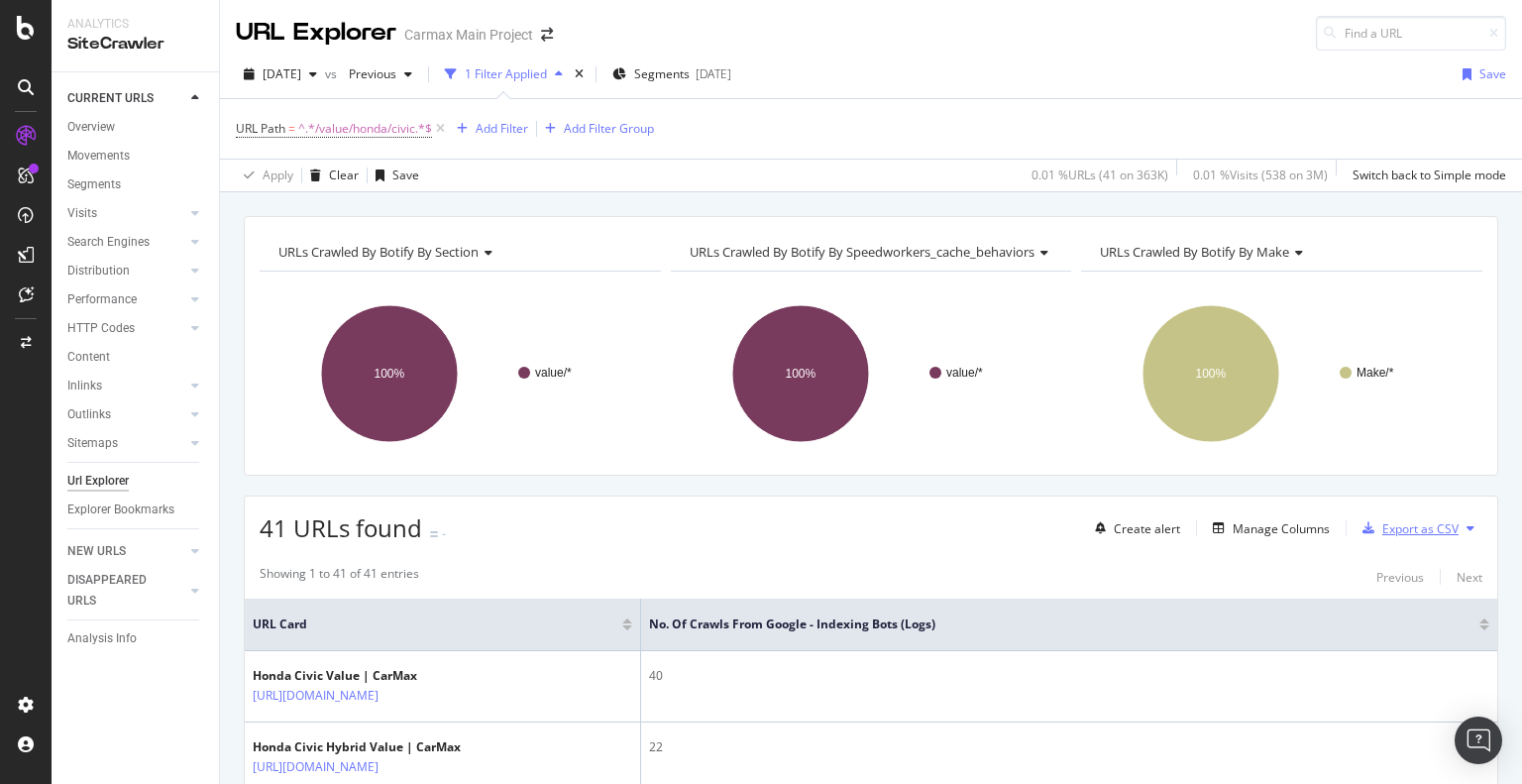
click at [1408, 514] on div "Export as CSV" at bounding box center [1407, 528] width 105 height 30
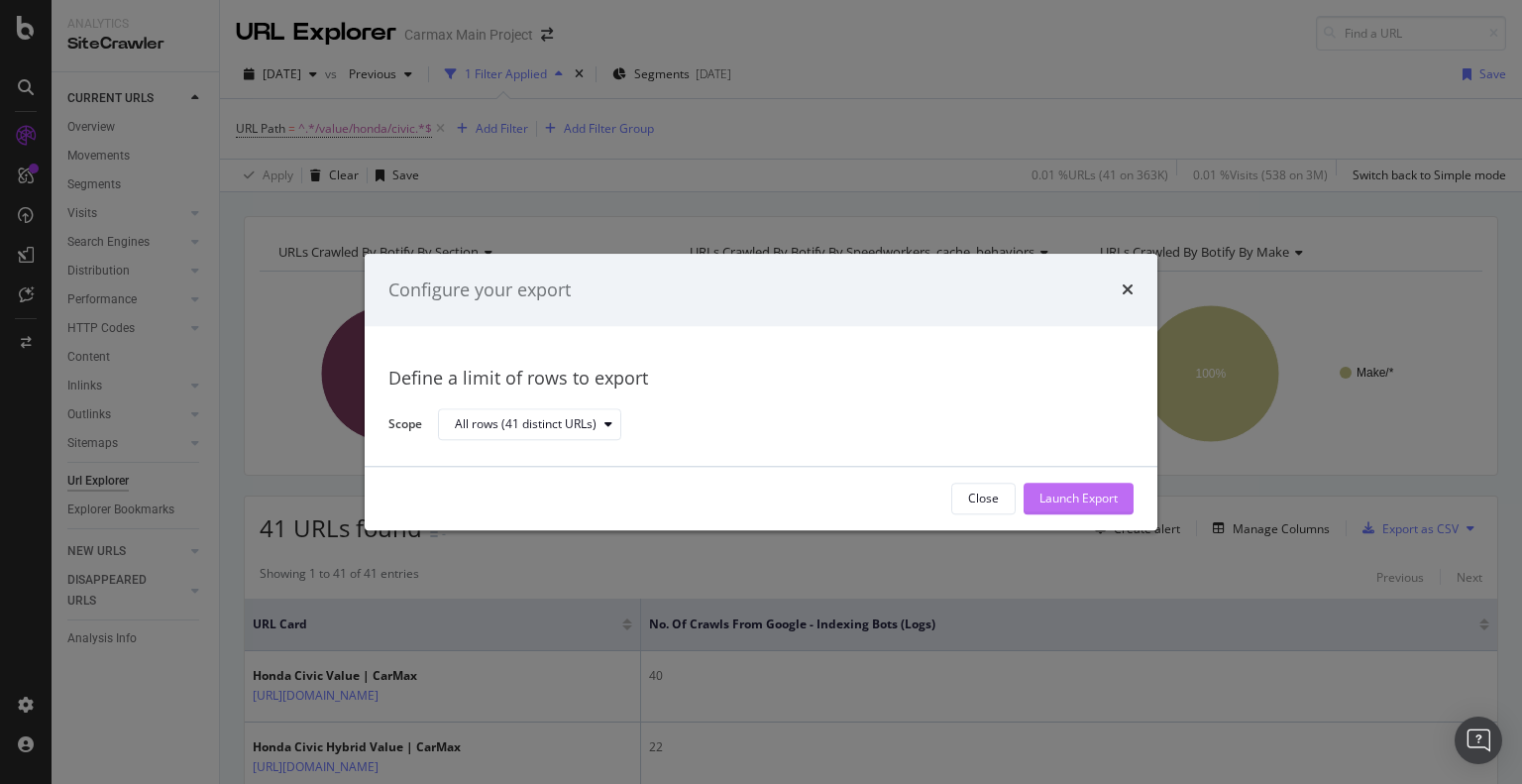
click at [1082, 502] on div "Launch Export" at bounding box center [1078, 498] width 79 height 17
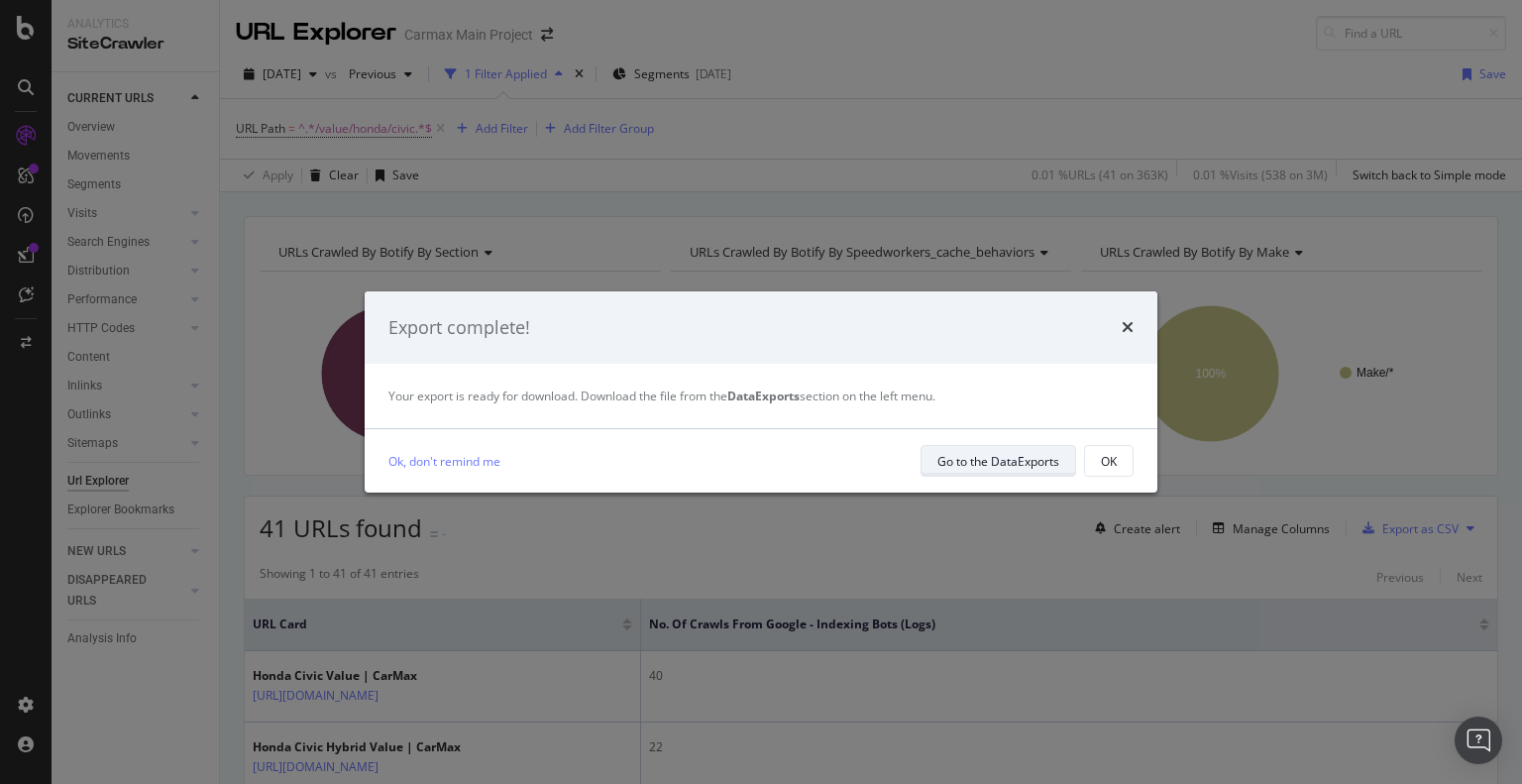
click at [1008, 463] on div "Go to the DataExports" at bounding box center [998, 461] width 121 height 17
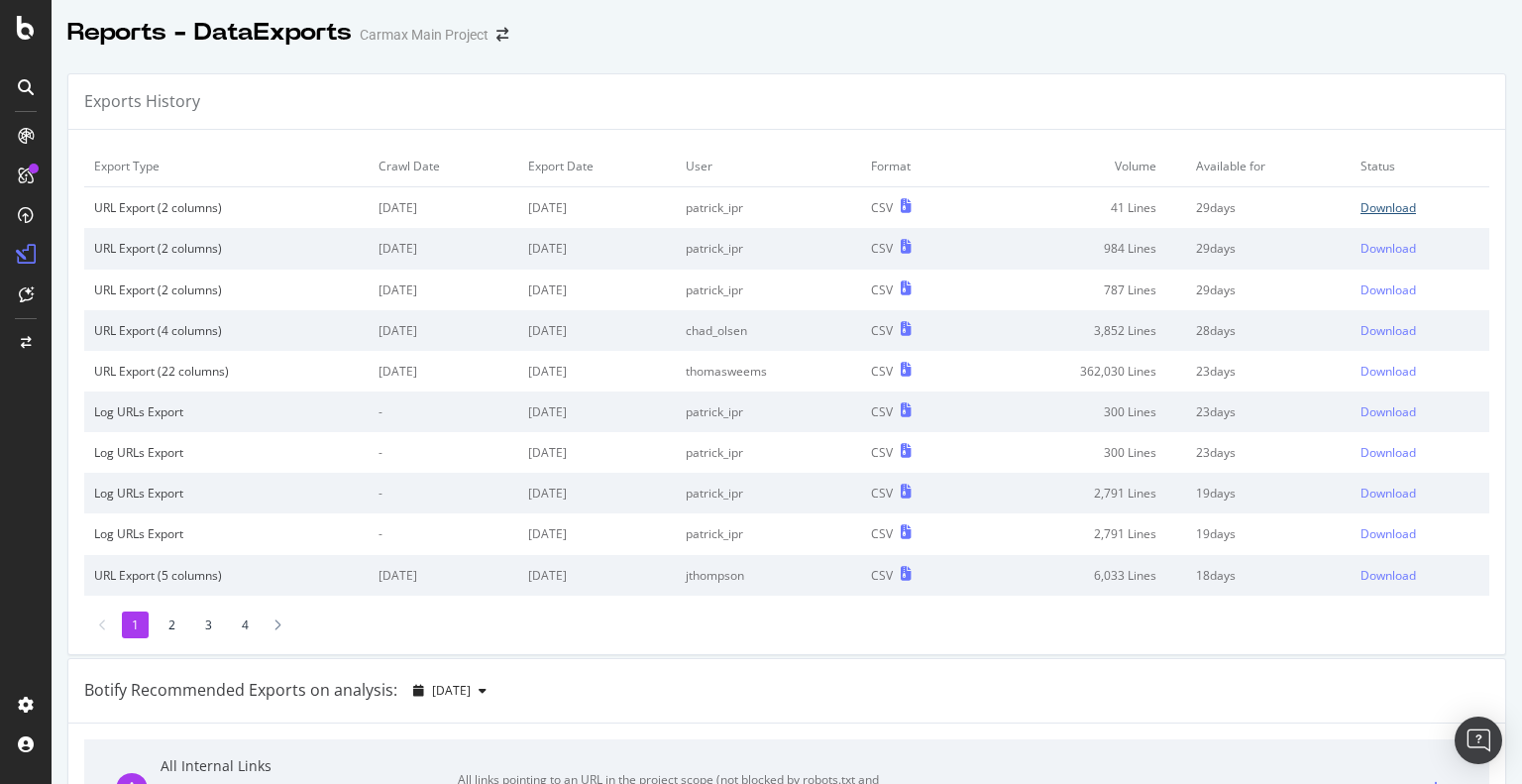
click at [1386, 203] on div "Download" at bounding box center [1389, 207] width 56 height 17
